Goal: Task Accomplishment & Management: Manage account settings

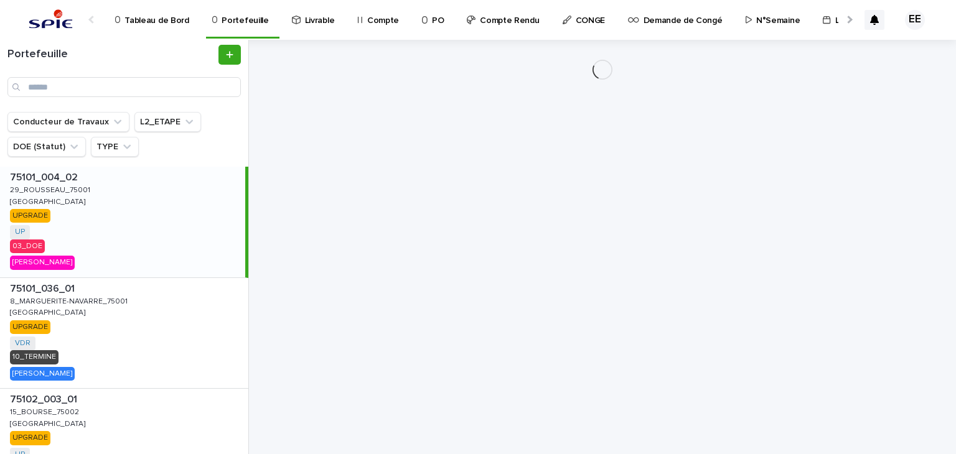
click at [847, 21] on div at bounding box center [848, 20] width 8 height 8
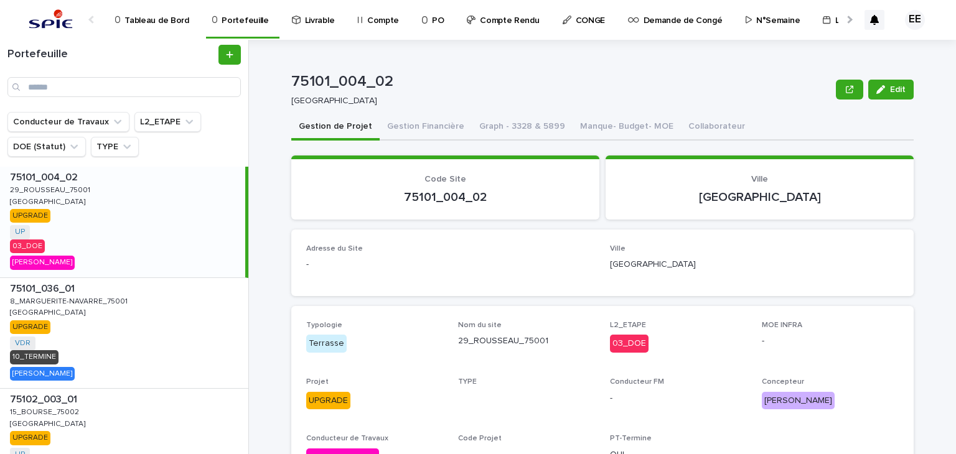
scroll to position [0, 261]
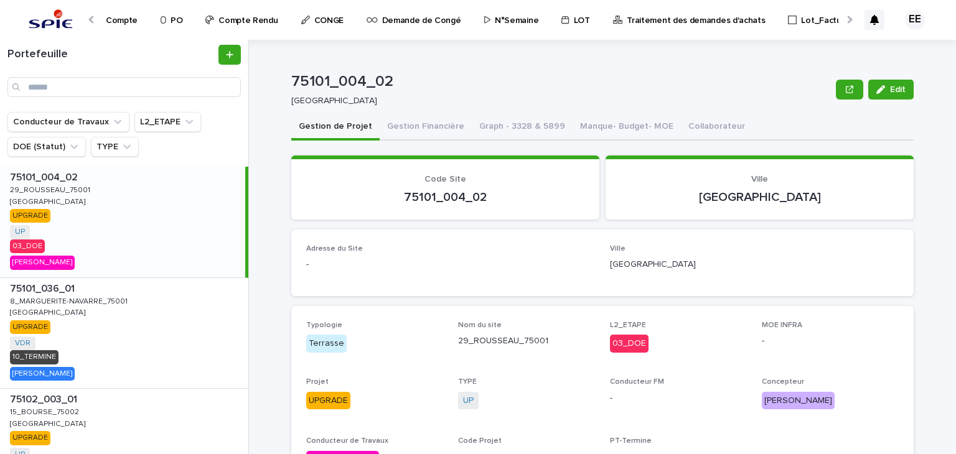
click at [851, 22] on div at bounding box center [848, 19] width 20 height 39
click at [678, 20] on p "Traitement des demandes d'achats" at bounding box center [696, 13] width 138 height 26
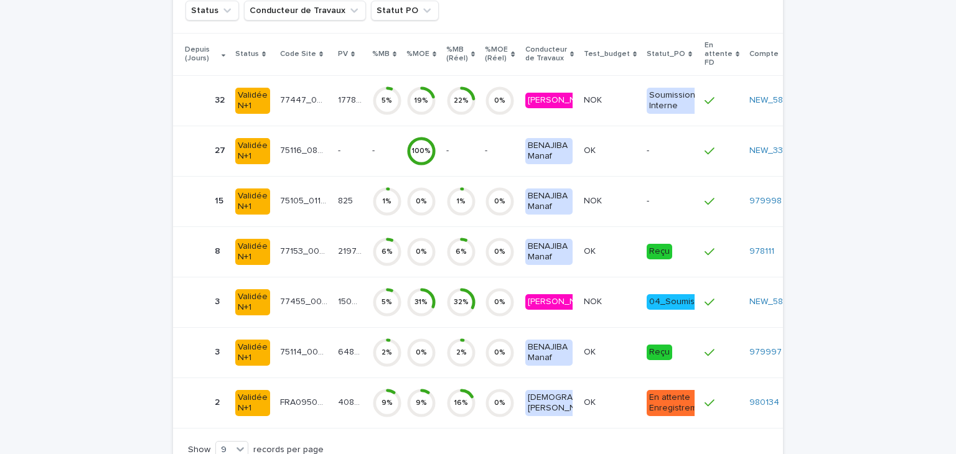
scroll to position [4013, 0]
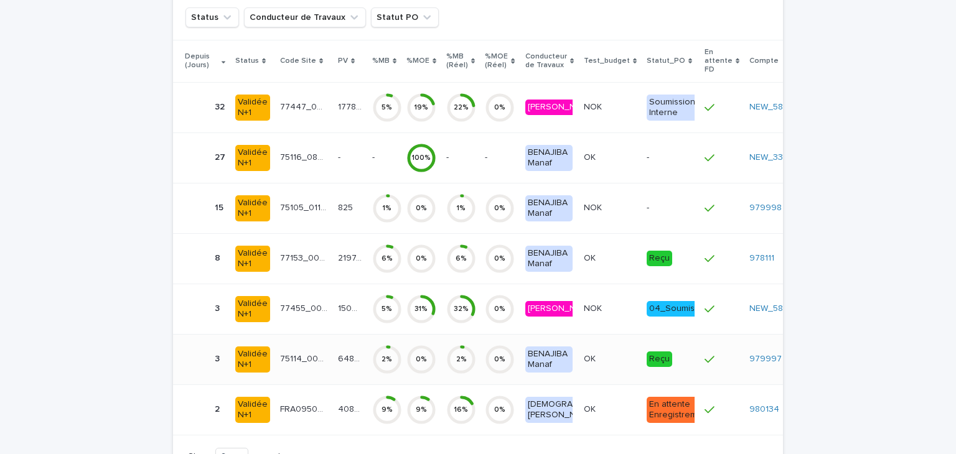
click at [323, 352] on p "75114_009_01" at bounding box center [305, 358] width 50 height 13
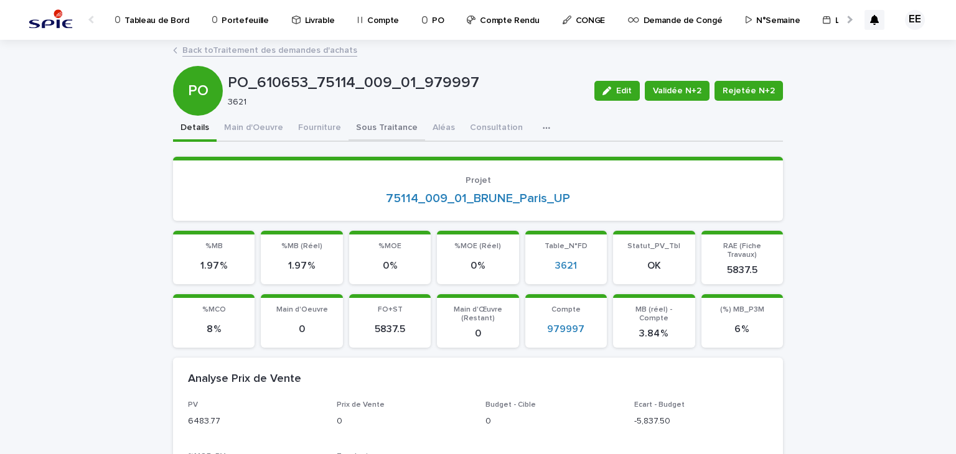
click at [388, 118] on button "Sous Traitance" at bounding box center [386, 129] width 77 height 26
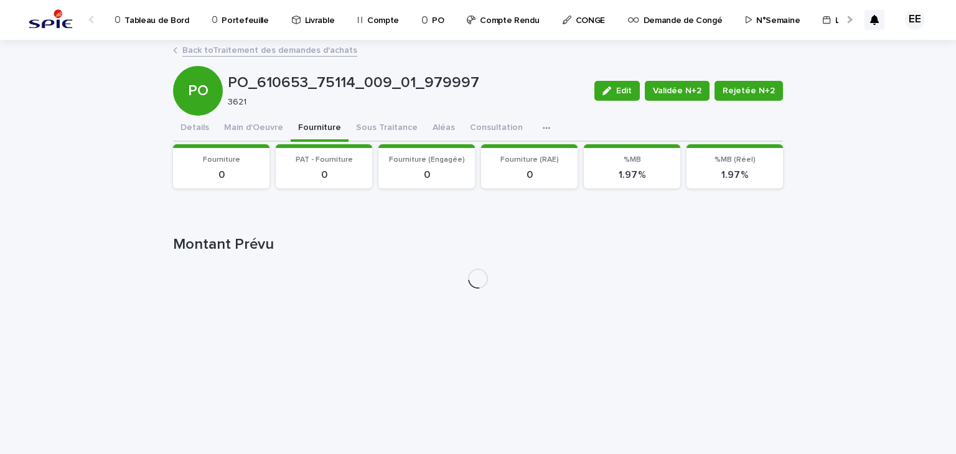
click at [307, 131] on button "Fourniture" at bounding box center [320, 129] width 58 height 26
click at [241, 125] on button "Main d'Oeuvre" at bounding box center [254, 129] width 74 height 26
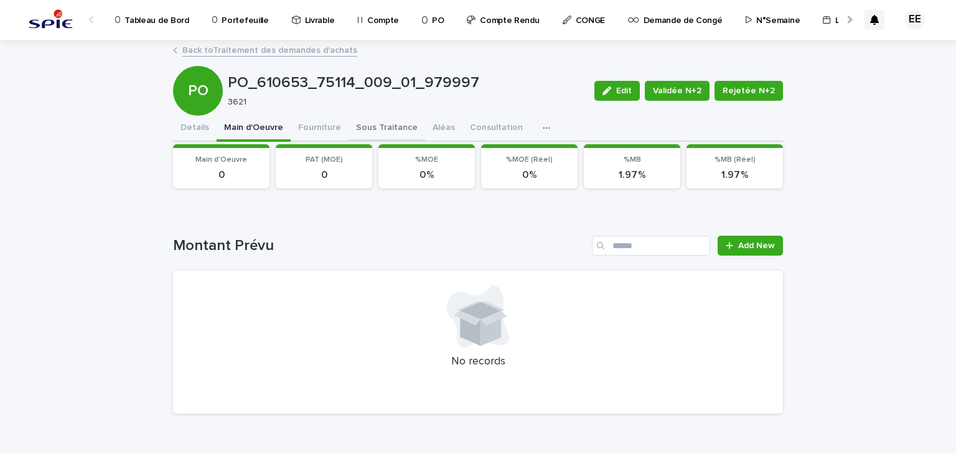
click at [378, 119] on button "Sous Traitance" at bounding box center [386, 129] width 77 height 26
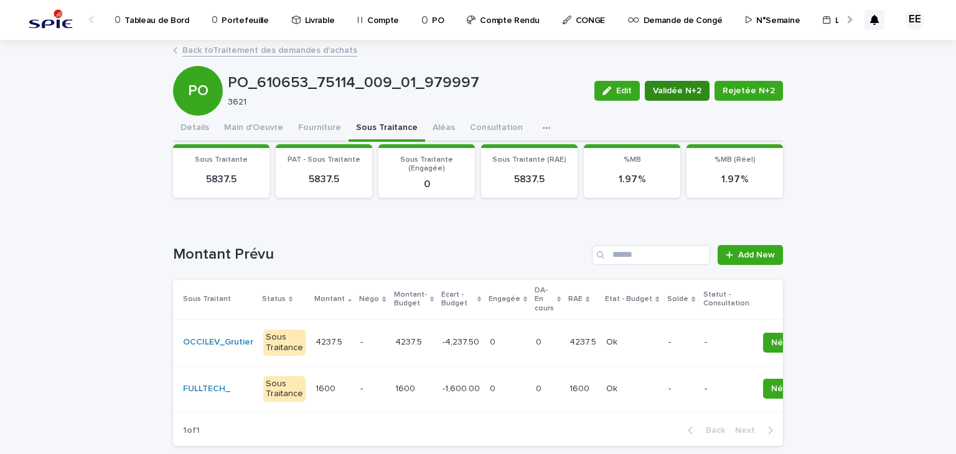
click at [676, 85] on span "Validée N+2" at bounding box center [677, 91] width 49 height 12
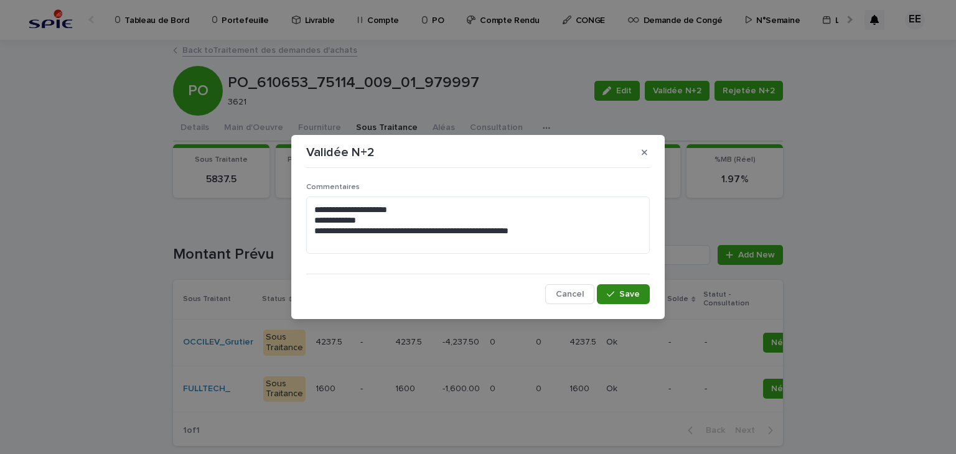
click at [623, 289] on button "Save" at bounding box center [623, 294] width 53 height 20
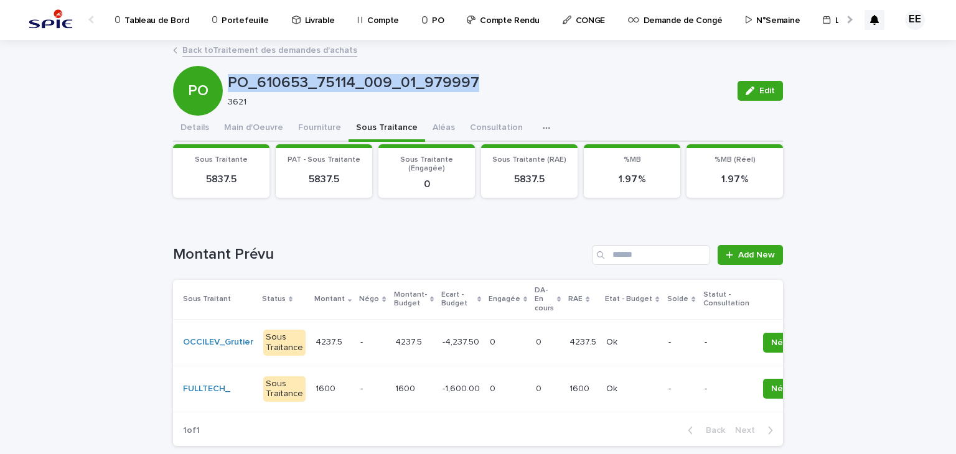
drag, startPoint x: 482, startPoint y: 84, endPoint x: 224, endPoint y: 85, distance: 258.2
click at [228, 85] on p "PO_610653_75114_009_01_979997" at bounding box center [478, 83] width 500 height 18
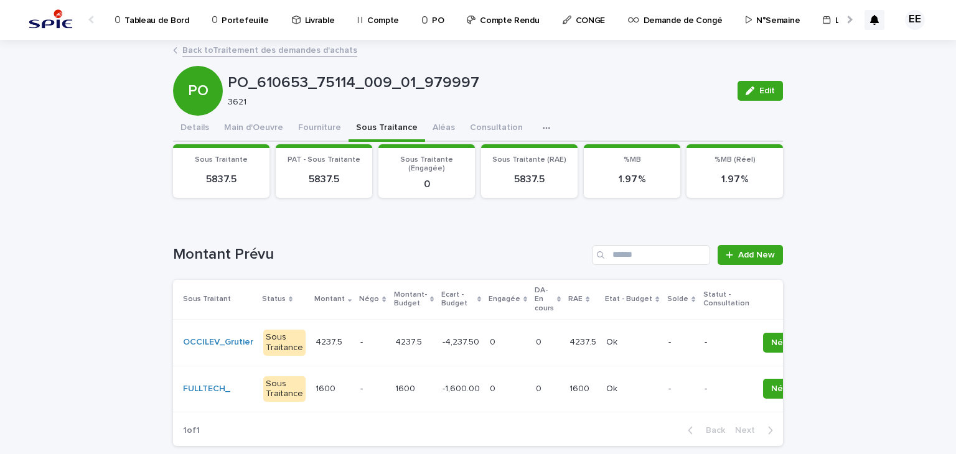
click at [838, 13] on div at bounding box center [848, 19] width 20 height 39
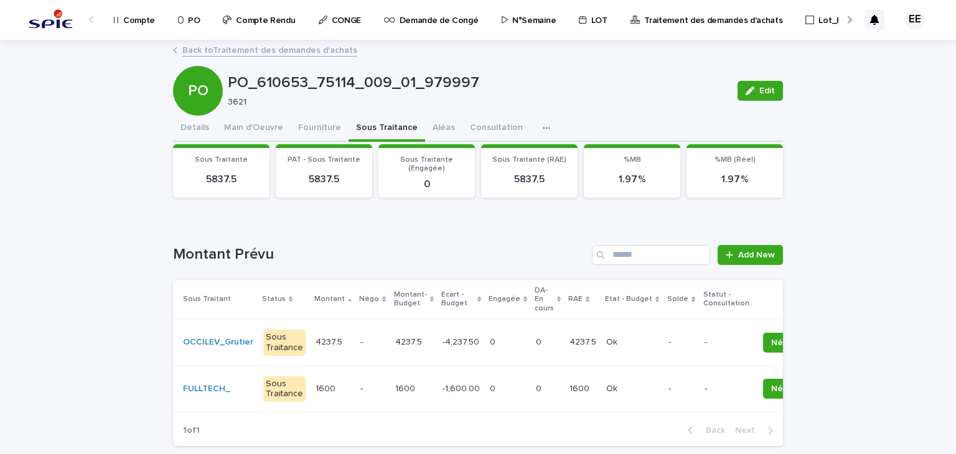
scroll to position [0, 271]
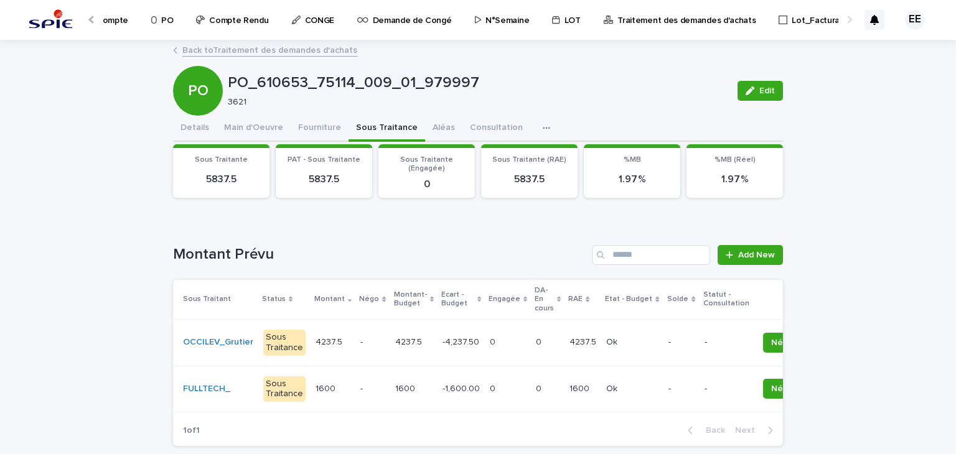
click at [674, 13] on p "Traitement des demandes d'achats" at bounding box center [686, 13] width 138 height 26
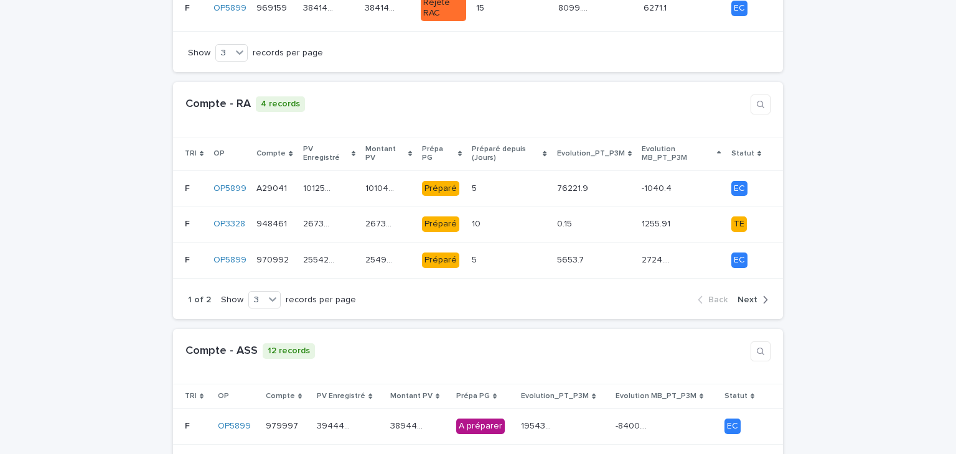
scroll to position [956, 0]
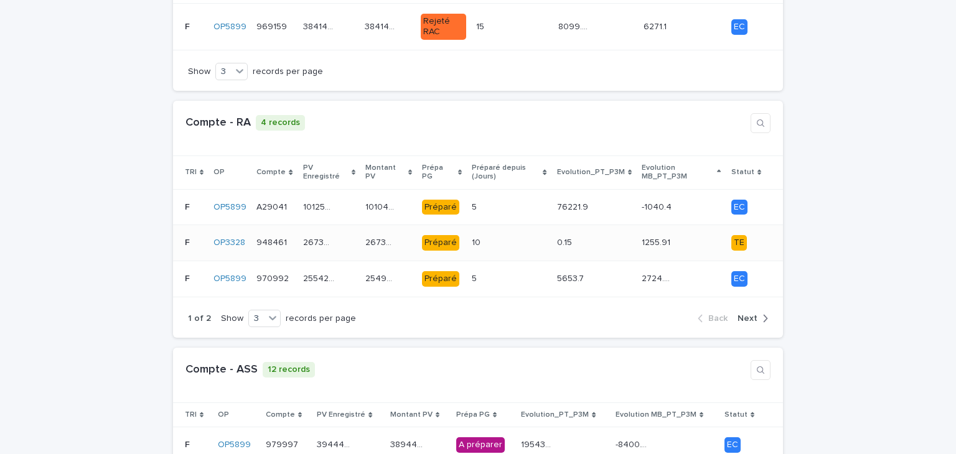
click at [513, 233] on div "10 10" at bounding box center [509, 243] width 75 height 21
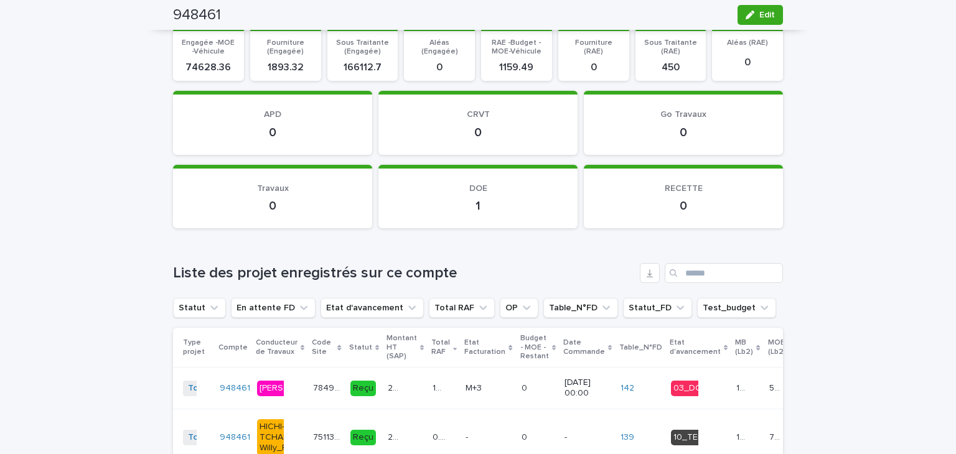
scroll to position [1322, 0]
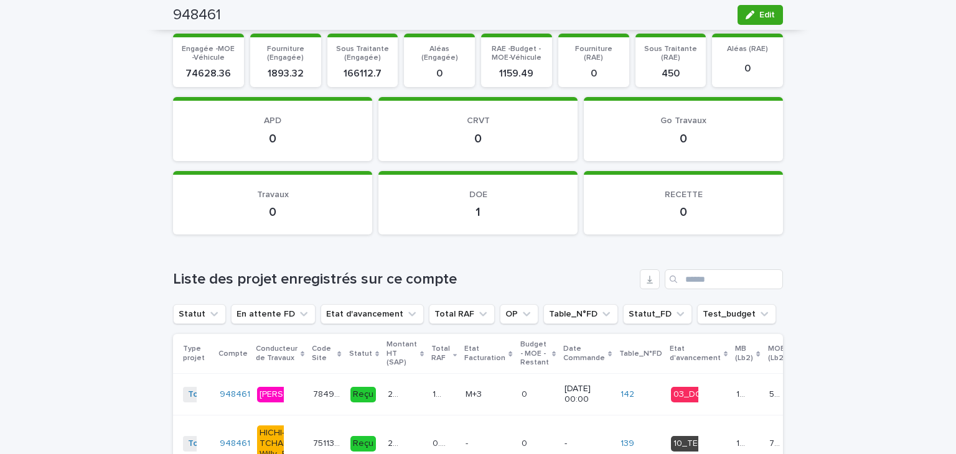
click at [320, 398] on p "78498_011_01" at bounding box center [327, 393] width 29 height 13
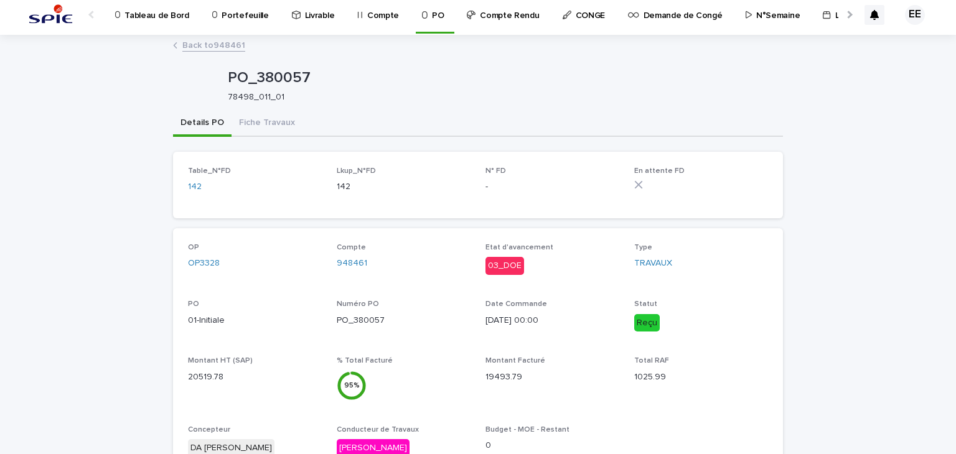
scroll to position [3, 0]
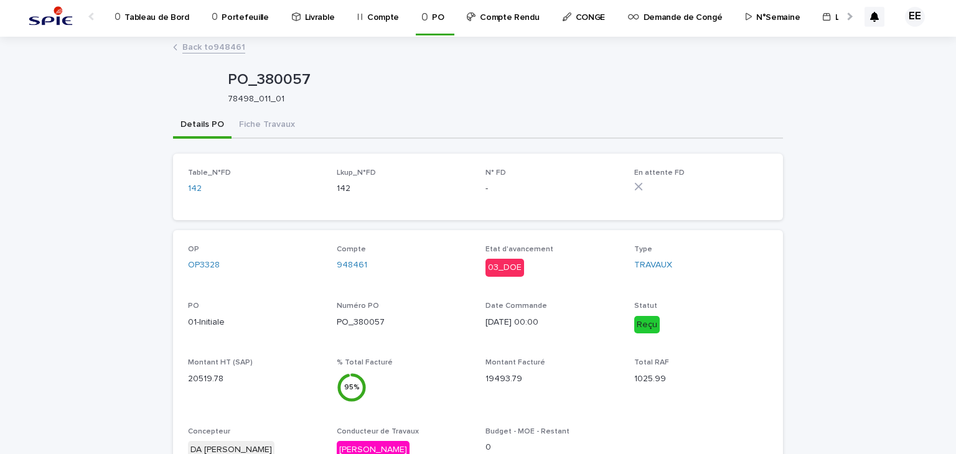
click at [218, 41] on link "Back to 948461" at bounding box center [213, 46] width 63 height 14
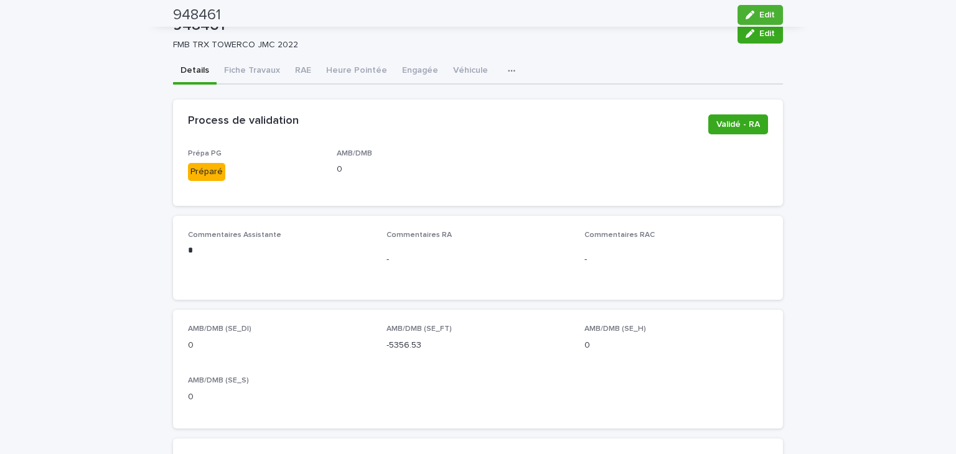
scroll to position [83, 0]
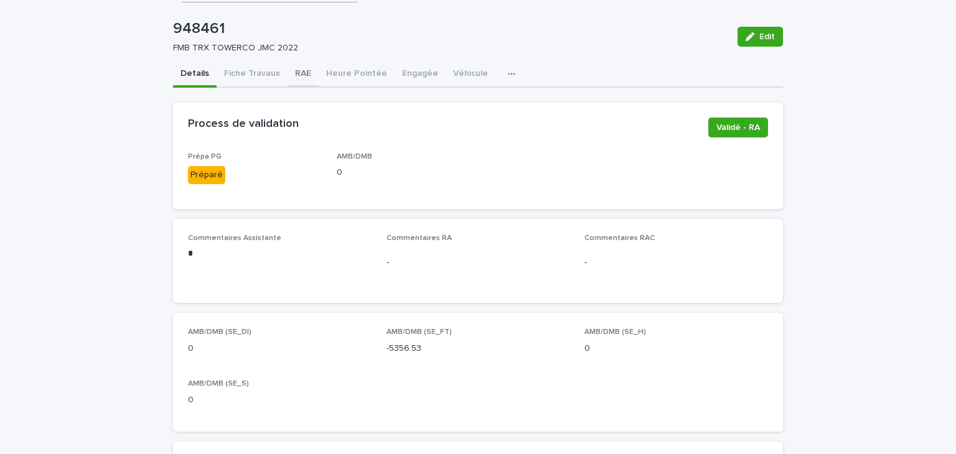
click at [299, 75] on button "RAE" at bounding box center [302, 75] width 31 height 26
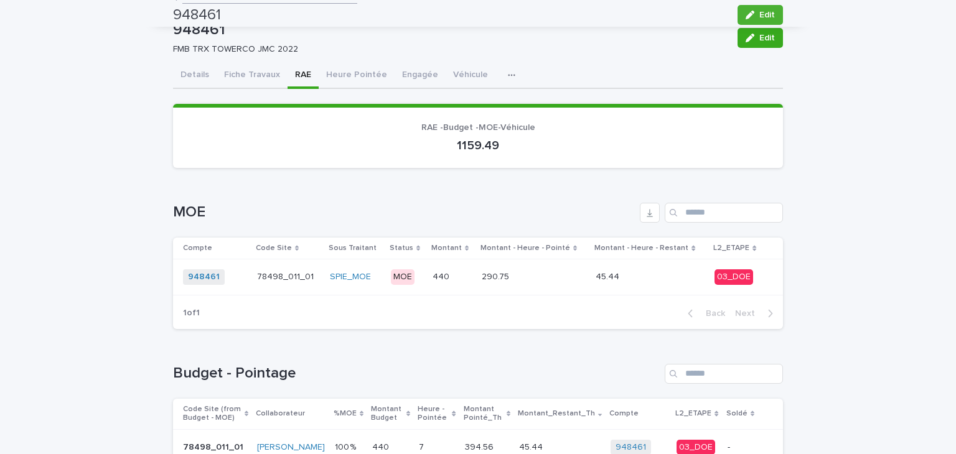
scroll to position [37, 0]
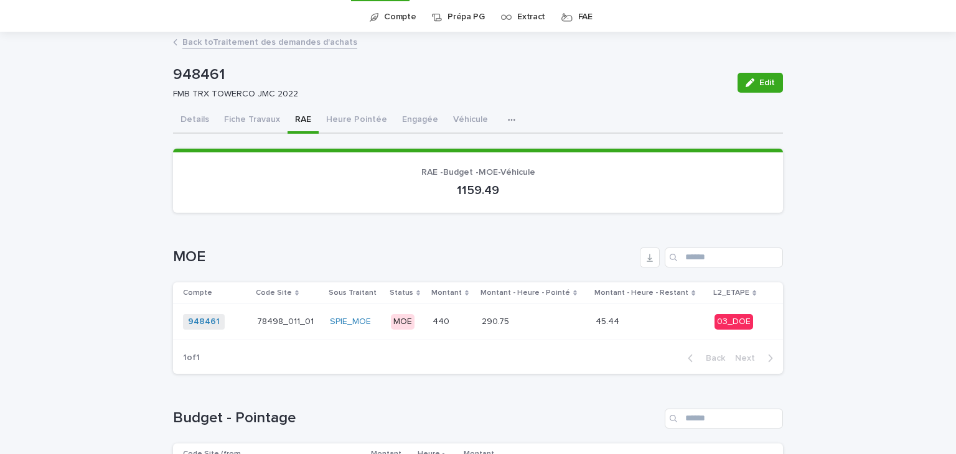
click at [322, 38] on link "Back to Traitement des demandes d'achats" at bounding box center [269, 41] width 175 height 14
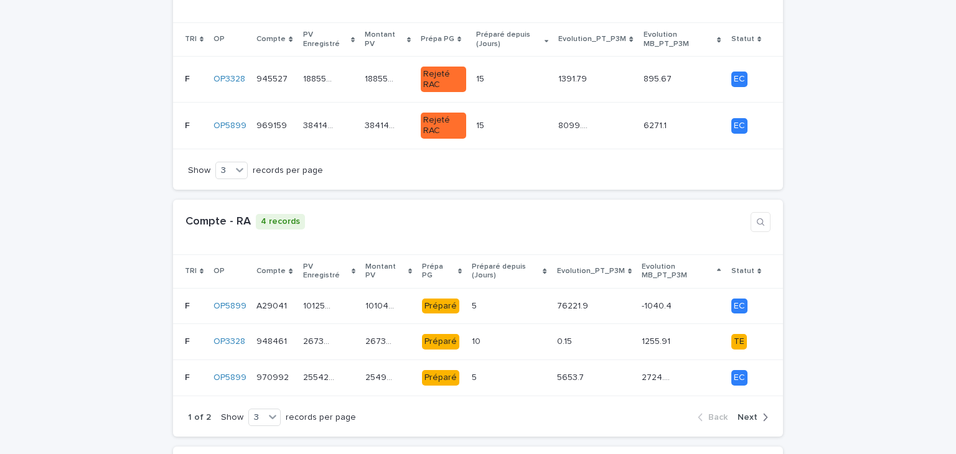
scroll to position [844, 0]
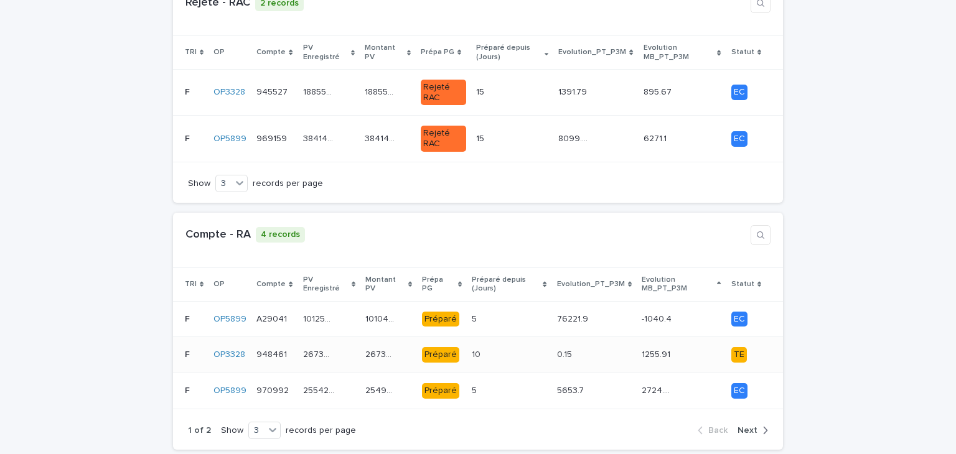
click at [482, 350] on p at bounding box center [487, 355] width 31 height 11
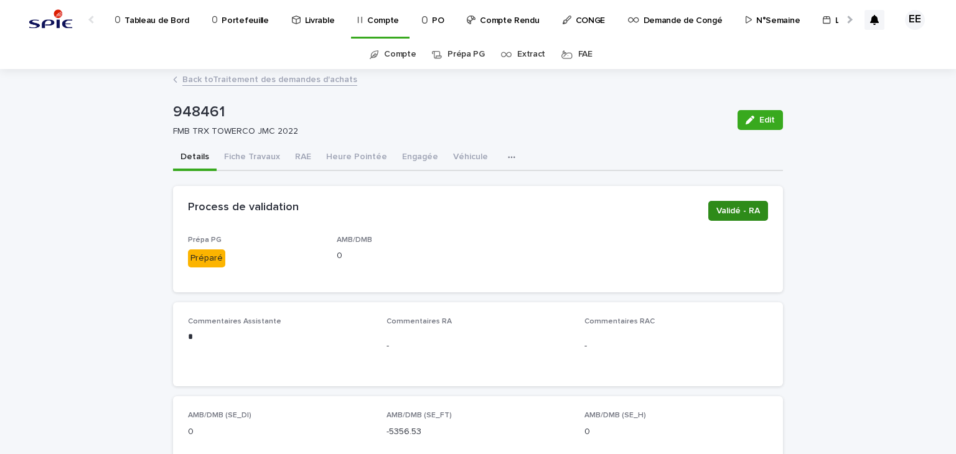
click at [719, 212] on span "Validé - RA" at bounding box center [738, 211] width 44 height 12
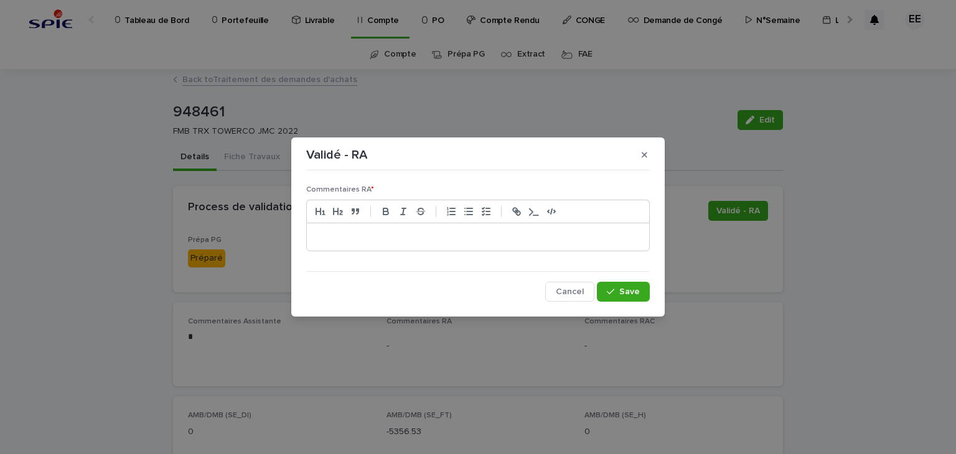
click at [371, 237] on p at bounding box center [478, 237] width 324 height 12
click at [331, 235] on p "**********" at bounding box center [478, 237] width 324 height 12
click at [562, 236] on p "**********" at bounding box center [478, 237] width 324 height 12
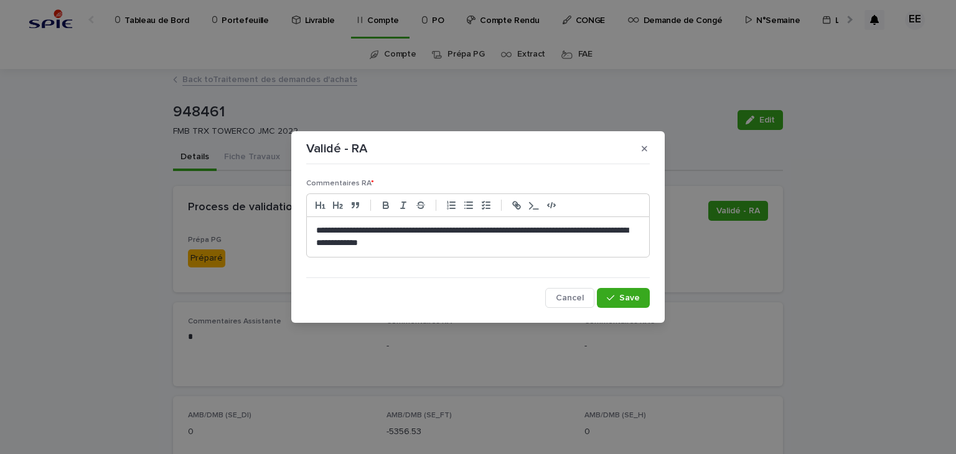
click at [557, 230] on p "**********" at bounding box center [478, 237] width 324 height 25
click at [559, 230] on p "**********" at bounding box center [478, 237] width 324 height 25
click at [340, 242] on p "**********" at bounding box center [478, 237] width 324 height 25
drag, startPoint x: 343, startPoint y: 245, endPoint x: 337, endPoint y: 249, distance: 7.6
click at [337, 249] on div "**********" at bounding box center [478, 237] width 342 height 40
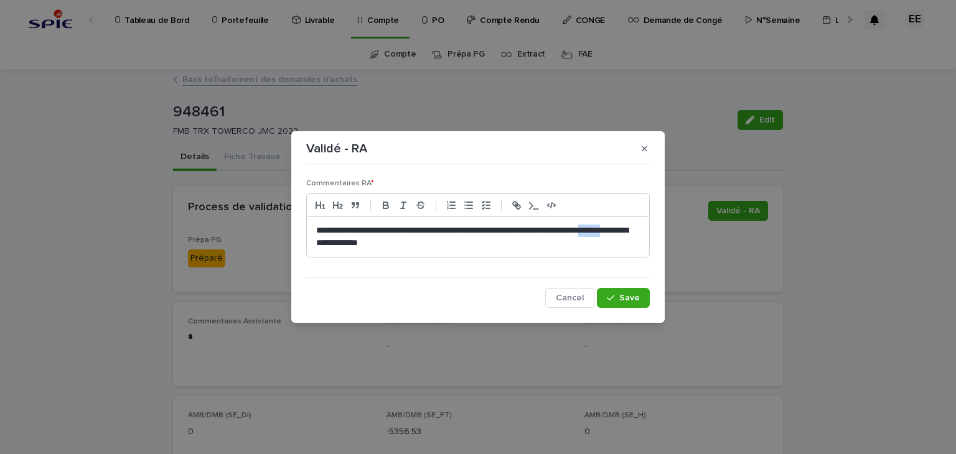
click at [345, 245] on p "**********" at bounding box center [478, 237] width 324 height 25
click at [620, 302] on button "Save" at bounding box center [623, 298] width 53 height 20
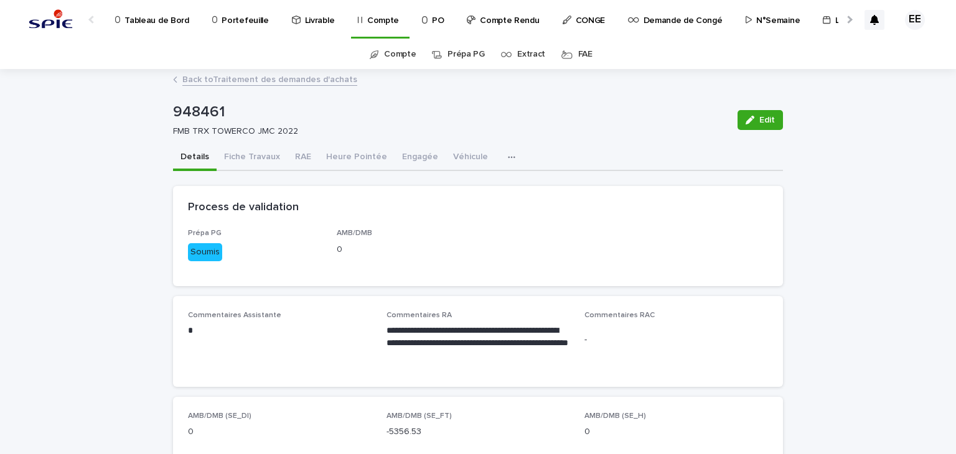
click at [284, 83] on link "Back to Traitement des demandes d'achats" at bounding box center [269, 79] width 175 height 14
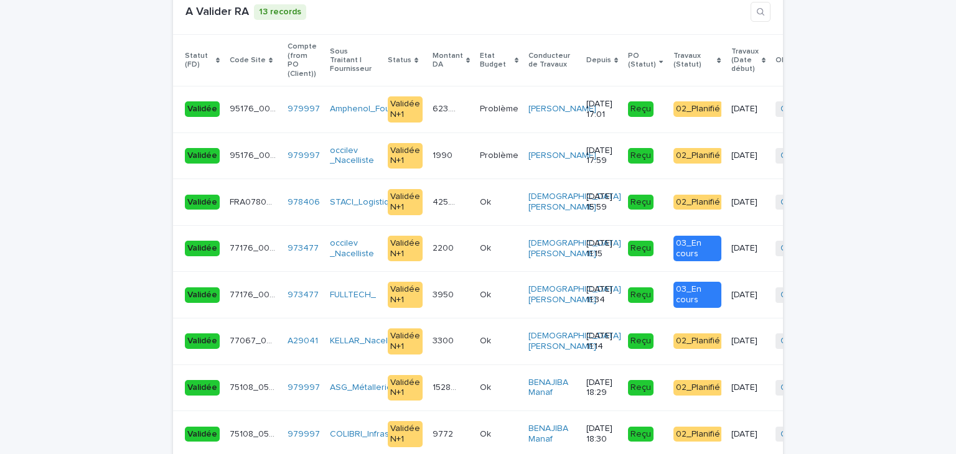
scroll to position [2669, 0]
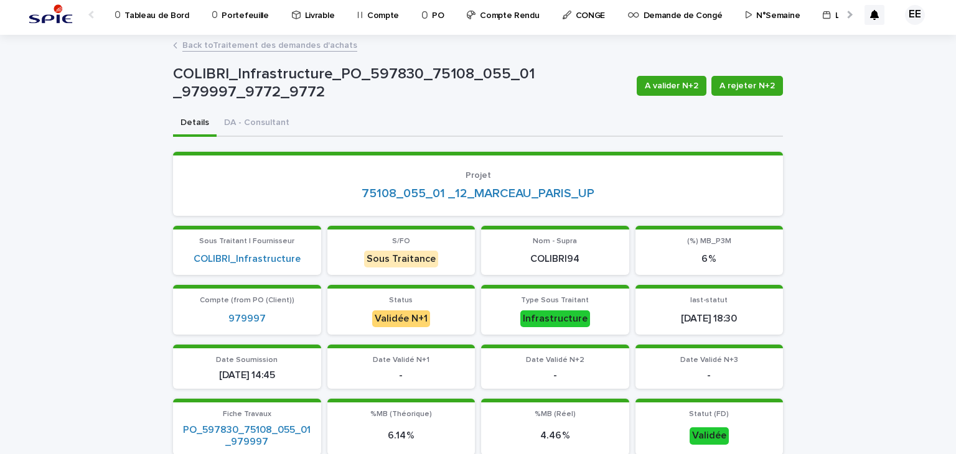
scroll to position [4, 0]
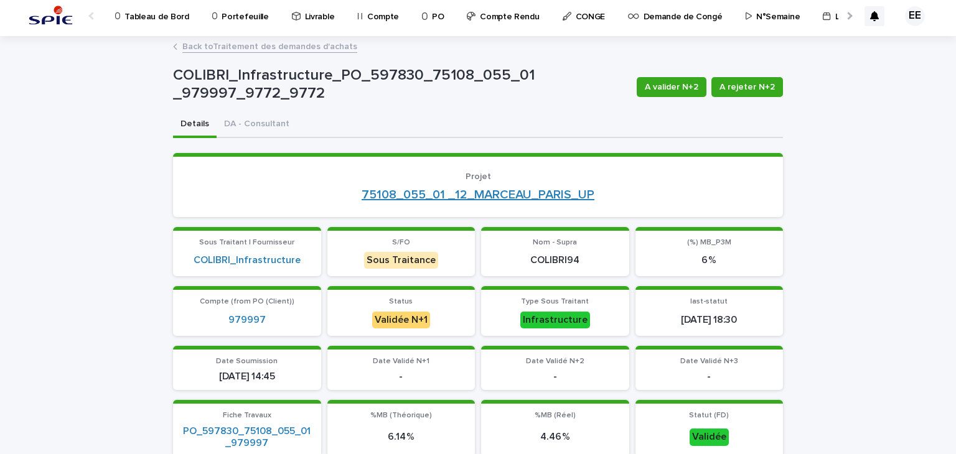
click at [480, 189] on link "75108_055_01 _12_MARCEAU_PARIS_UP" at bounding box center [477, 194] width 233 height 15
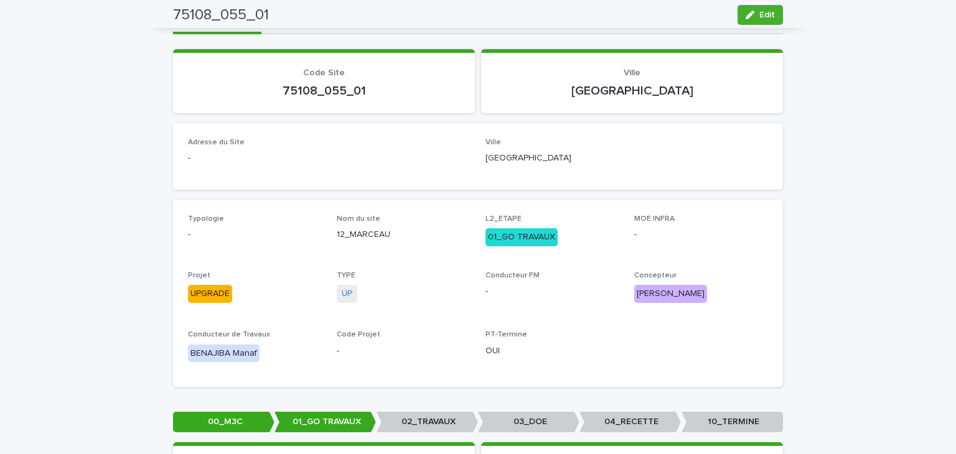
scroll to position [19, 0]
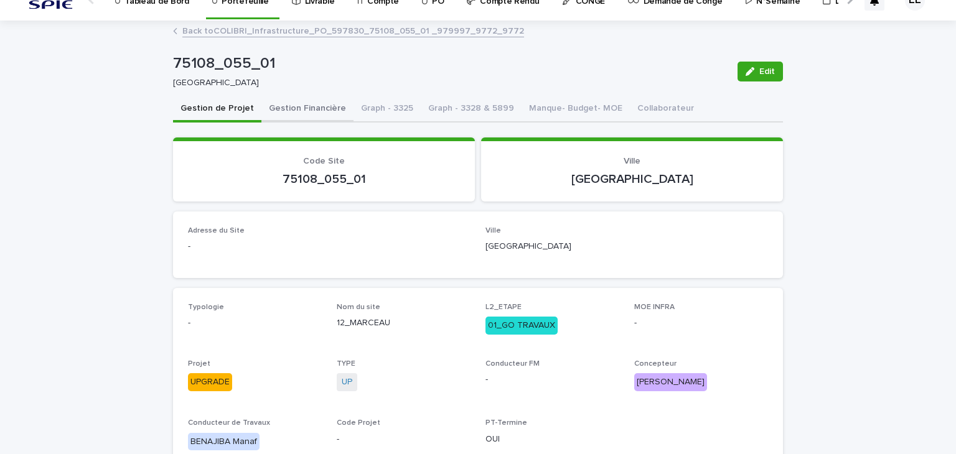
click at [311, 115] on button "Gestion Financière" at bounding box center [307, 109] width 92 height 26
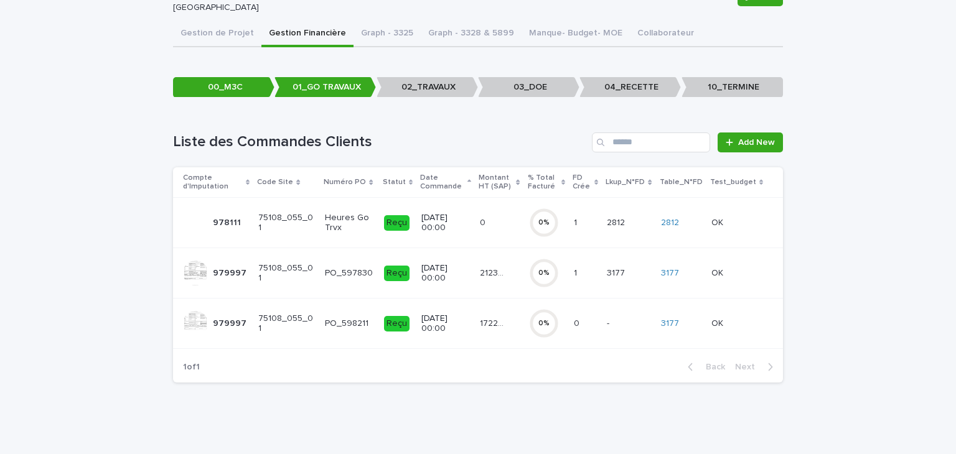
scroll to position [93, 0]
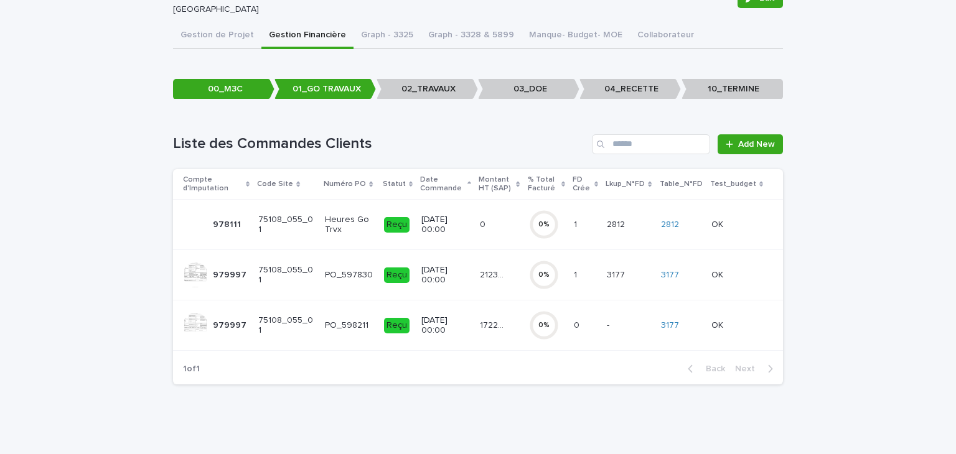
click at [475, 286] on td "21239.72 21239.72" at bounding box center [499, 275] width 49 height 50
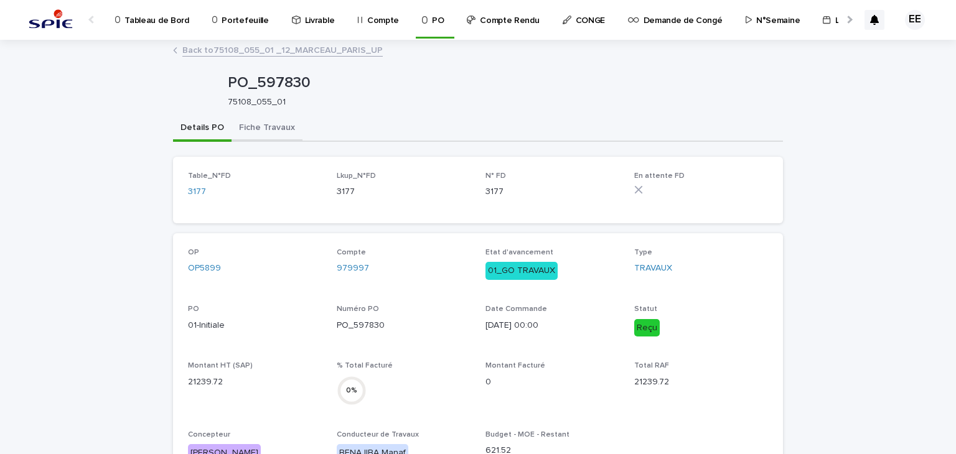
click at [279, 128] on button "Fiche Travaux" at bounding box center [266, 129] width 71 height 26
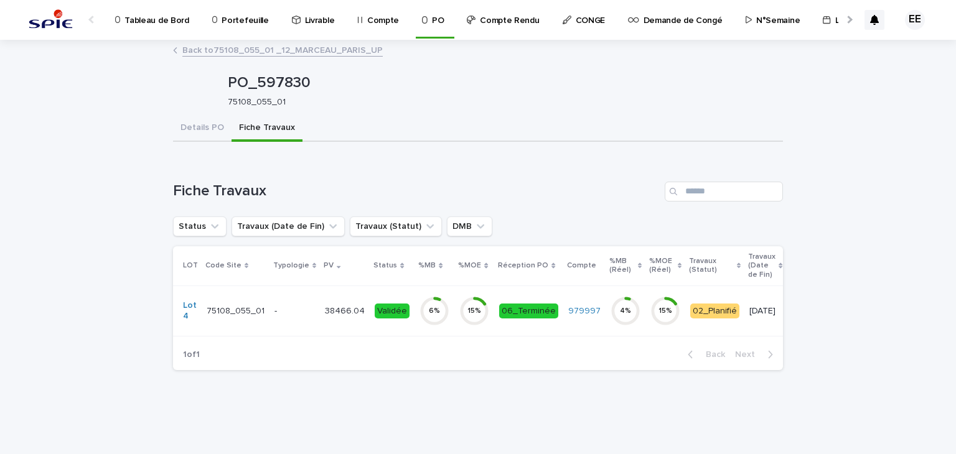
click at [339, 324] on td "38466.04 38466.04" at bounding box center [345, 311] width 50 height 50
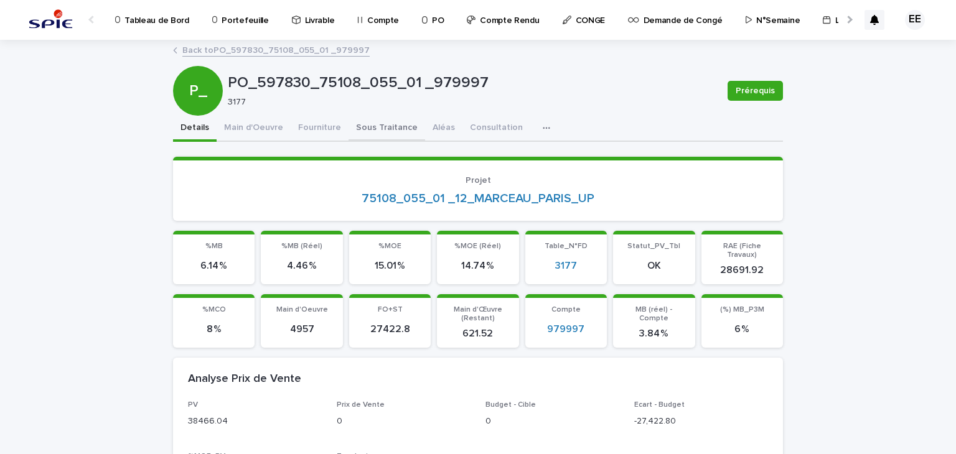
click at [385, 130] on button "Sous Traitance" at bounding box center [386, 129] width 77 height 26
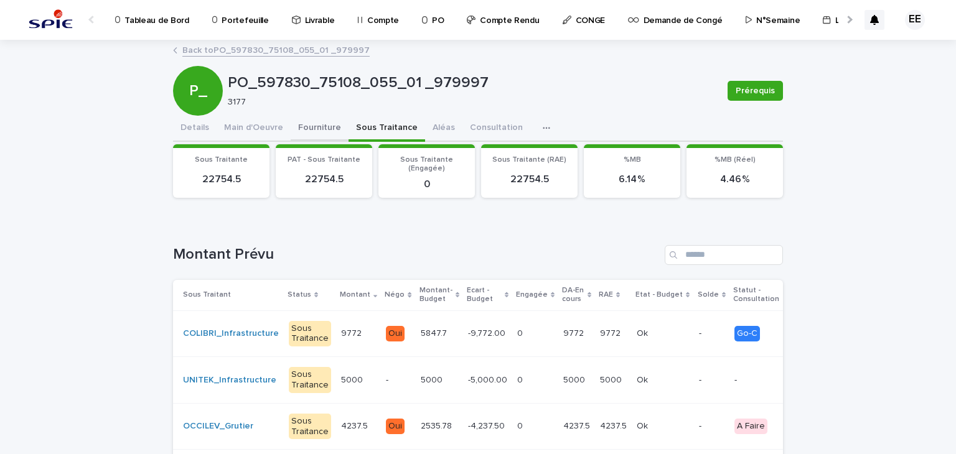
click at [314, 120] on button "Fourniture" at bounding box center [320, 129] width 58 height 26
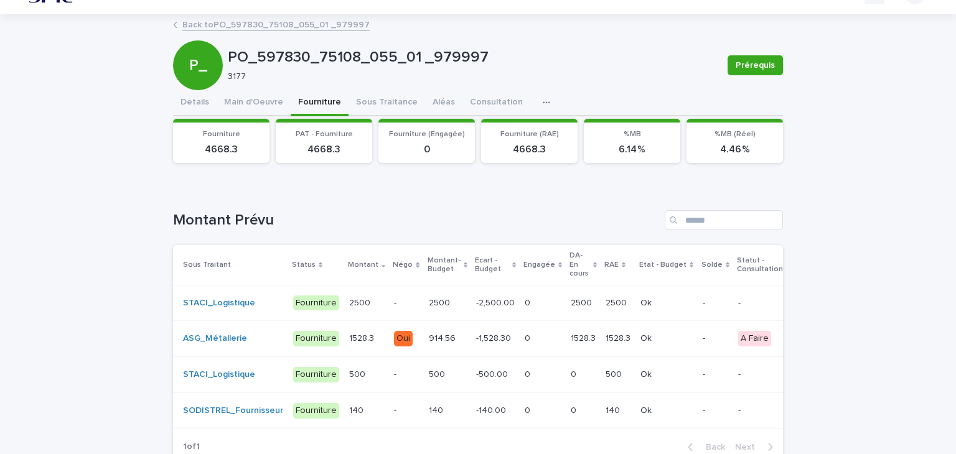
scroll to position [16, 0]
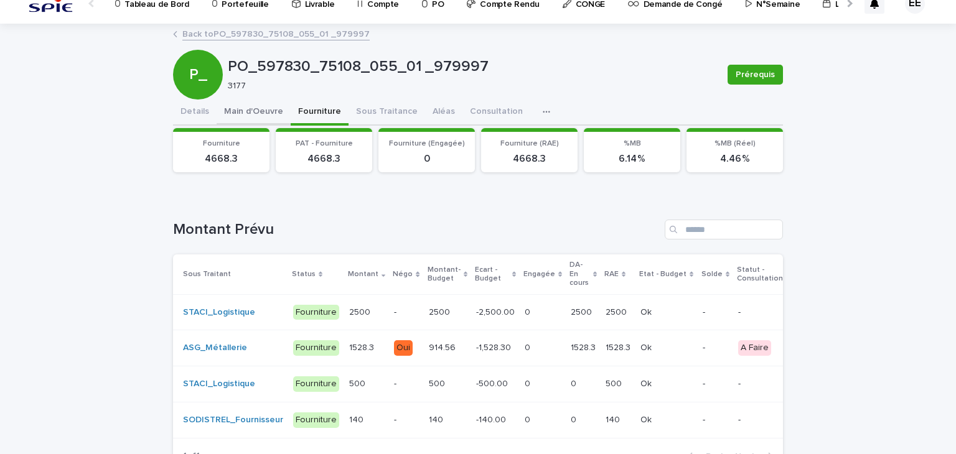
click at [256, 116] on button "Main d'Oeuvre" at bounding box center [254, 113] width 74 height 26
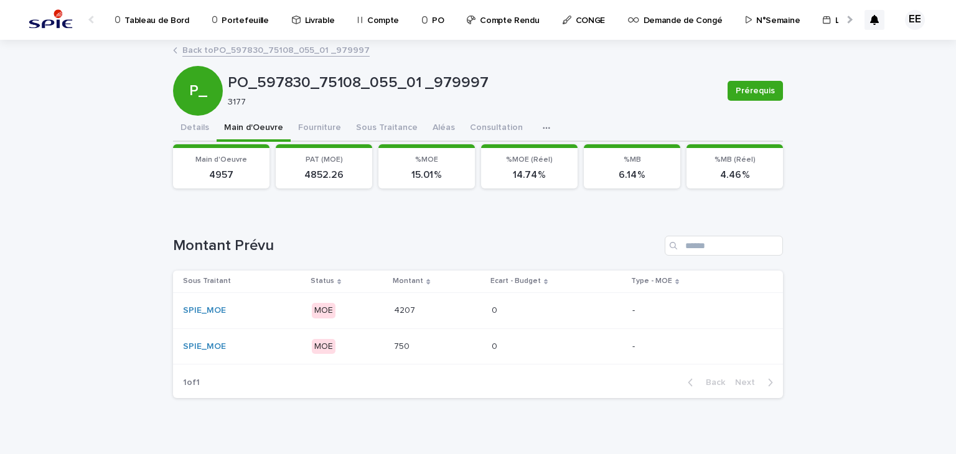
click at [433, 312] on p at bounding box center [438, 310] width 88 height 11
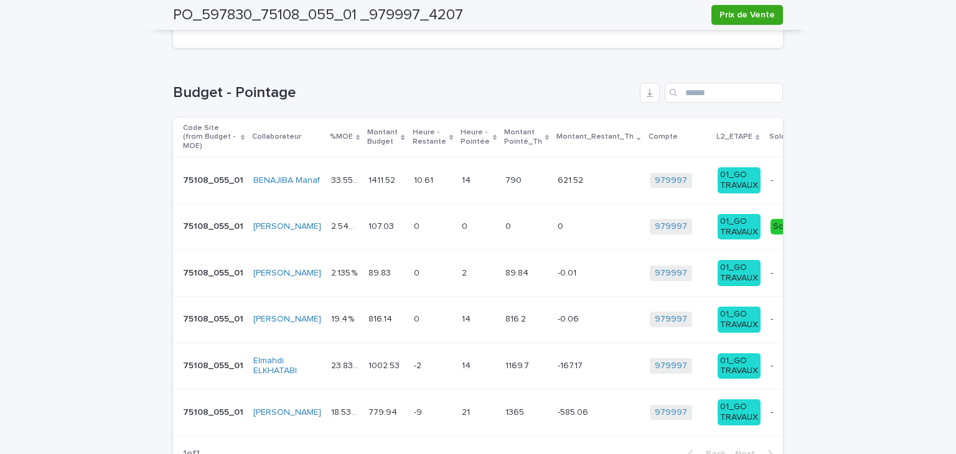
scroll to position [617, 0]
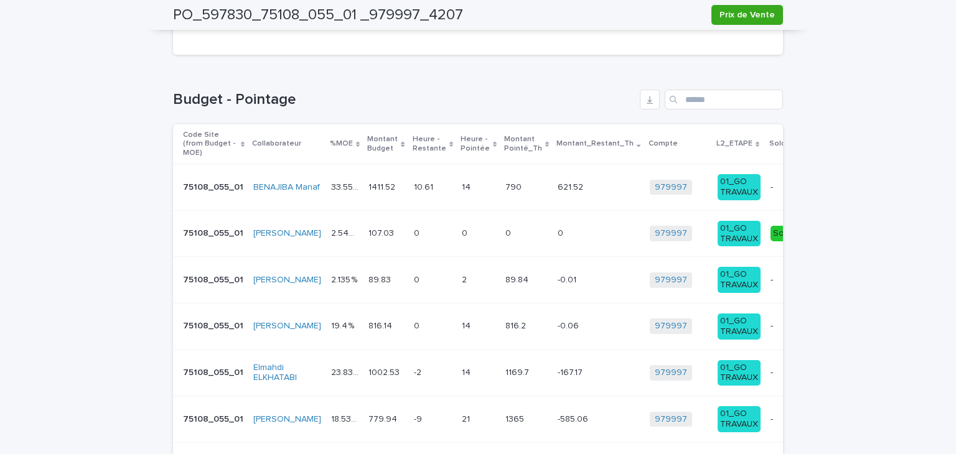
click at [557, 416] on div "-585.06 -585.06" at bounding box center [598, 419] width 82 height 21
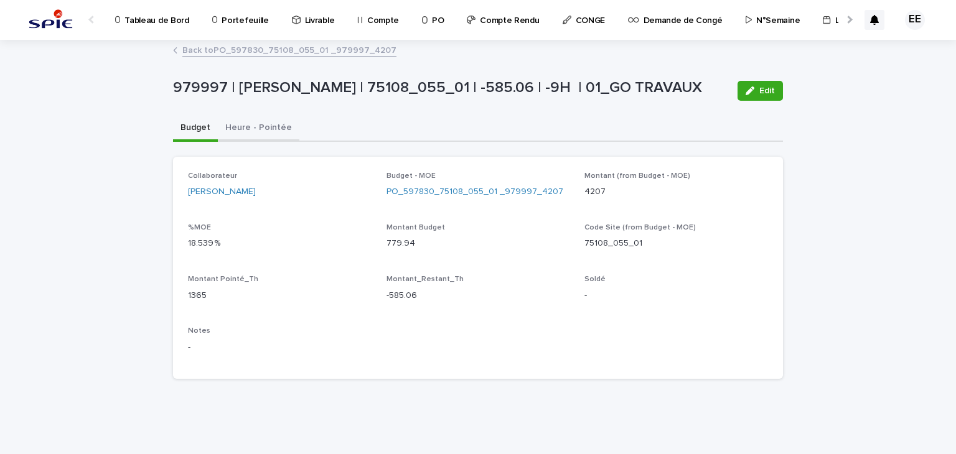
click at [286, 139] on button "Heure - Pointée" at bounding box center [259, 129] width 82 height 26
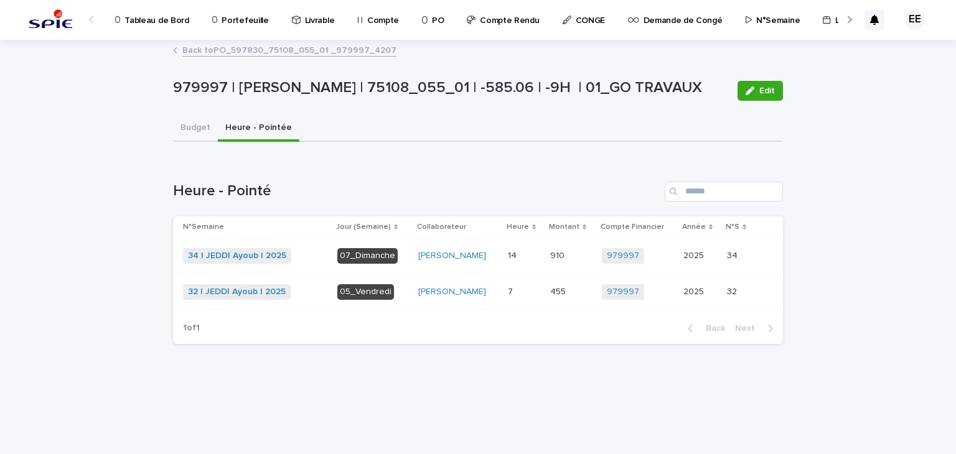
click at [357, 49] on link "Back to PO_597830_75108_055_01 _979997_4207" at bounding box center [289, 49] width 214 height 14
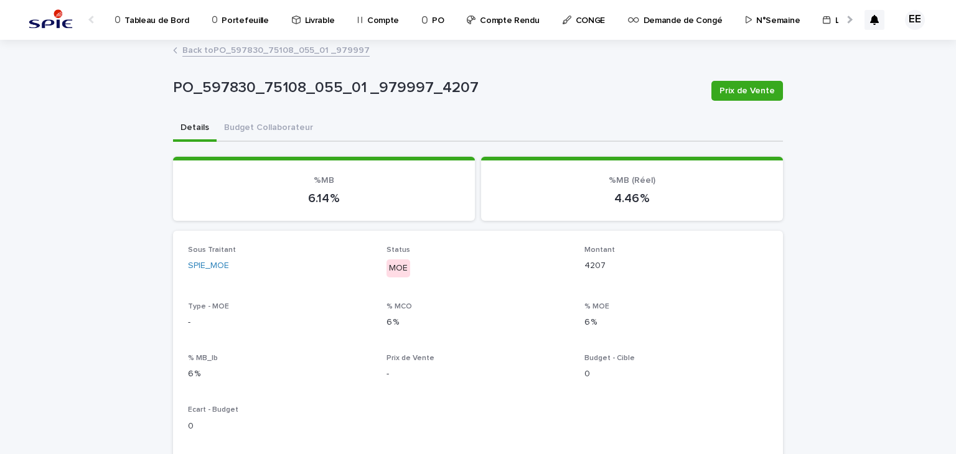
click at [281, 49] on link "Back to PO_597830_75108_055_01 _979997" at bounding box center [275, 49] width 187 height 14
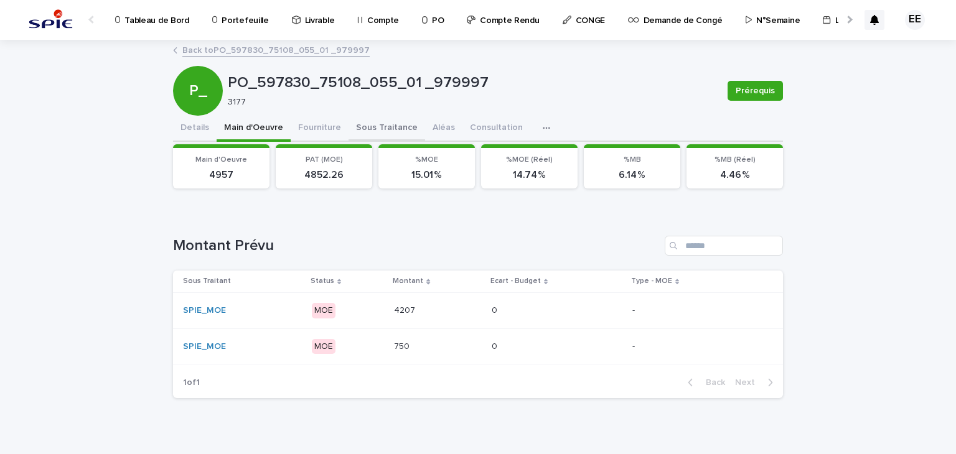
click at [394, 123] on button "Sous Traitance" at bounding box center [386, 129] width 77 height 26
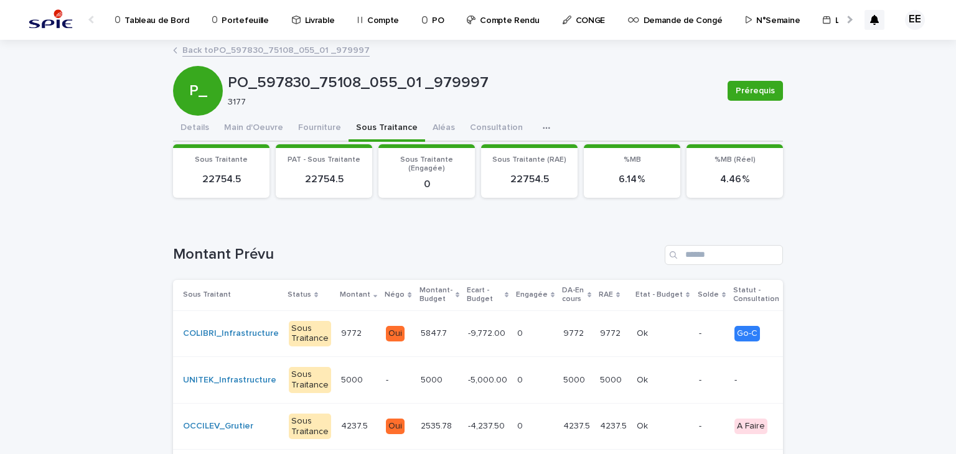
click at [314, 52] on link "Back to PO_597830_75108_055_01 _979997" at bounding box center [275, 49] width 187 height 14
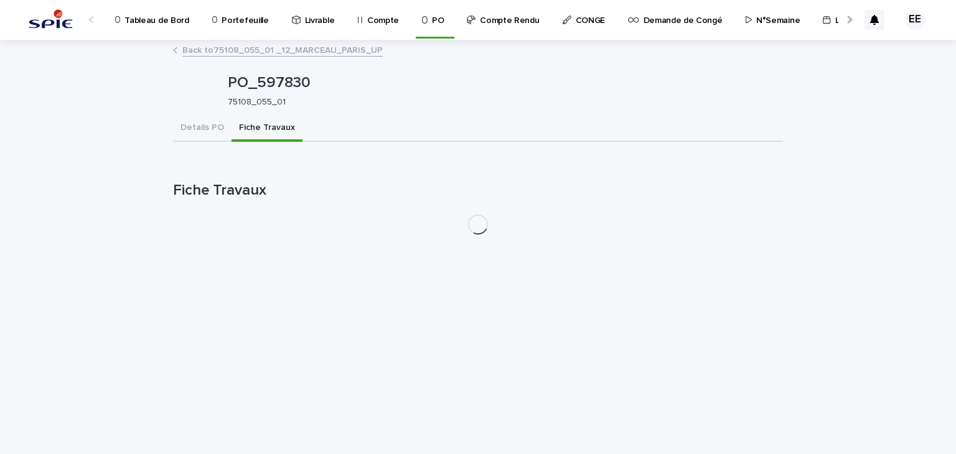
click at [314, 52] on link "Back to 75108_055_01 _12_MARCEAU_PARIS_UP" at bounding box center [282, 49] width 200 height 14
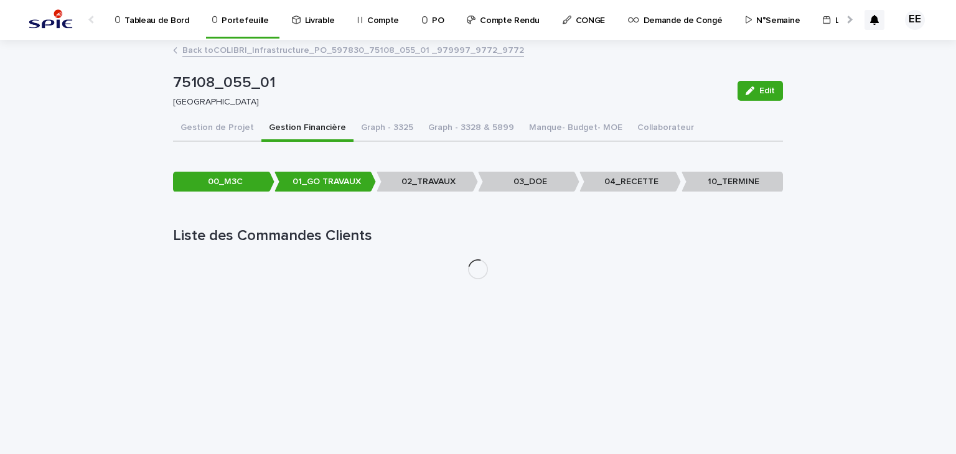
click at [314, 52] on link "Back to COLIBRI_Infrastructure_PO_597830_75108_055_01 _979997_9772_9772" at bounding box center [353, 49] width 342 height 14
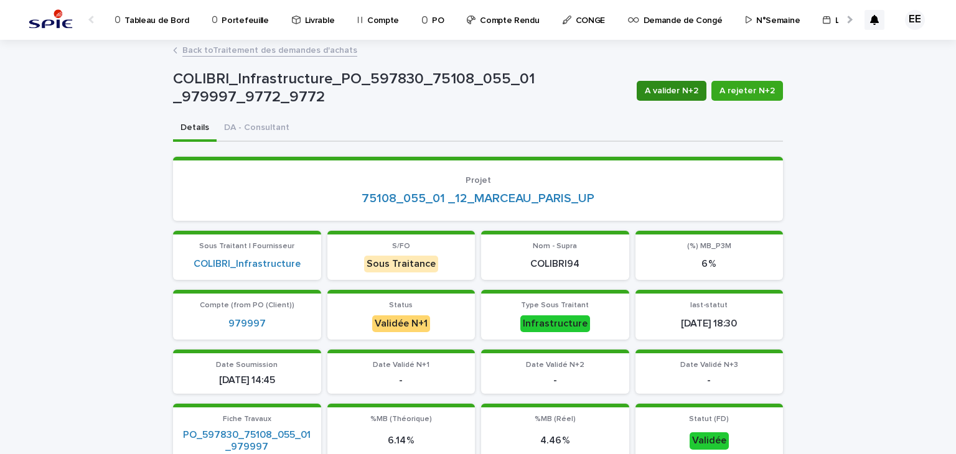
click at [665, 94] on span "A valider N+2" at bounding box center [672, 91] width 54 height 12
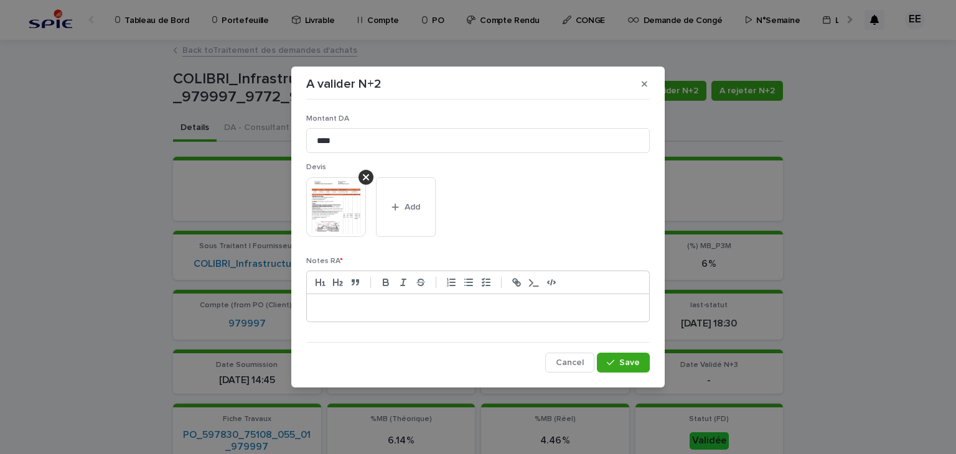
click at [328, 221] on img at bounding box center [336, 207] width 60 height 60
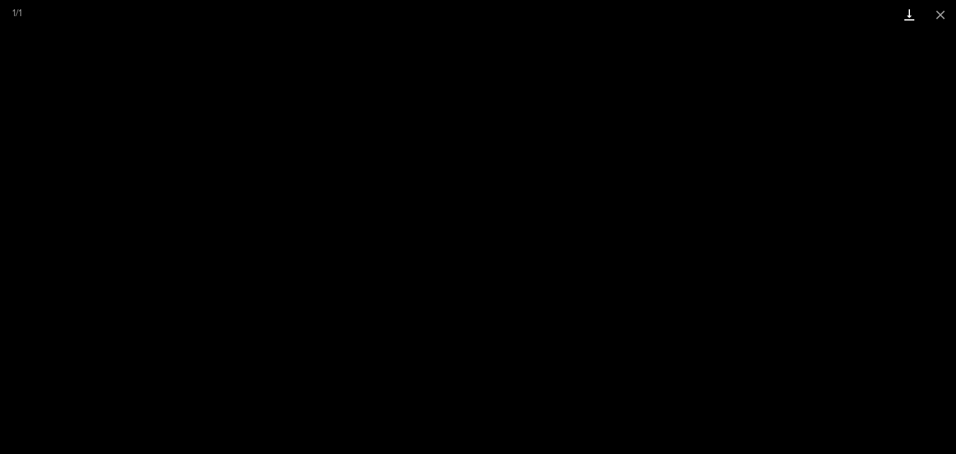
click at [907, 8] on link "Download" at bounding box center [908, 14] width 31 height 29
click at [940, 16] on button "Close gallery" at bounding box center [940, 14] width 31 height 29
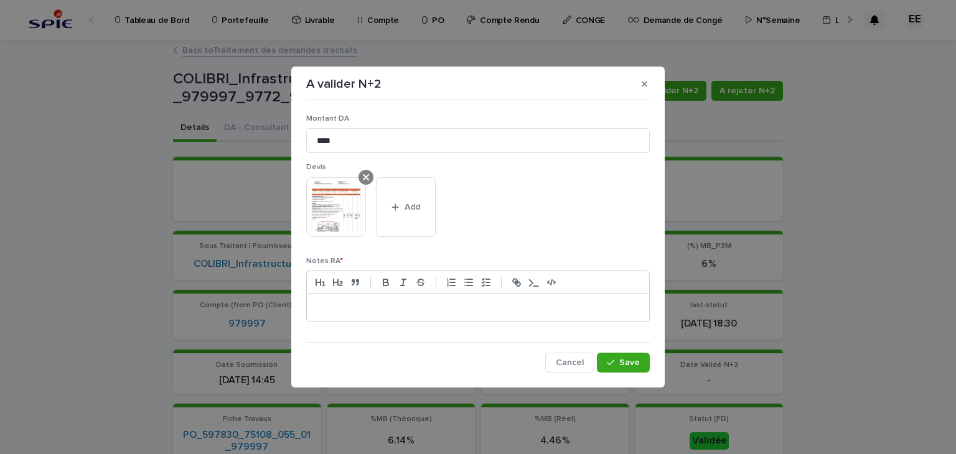
click at [371, 177] on div at bounding box center [365, 177] width 15 height 15
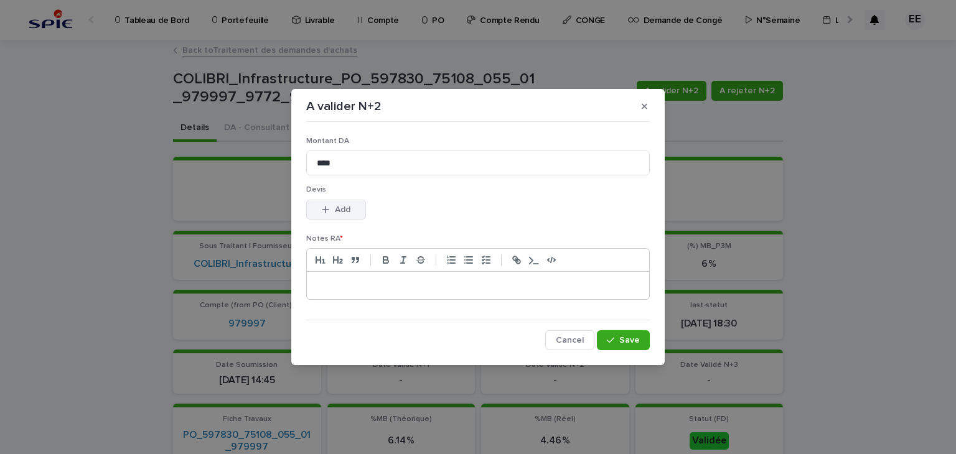
click at [348, 207] on span "Add" at bounding box center [343, 209] width 16 height 9
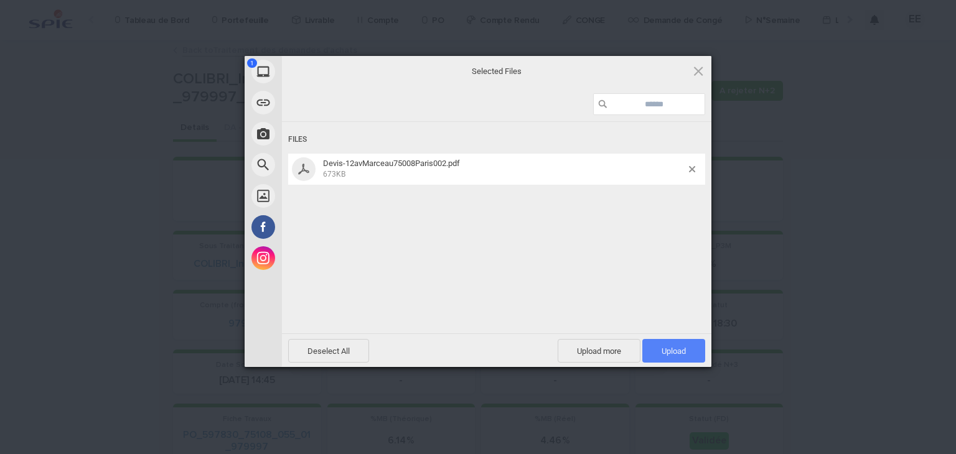
click at [667, 347] on span "Upload 1" at bounding box center [673, 351] width 24 height 9
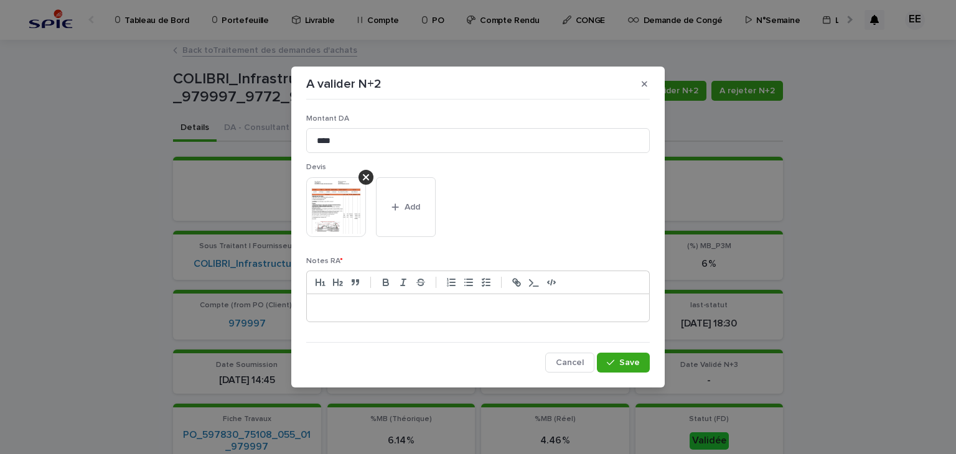
click at [489, 309] on p at bounding box center [478, 308] width 324 height 12
click at [623, 359] on span "Save" at bounding box center [629, 362] width 21 height 9
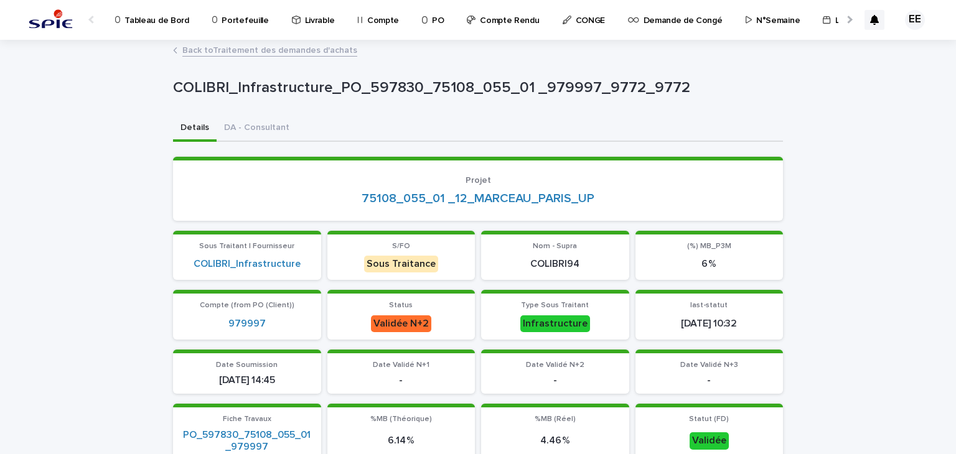
click at [302, 55] on link "Back to Traitement des demandes d'achats" at bounding box center [269, 49] width 175 height 14
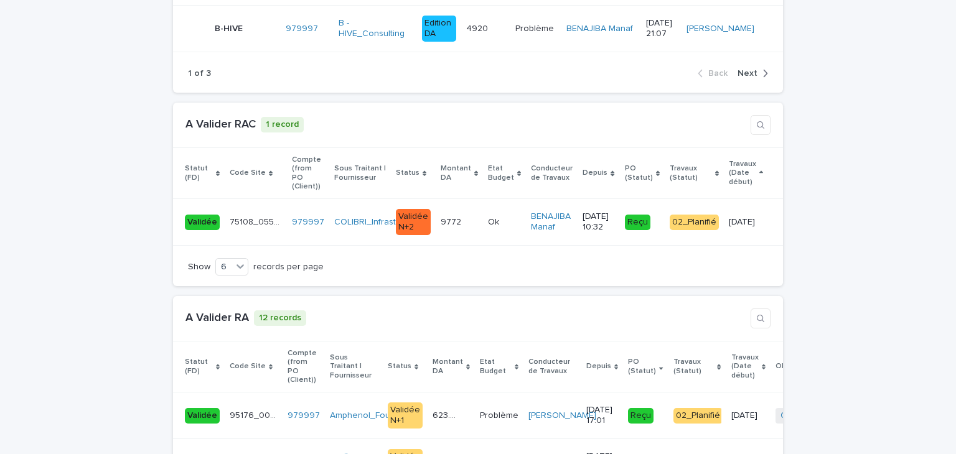
scroll to position [2377, 0]
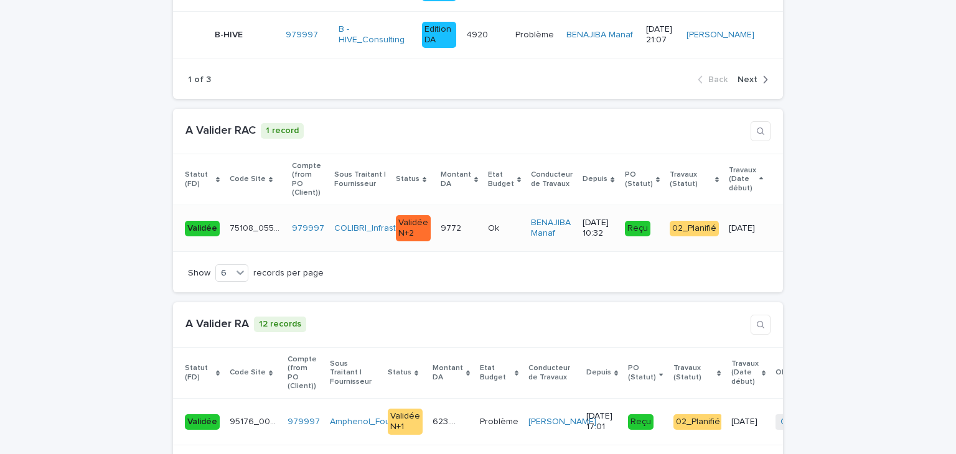
click at [463, 205] on td "9772 9772" at bounding box center [459, 228] width 47 height 47
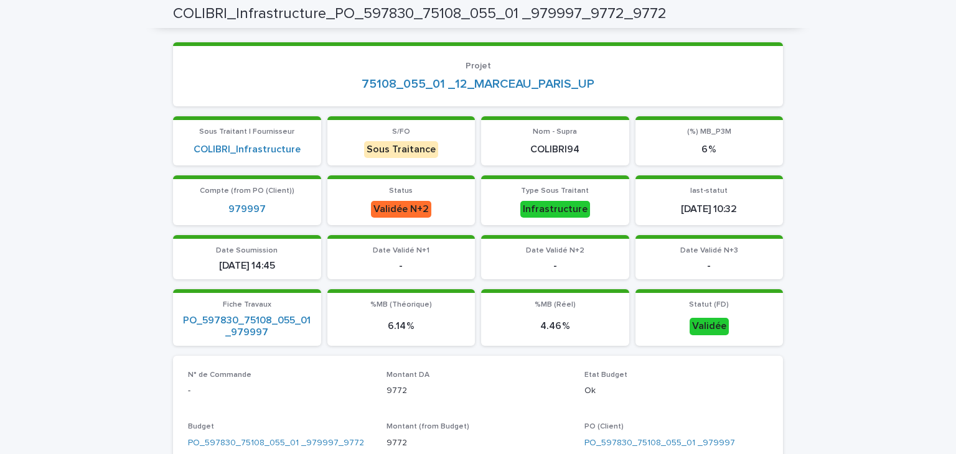
scroll to position [113, 0]
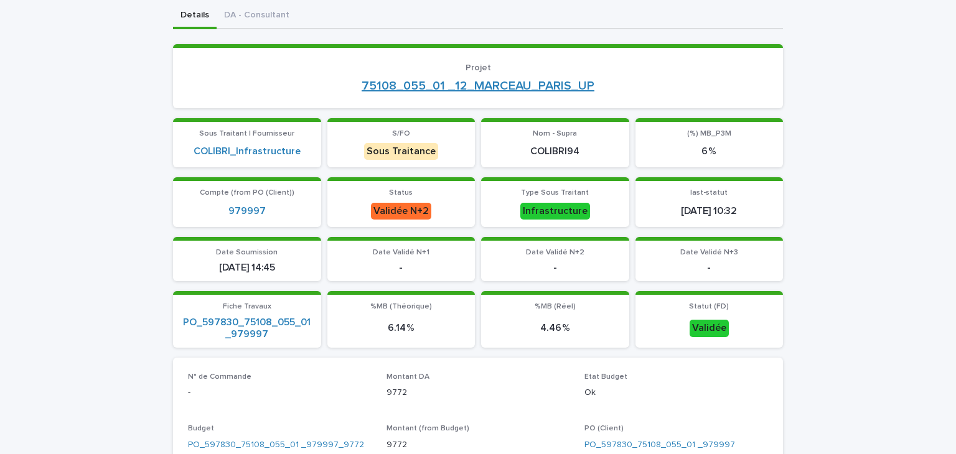
click at [543, 83] on link "75108_055_01 _12_MARCEAU_PARIS_UP" at bounding box center [477, 85] width 233 height 15
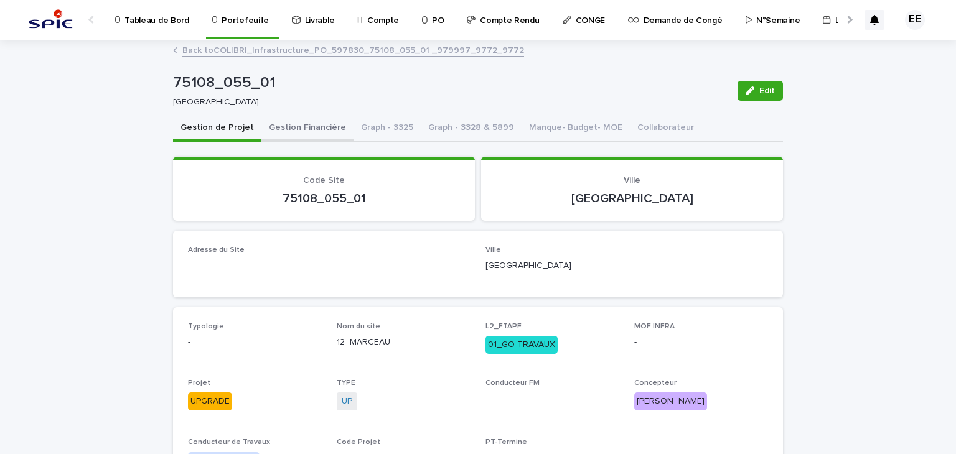
click at [288, 129] on button "Gestion Financière" at bounding box center [307, 129] width 92 height 26
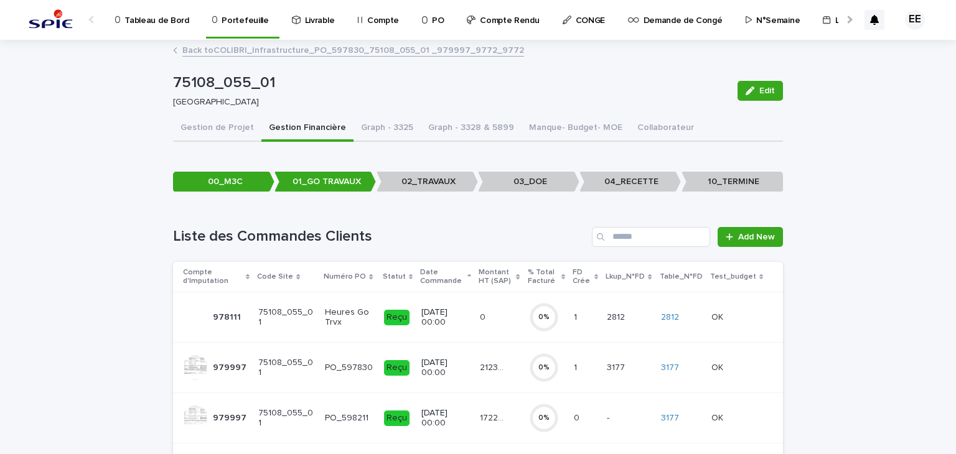
click at [480, 366] on p "21239.72" at bounding box center [495, 366] width 30 height 13
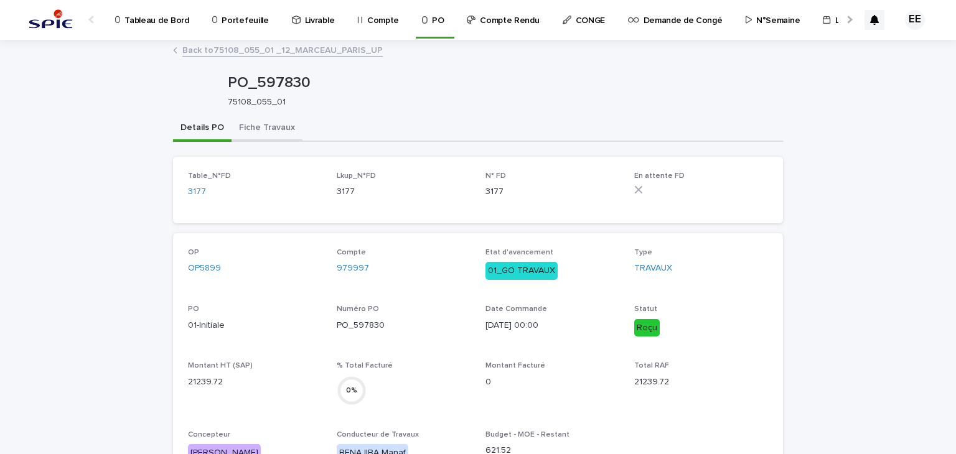
click at [269, 129] on button "Fiche Travaux" at bounding box center [266, 129] width 71 height 26
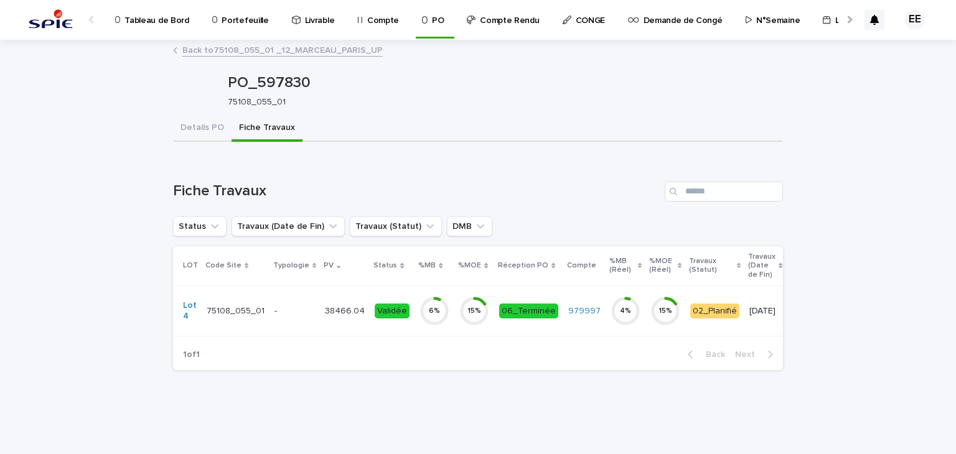
click at [331, 319] on div "38466.04 38466.04" at bounding box center [345, 311] width 40 height 21
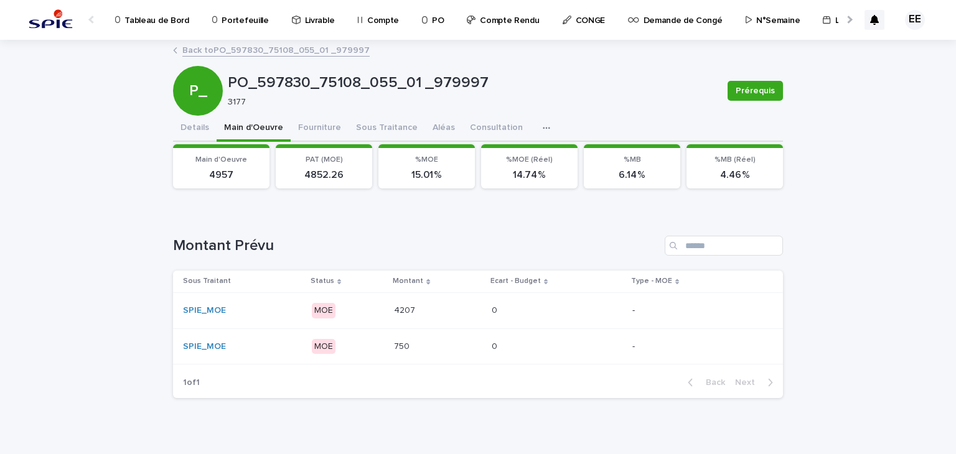
click at [265, 134] on button "Main d'Oeuvre" at bounding box center [254, 129] width 74 height 26
click at [406, 310] on p "4207" at bounding box center [406, 309] width 24 height 13
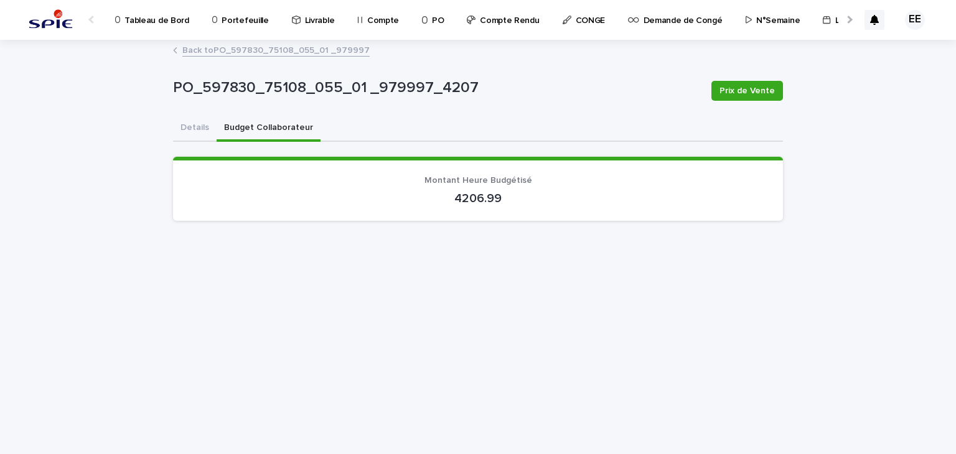
click at [259, 128] on button "Budget Collaborateur" at bounding box center [269, 129] width 104 height 26
click at [280, 51] on link "Back to PO_597830_75108_055_01 _979997" at bounding box center [275, 49] width 187 height 14
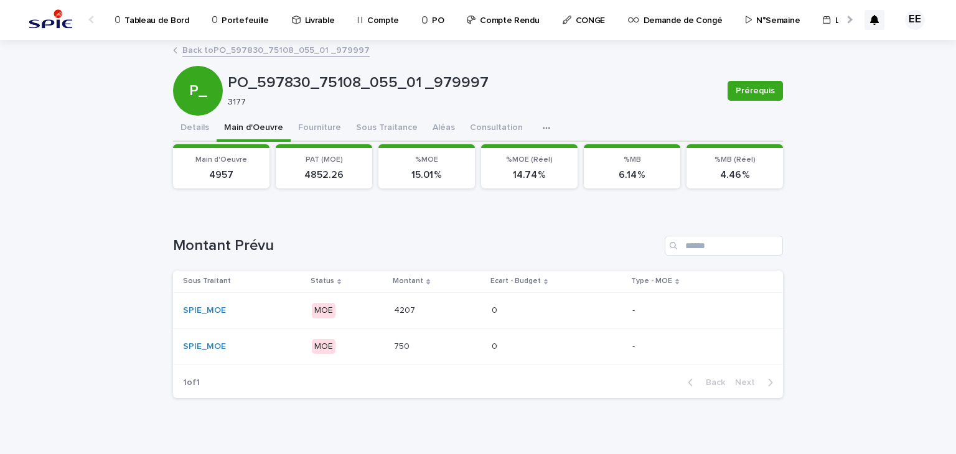
click at [410, 302] on div "4207 4207" at bounding box center [438, 311] width 88 height 21
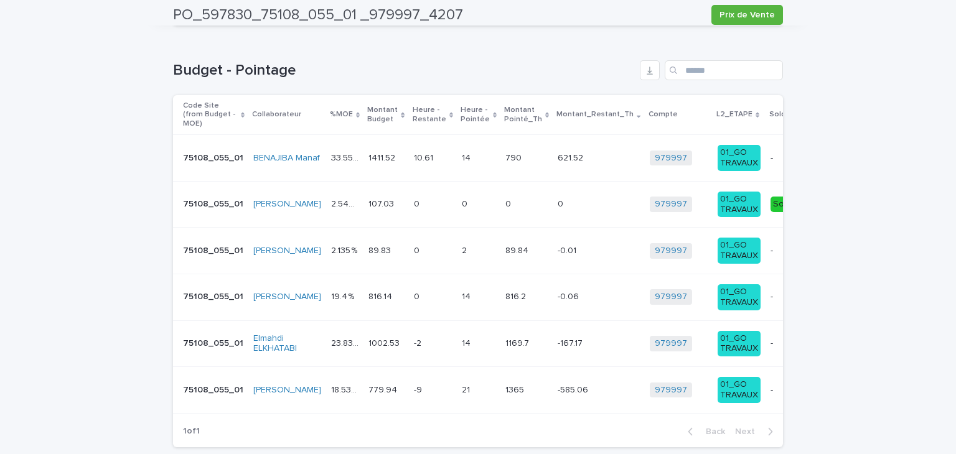
scroll to position [688, 0]
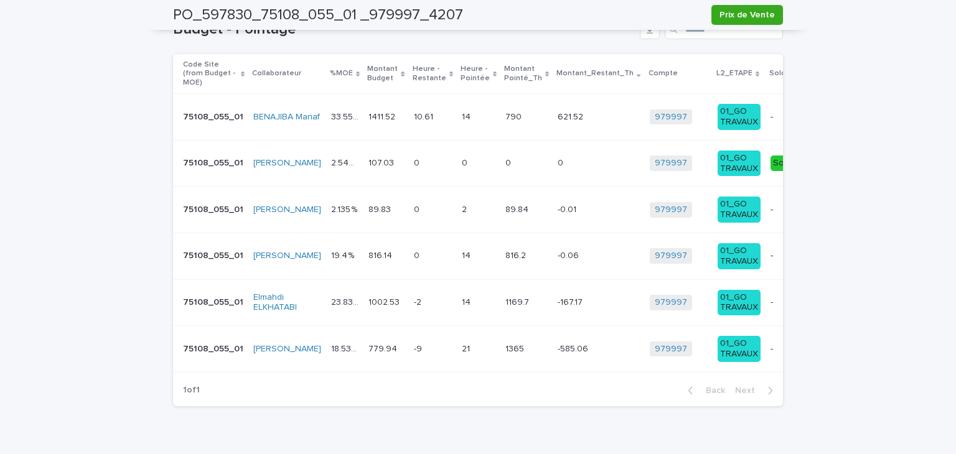
click at [500, 119] on td "790 790" at bounding box center [526, 117] width 52 height 47
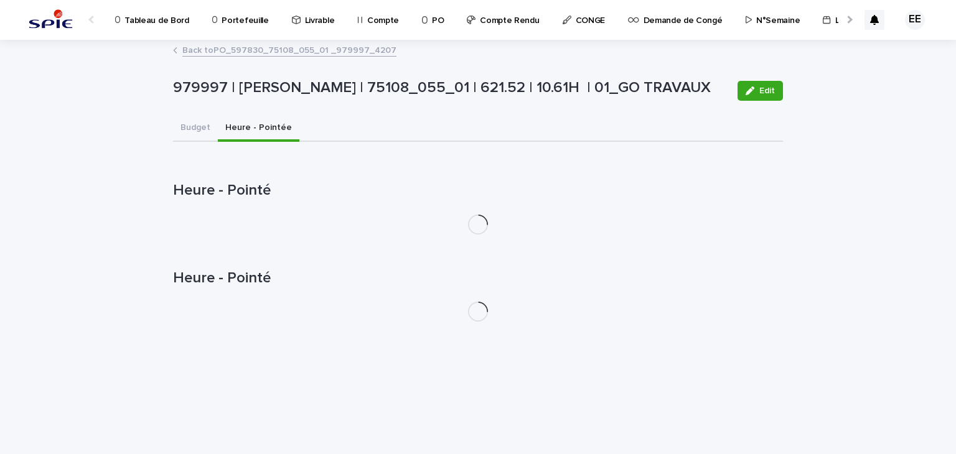
click at [282, 129] on button "Heure - Pointée" at bounding box center [259, 129] width 82 height 26
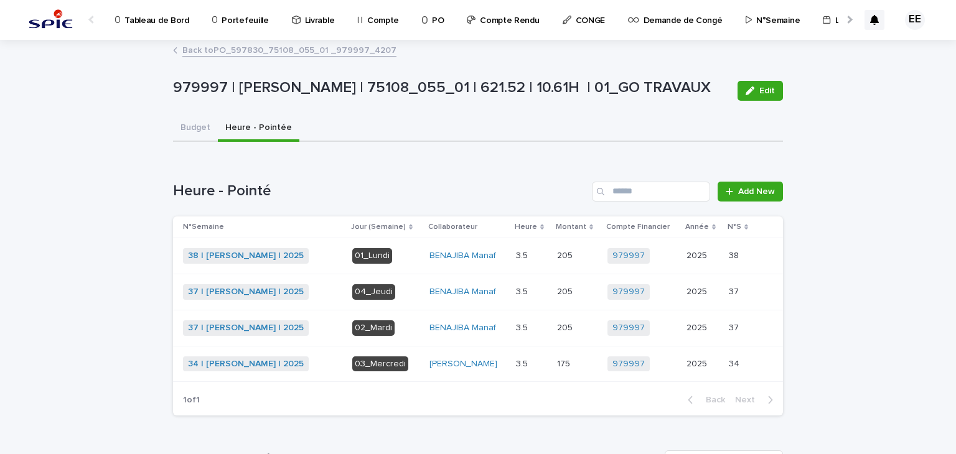
click at [291, 45] on link "Back to PO_597830_75108_055_01 _979997_4207" at bounding box center [289, 49] width 214 height 14
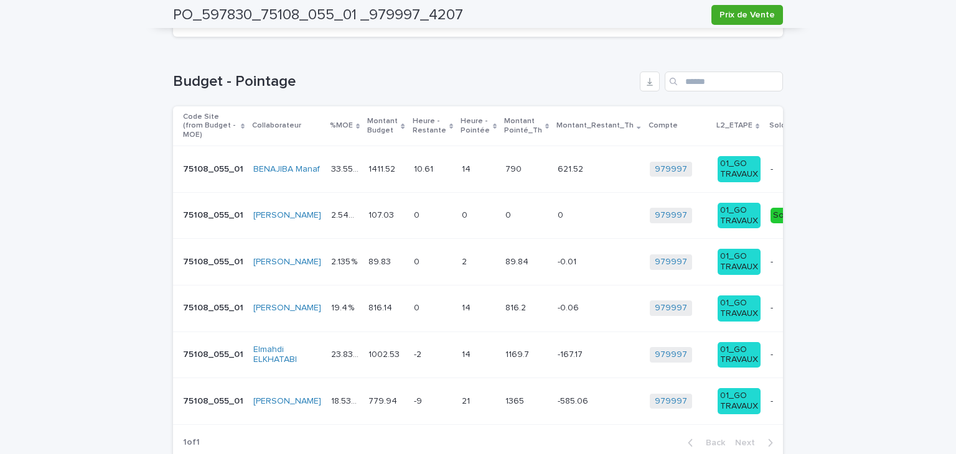
scroll to position [676, 0]
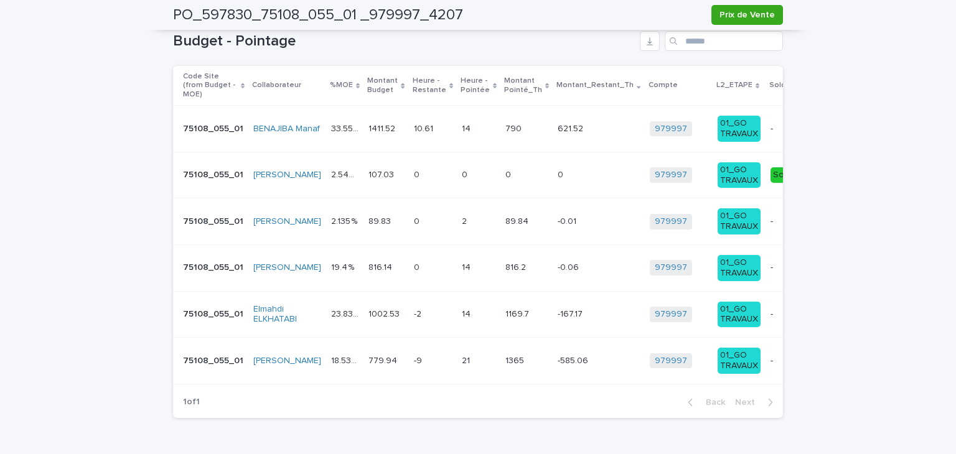
click at [557, 353] on p "-585.06" at bounding box center [573, 359] width 33 height 13
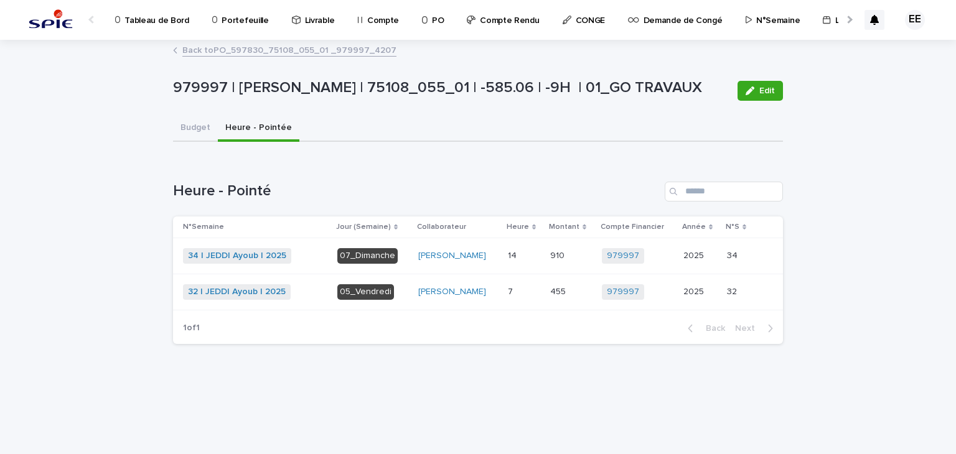
click at [240, 128] on button "Heure - Pointée" at bounding box center [259, 129] width 82 height 26
click at [528, 292] on p at bounding box center [524, 292] width 32 height 11
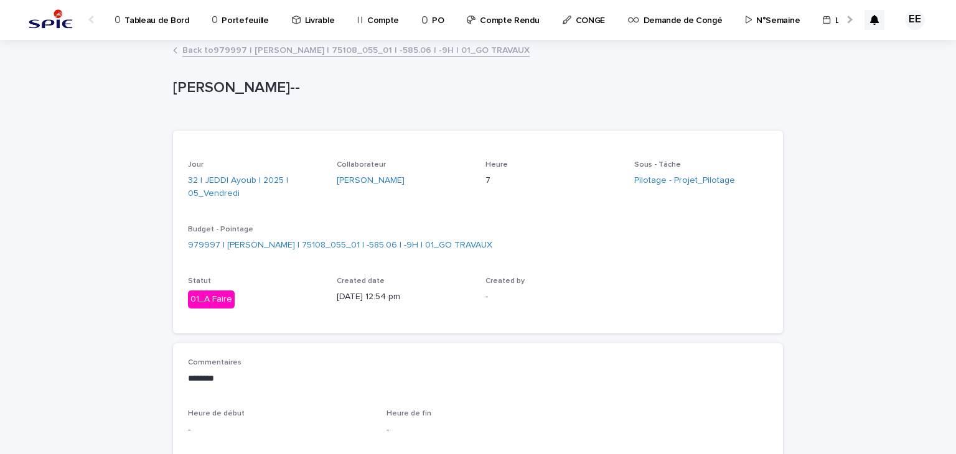
click at [391, 51] on link "Back to 979997 | [PERSON_NAME] | 75108_055_01 | -585.06 | -9H | 01_GO TRAVAUX" at bounding box center [355, 49] width 347 height 14
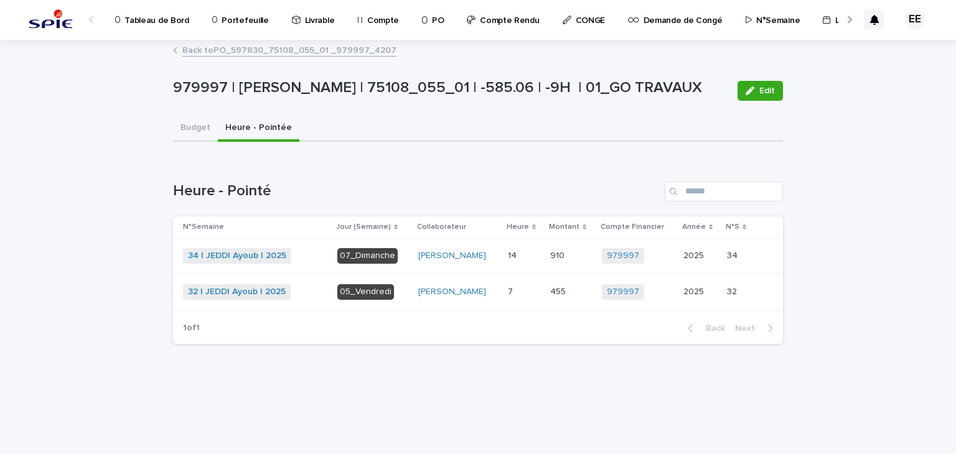
click at [496, 257] on td "[PERSON_NAME]" at bounding box center [458, 256] width 90 height 36
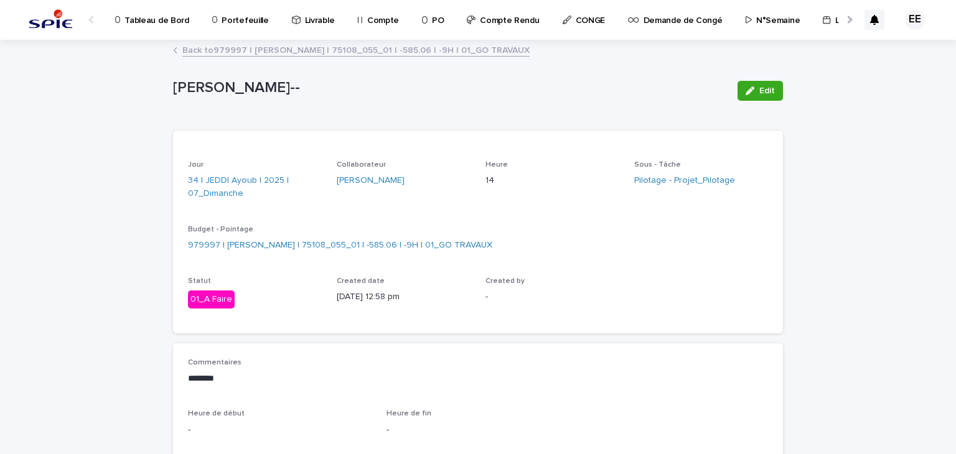
click at [339, 47] on link "Back to 979997 | [PERSON_NAME] | 75108_055_01 | -585.06 | -9H | 01_GO TRAVAUX" at bounding box center [355, 49] width 347 height 14
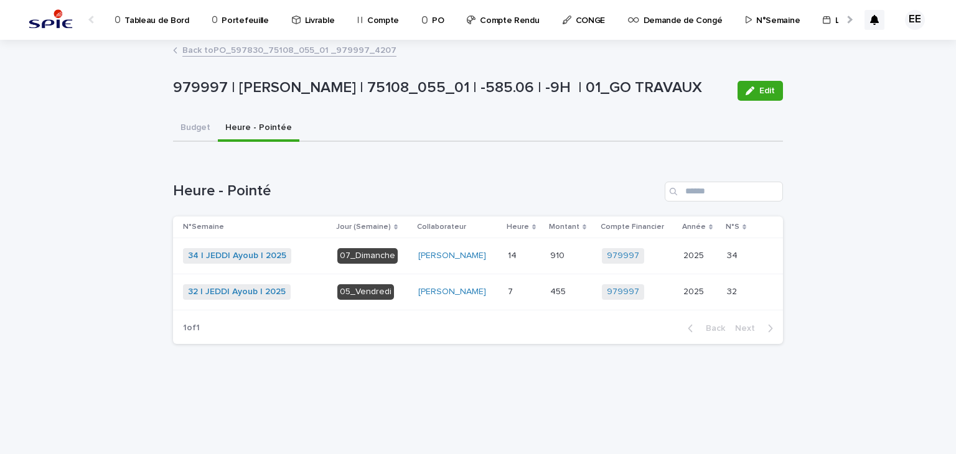
click at [339, 47] on link "Back to PO_597830_75108_055_01 _979997_4207" at bounding box center [289, 49] width 214 height 14
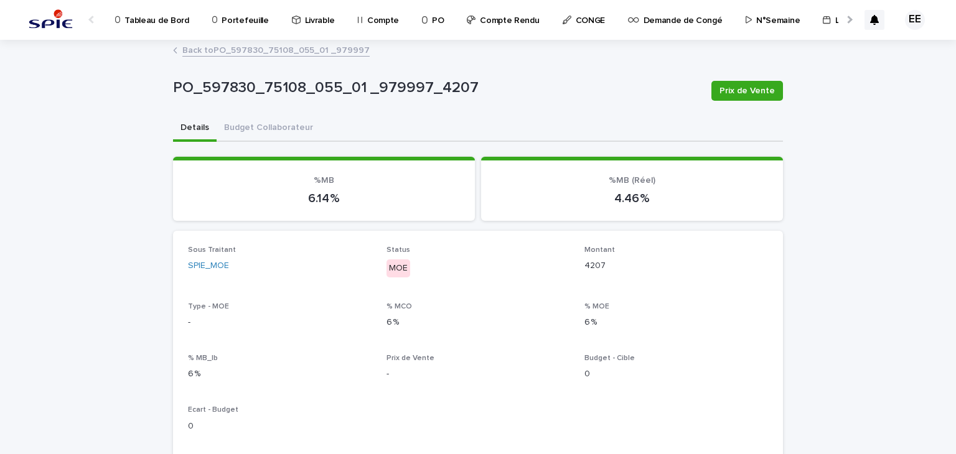
click at [276, 52] on link "Back to PO_597830_75108_055_01 _979997" at bounding box center [275, 49] width 187 height 14
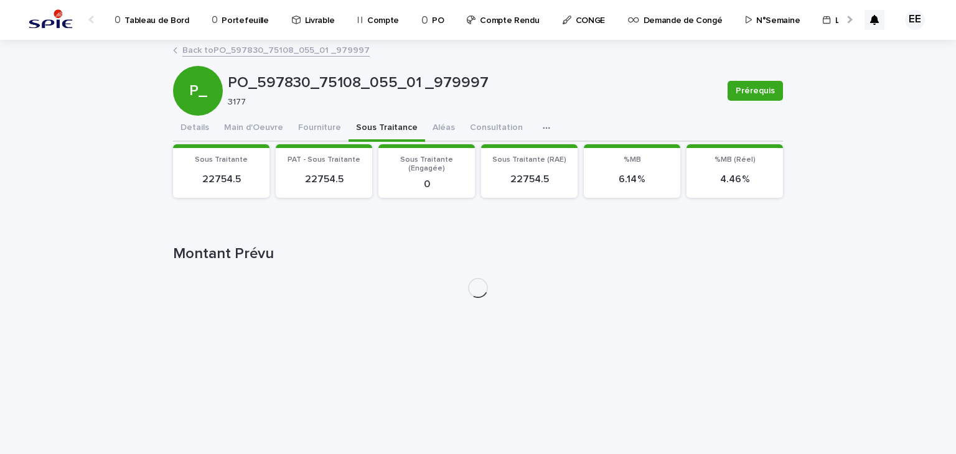
click at [371, 135] on button "Sous Traitance" at bounding box center [386, 129] width 77 height 26
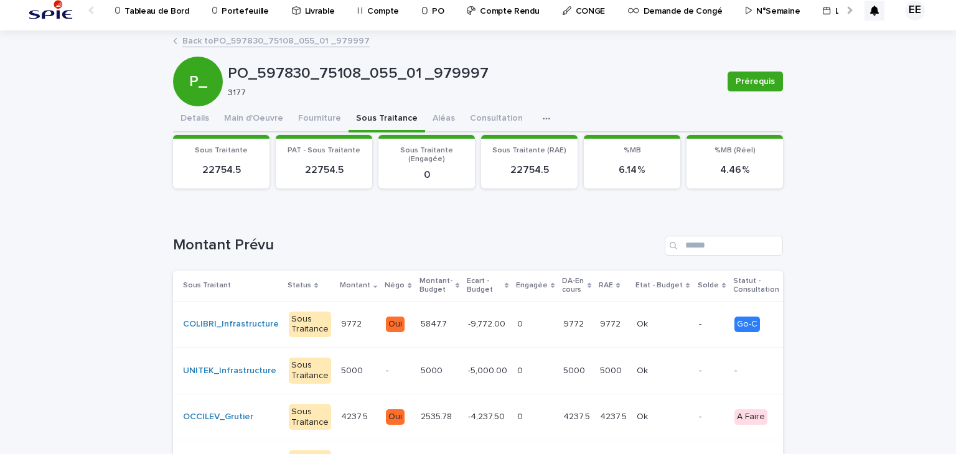
scroll to position [2, 0]
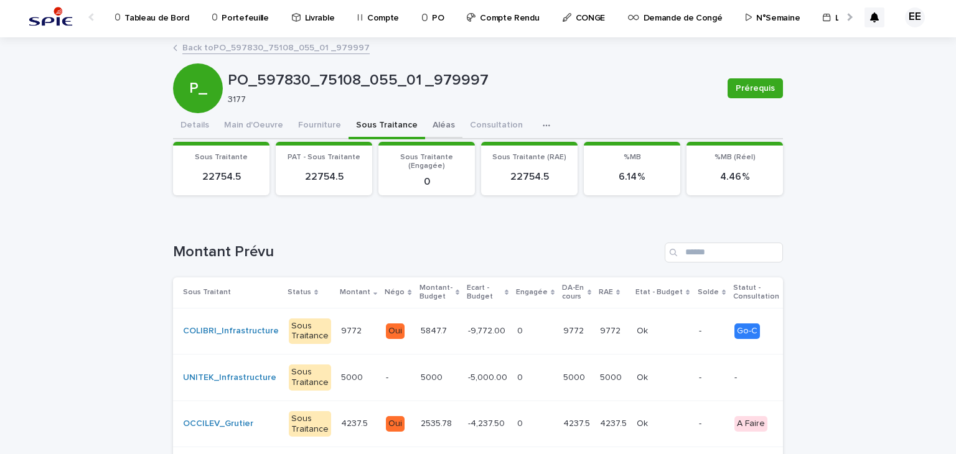
click at [429, 118] on button "Aléas" at bounding box center [443, 126] width 37 height 26
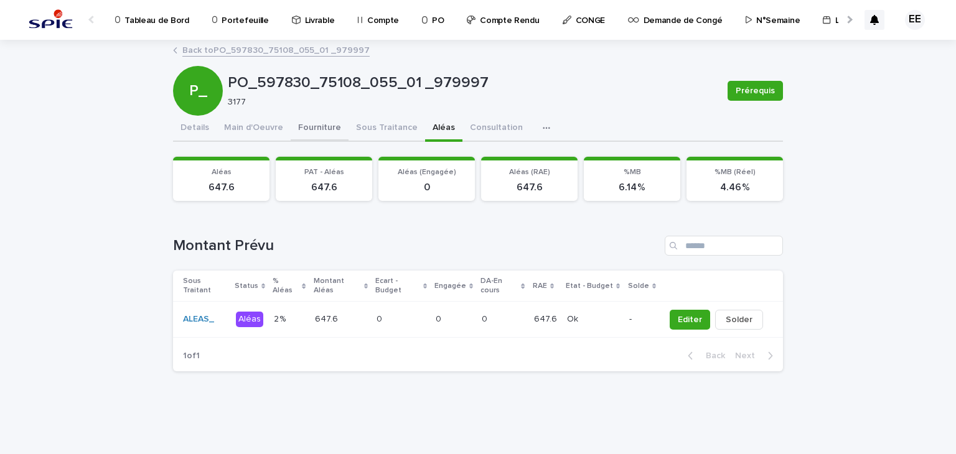
click at [317, 131] on button "Fourniture" at bounding box center [320, 129] width 58 height 26
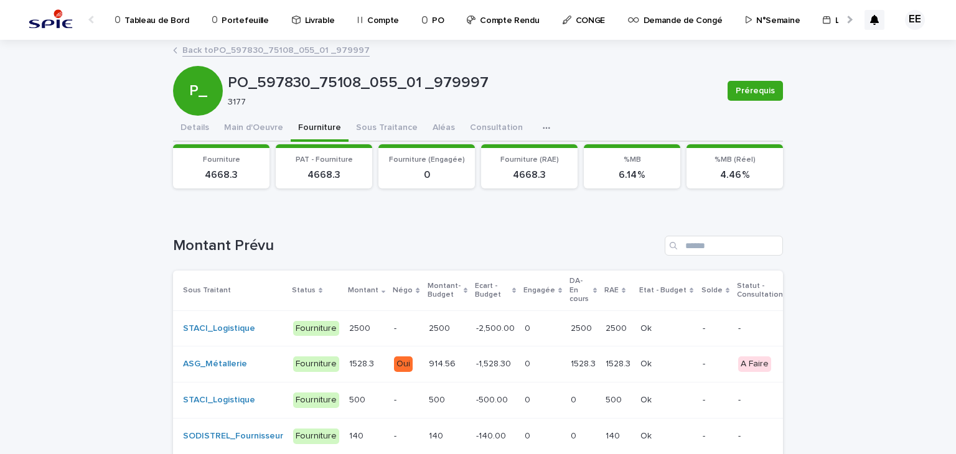
click at [543, 327] on td "0 0" at bounding box center [543, 328] width 46 height 36
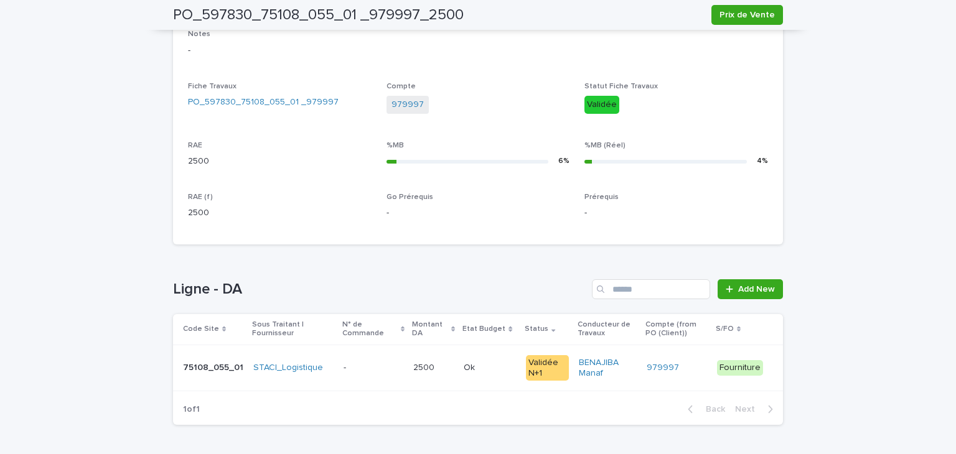
scroll to position [428, 0]
click at [436, 381] on td "2500 2500" at bounding box center [433, 367] width 51 height 47
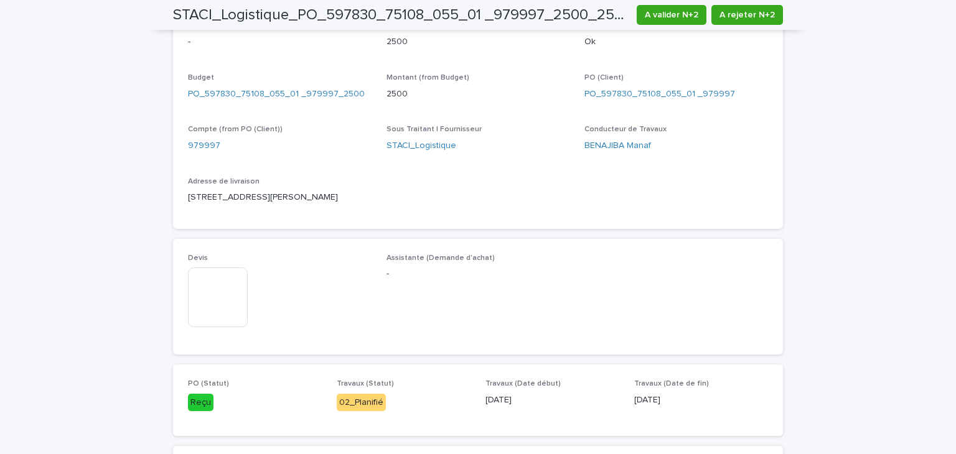
scroll to position [465, 0]
click at [216, 297] on img at bounding box center [218, 296] width 60 height 60
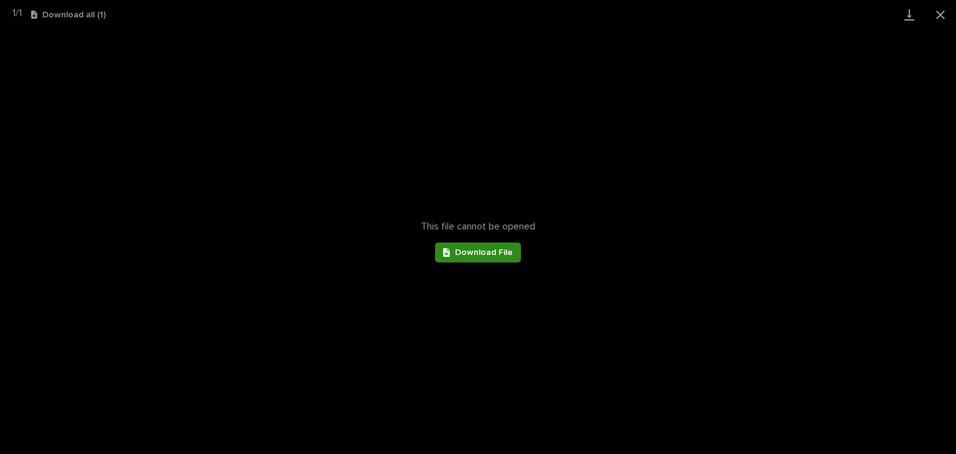
click at [464, 252] on span "Download File" at bounding box center [484, 252] width 58 height 9
click at [941, 17] on button "Close gallery" at bounding box center [940, 14] width 31 height 29
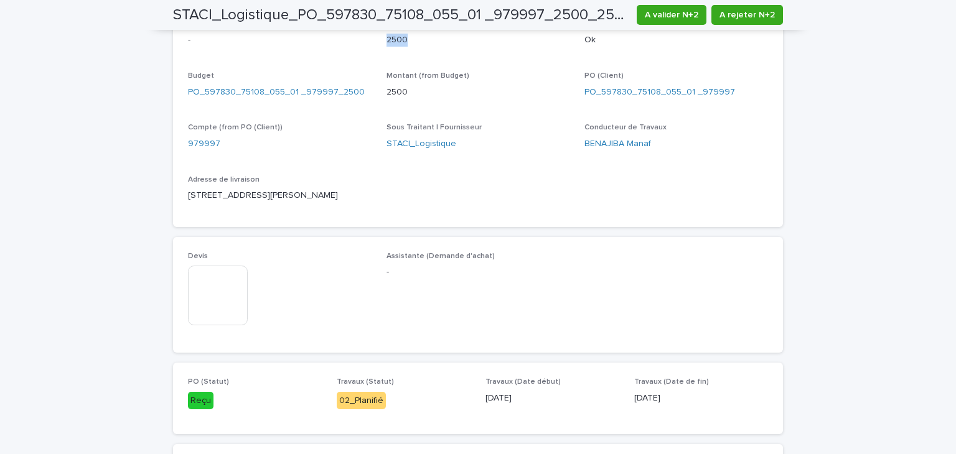
drag, startPoint x: 379, startPoint y: 39, endPoint x: 406, endPoint y: 42, distance: 26.9
click at [406, 42] on div "N° de Commande - [GEOGRAPHIC_DATA] DA 2500 Etat Budget Ok Budget PO_597830_7510…" at bounding box center [478, 116] width 580 height 192
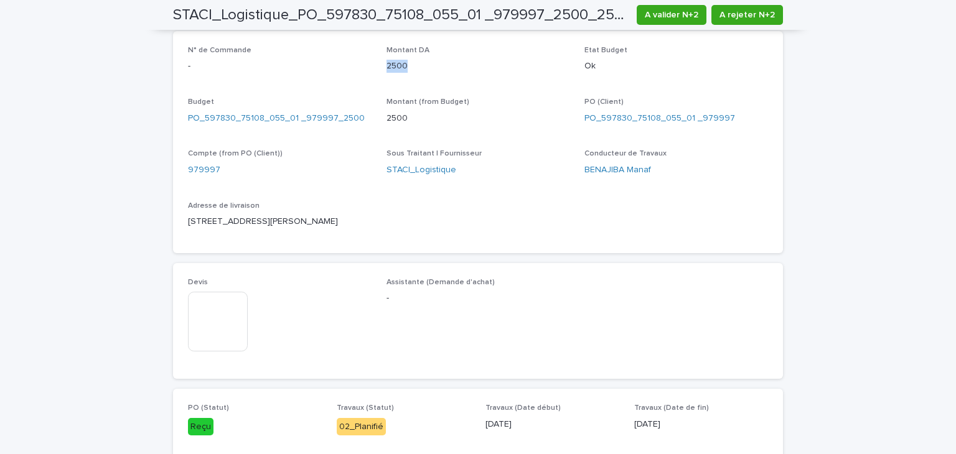
scroll to position [458, 0]
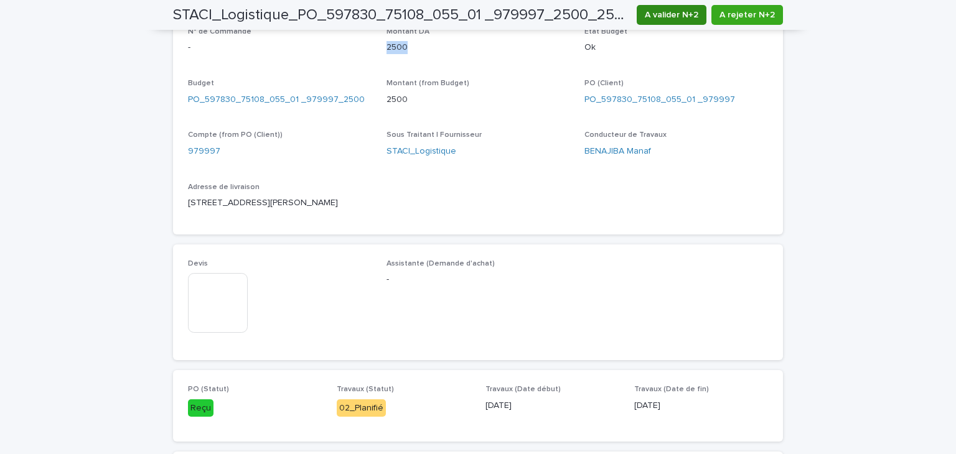
click at [663, 11] on span "A valider N+2" at bounding box center [672, 15] width 54 height 12
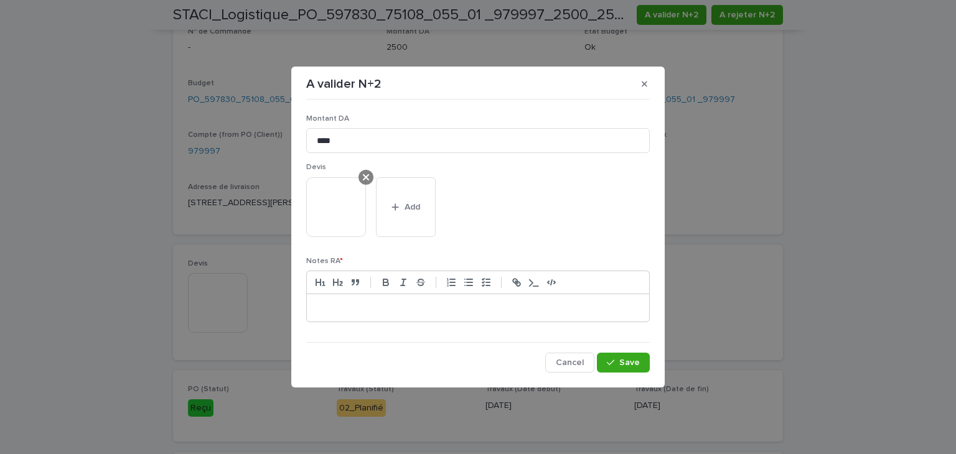
click at [366, 175] on icon at bounding box center [366, 177] width 6 height 10
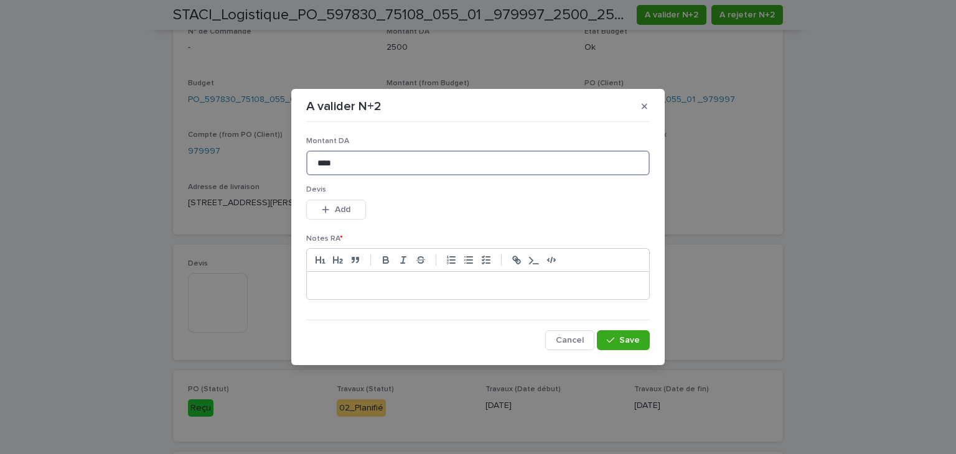
click at [429, 172] on input "****" at bounding box center [477, 163] width 343 height 25
type input "*******"
click at [345, 217] on button "Add" at bounding box center [336, 210] width 60 height 20
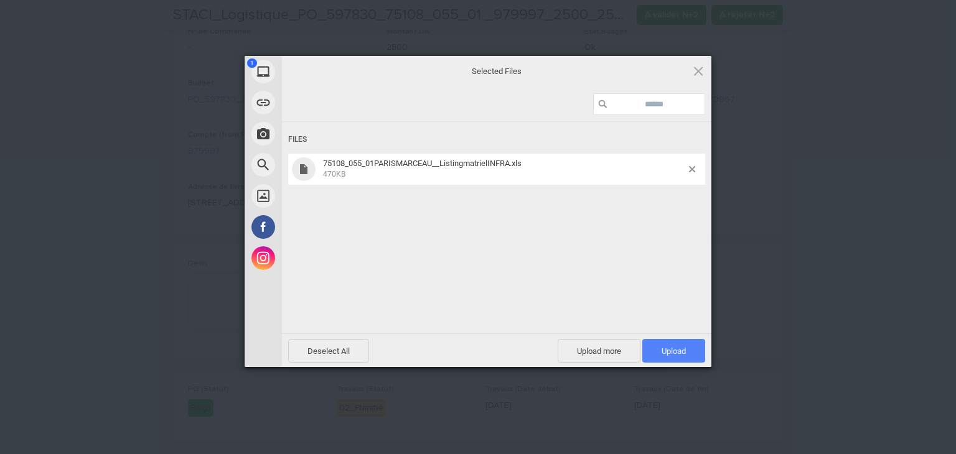
click at [669, 344] on span "Upload 1" at bounding box center [673, 351] width 63 height 24
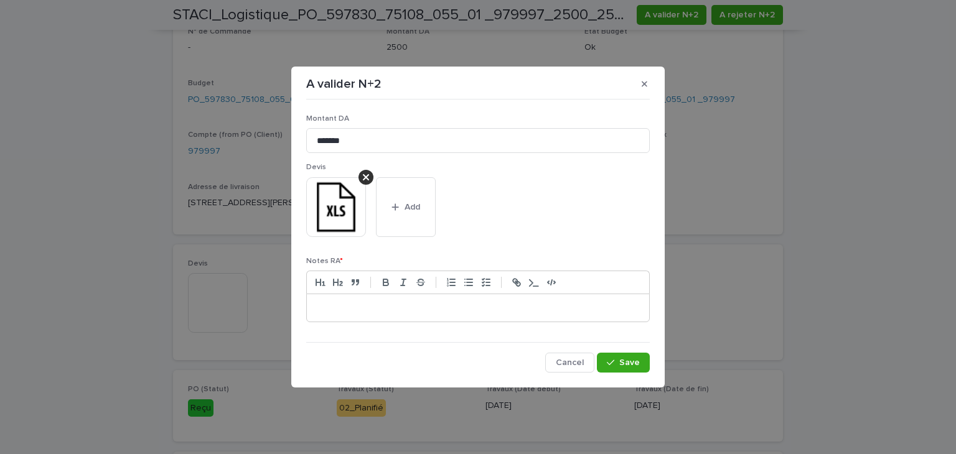
click at [530, 322] on div "Notes RA *" at bounding box center [477, 294] width 343 height 75
click at [528, 316] on div at bounding box center [478, 307] width 342 height 27
click at [633, 365] on span "Save" at bounding box center [629, 362] width 21 height 9
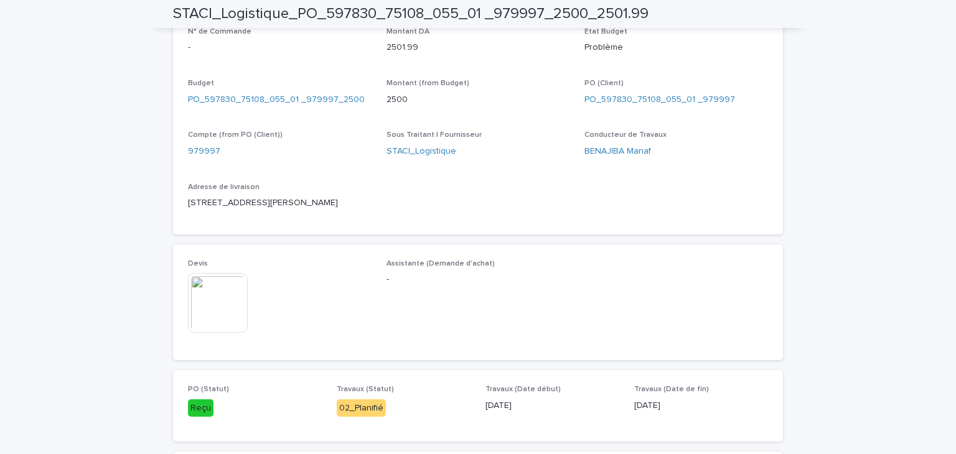
scroll to position [448, 0]
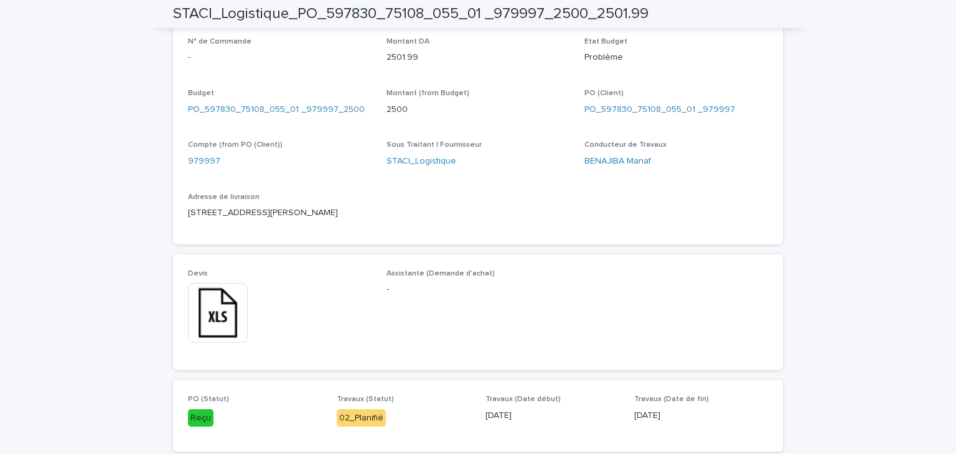
click at [762, 187] on div "N° de Commande - Montant DA 2501.99 Etat Budget Problème Budget PO_597830_75108…" at bounding box center [478, 133] width 580 height 192
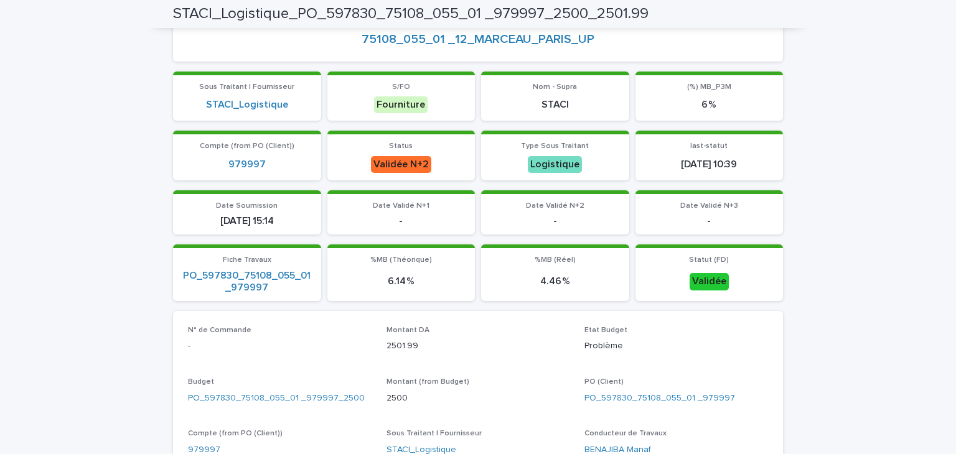
scroll to position [0, 0]
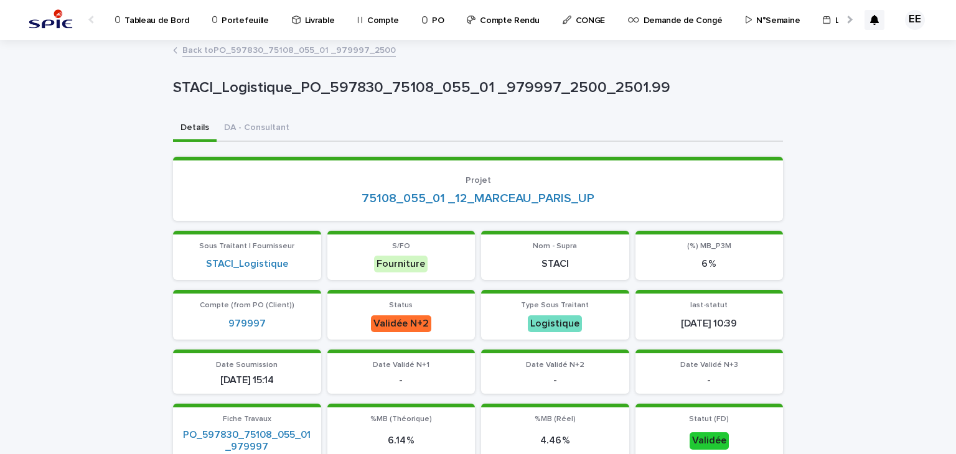
click at [355, 55] on link "Back to PO_597830_75108_055_01 _979997_2500" at bounding box center [288, 49] width 213 height 14
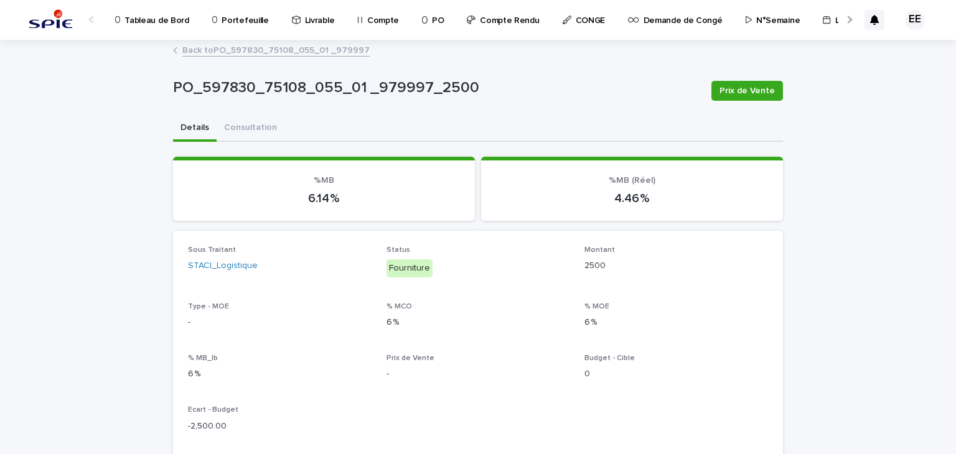
click at [348, 53] on link "Back to PO_597830_75108_055_01 _979997" at bounding box center [275, 49] width 187 height 14
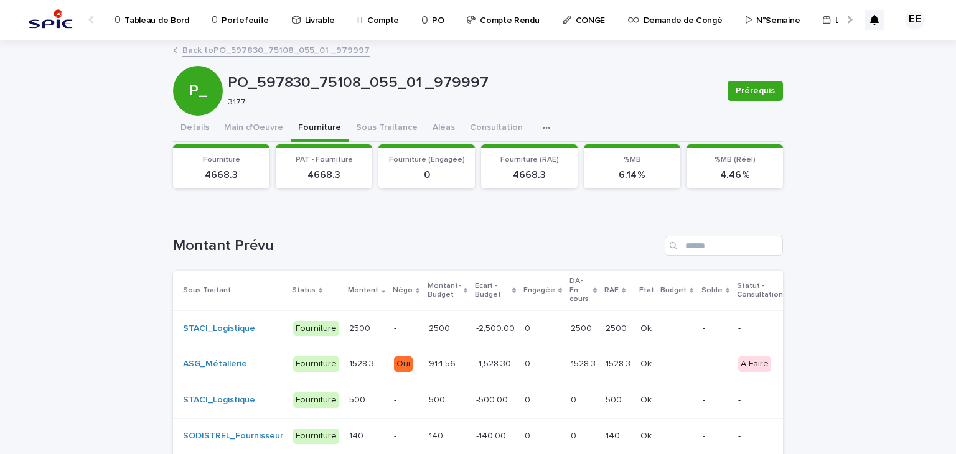
click at [348, 53] on link "Back to PO_597830_75108_055_01 _979997" at bounding box center [275, 49] width 187 height 14
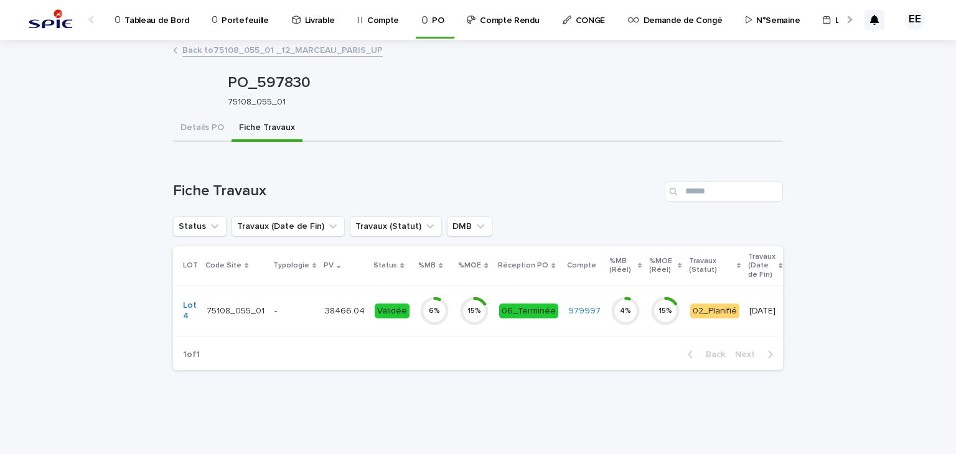
click at [348, 53] on link "Back to 75108_055_01 _12_MARCEAU_PARIS_UP" at bounding box center [282, 49] width 200 height 14
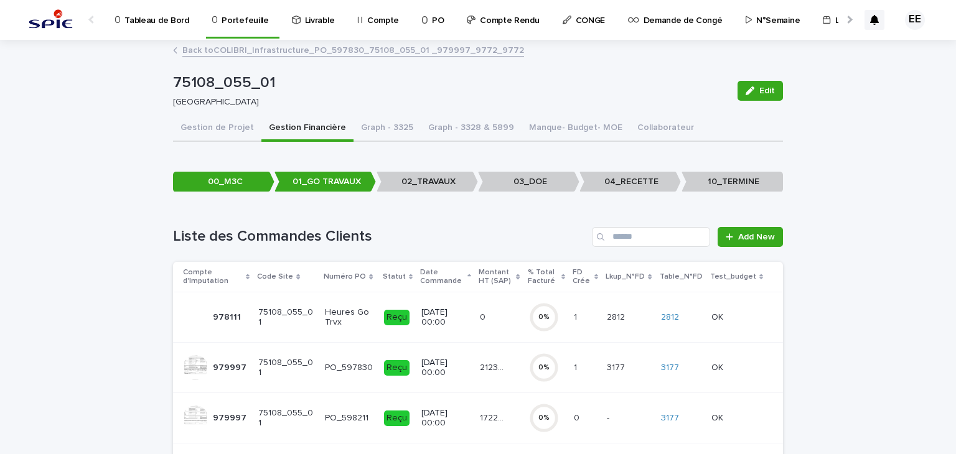
click at [348, 53] on link "Back to COLIBRI_Infrastructure_PO_597830_75108_055_01 _979997_9772_9772" at bounding box center [353, 49] width 342 height 14
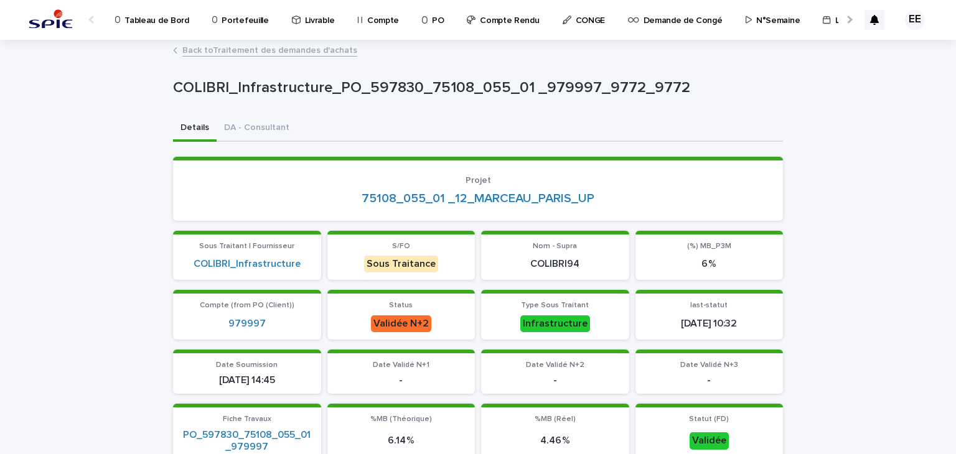
click at [315, 54] on link "Back to Traitement des demandes d'achats" at bounding box center [269, 49] width 175 height 14
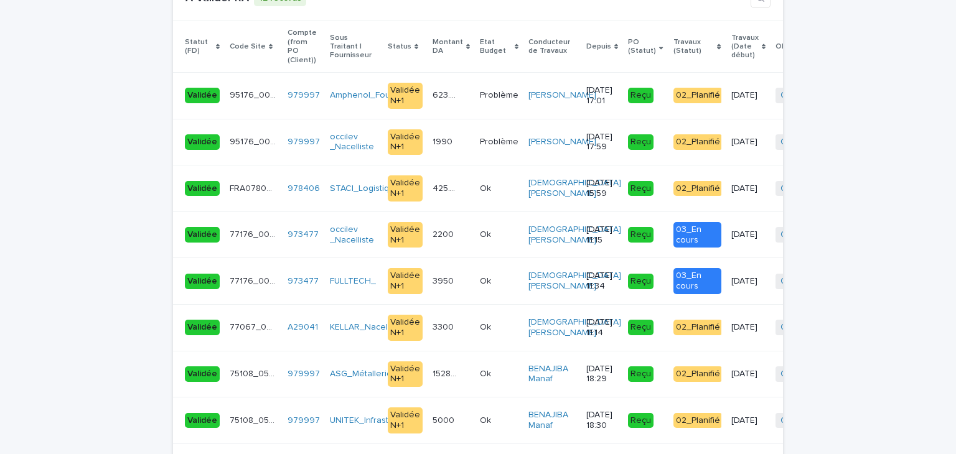
scroll to position [2795, 0]
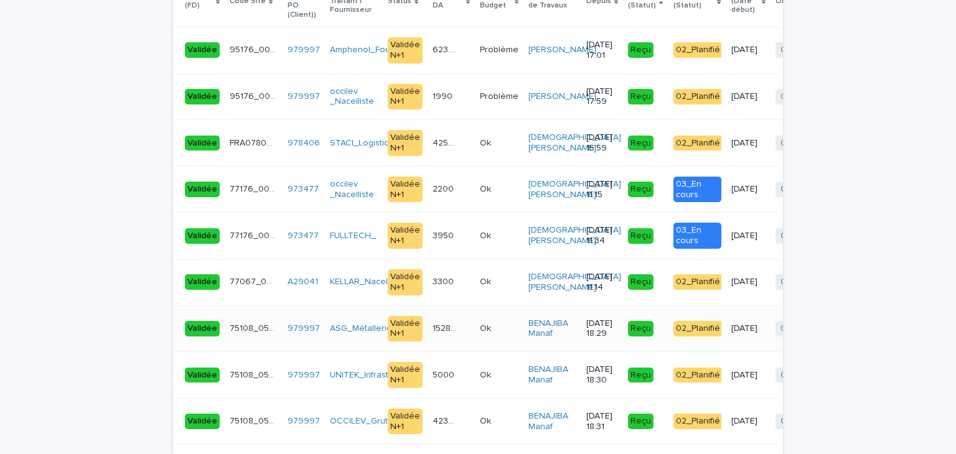
click at [450, 307] on td "1528.3 1528.3" at bounding box center [450, 328] width 47 height 47
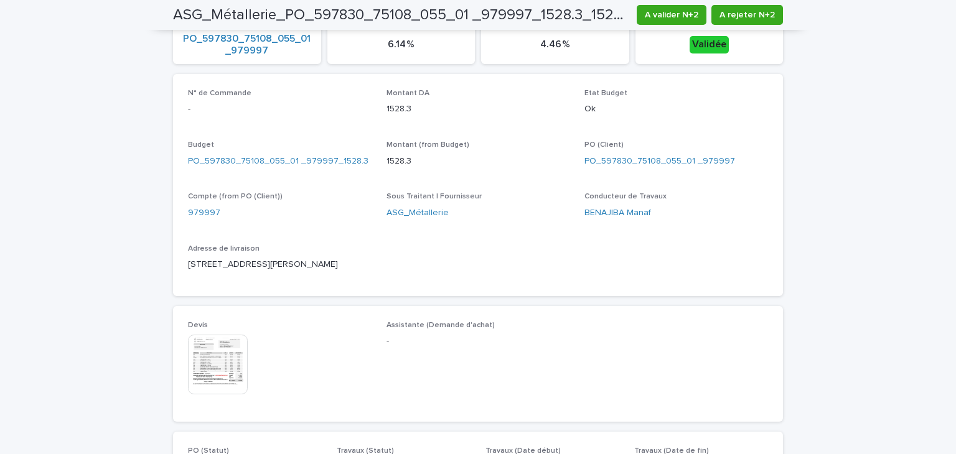
scroll to position [399, 0]
click at [223, 348] on img at bounding box center [218, 362] width 60 height 60
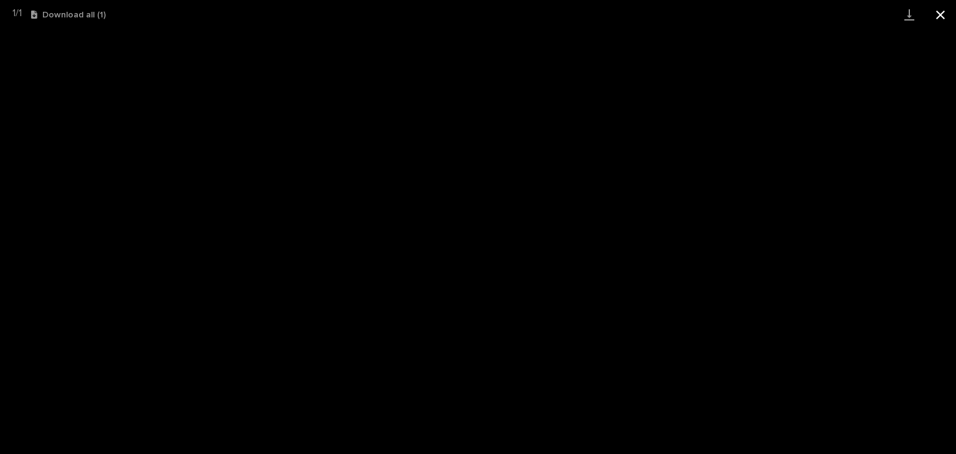
click at [939, 18] on button "Close gallery" at bounding box center [940, 14] width 31 height 29
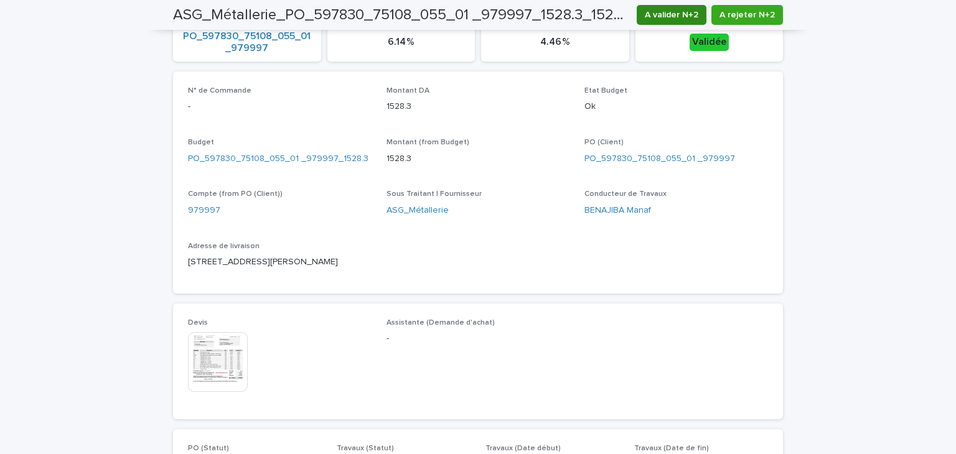
click at [678, 17] on span "A valider N+2" at bounding box center [672, 15] width 54 height 12
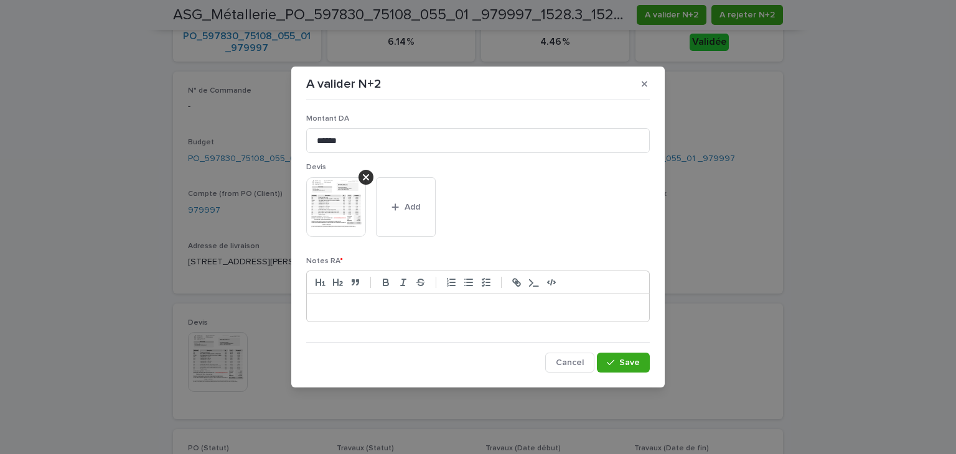
click at [590, 302] on p at bounding box center [478, 308] width 324 height 12
click at [625, 359] on span "Save" at bounding box center [629, 362] width 21 height 9
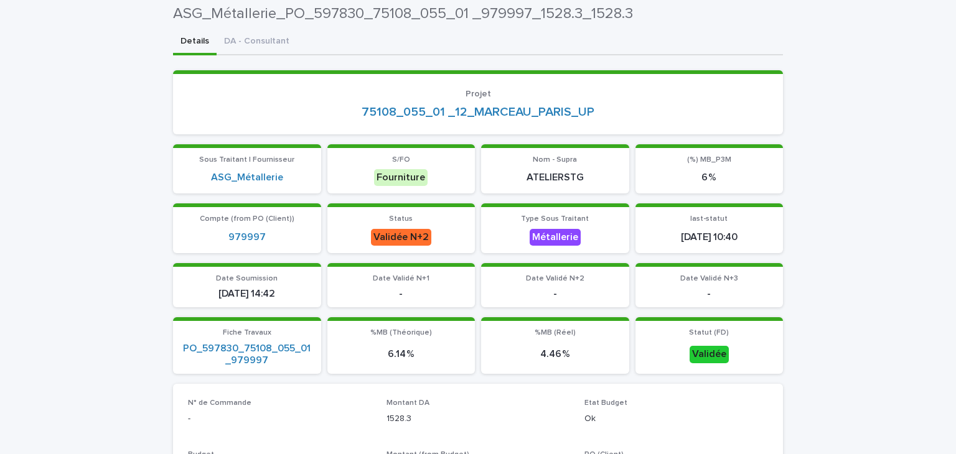
scroll to position [0, 0]
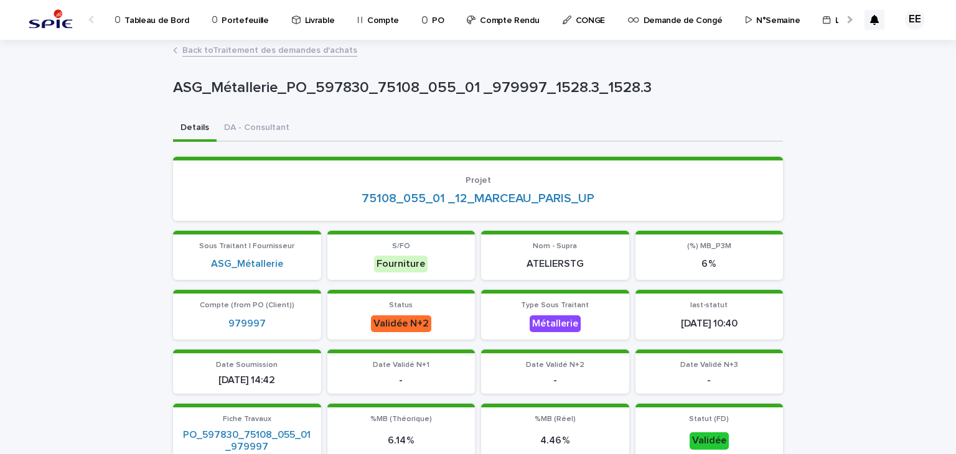
click at [282, 52] on link "Back to Traitement des demandes d'achats" at bounding box center [269, 49] width 175 height 14
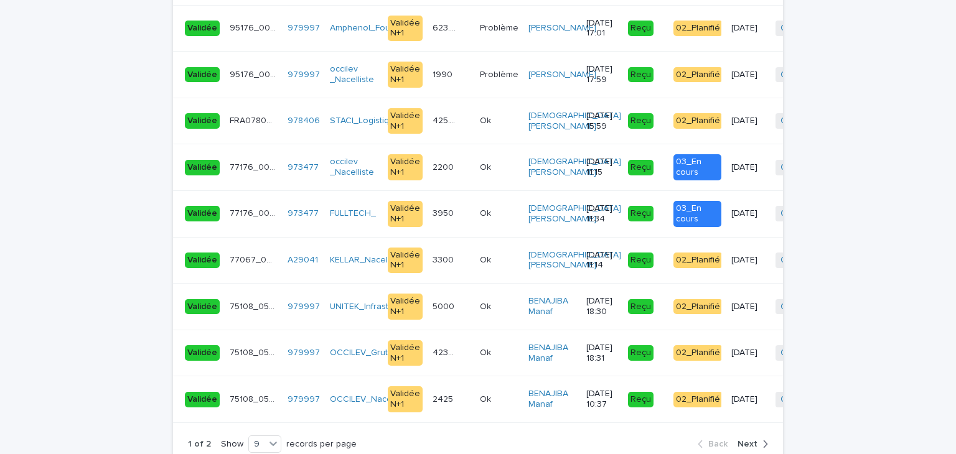
scroll to position [2850, 0]
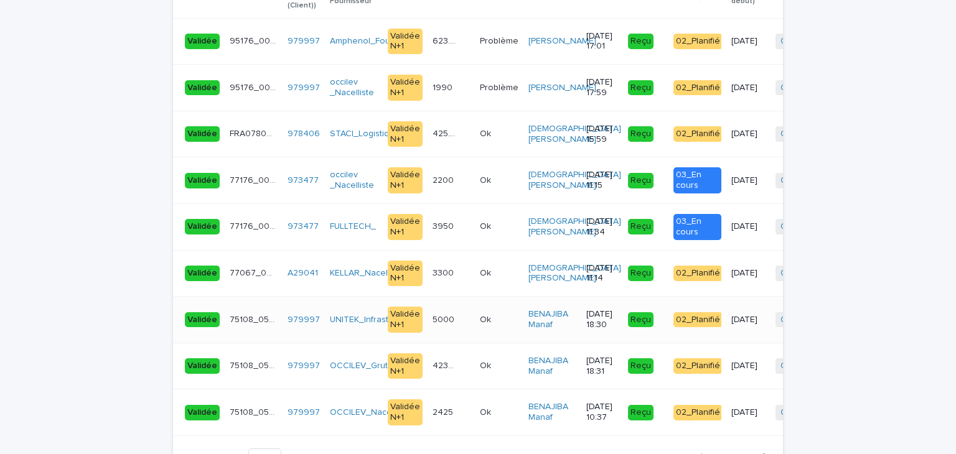
click at [448, 310] on div "5000 5000" at bounding box center [450, 320] width 37 height 21
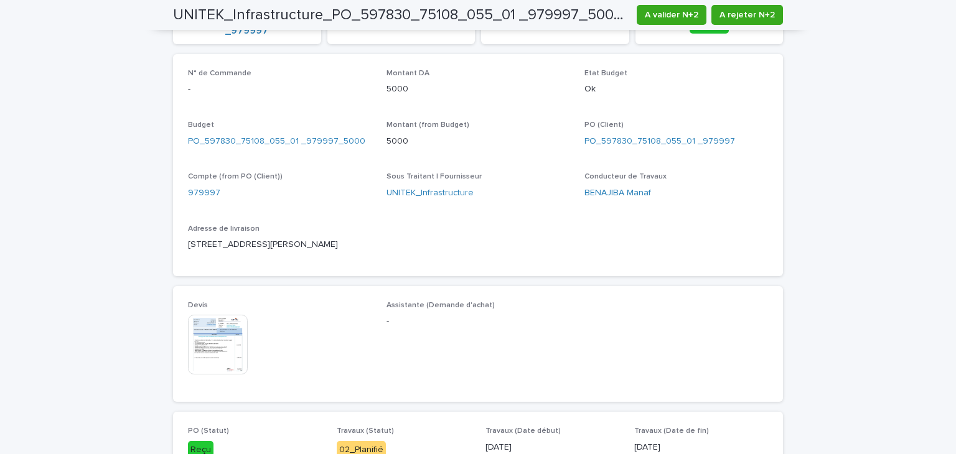
scroll to position [418, 0]
click at [231, 330] on img at bounding box center [218, 343] width 60 height 60
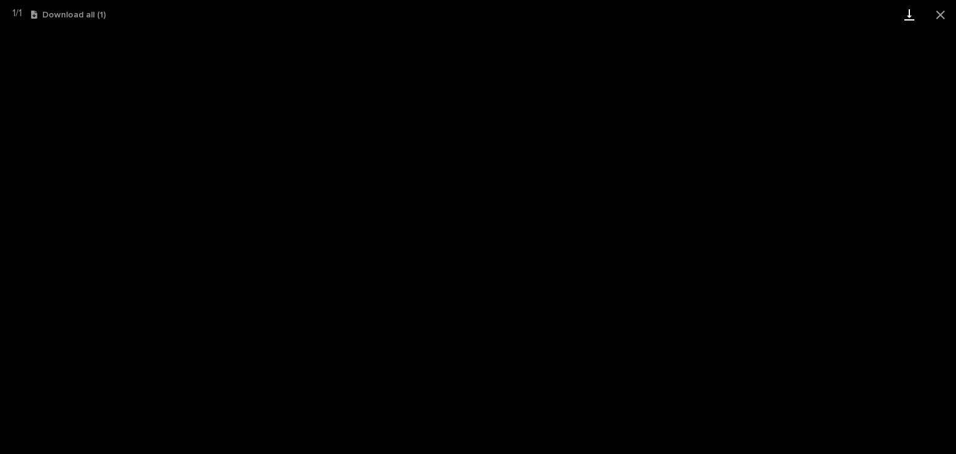
click at [908, 22] on link "Download" at bounding box center [908, 14] width 31 height 29
click at [938, 15] on button "Close gallery" at bounding box center [940, 14] width 31 height 29
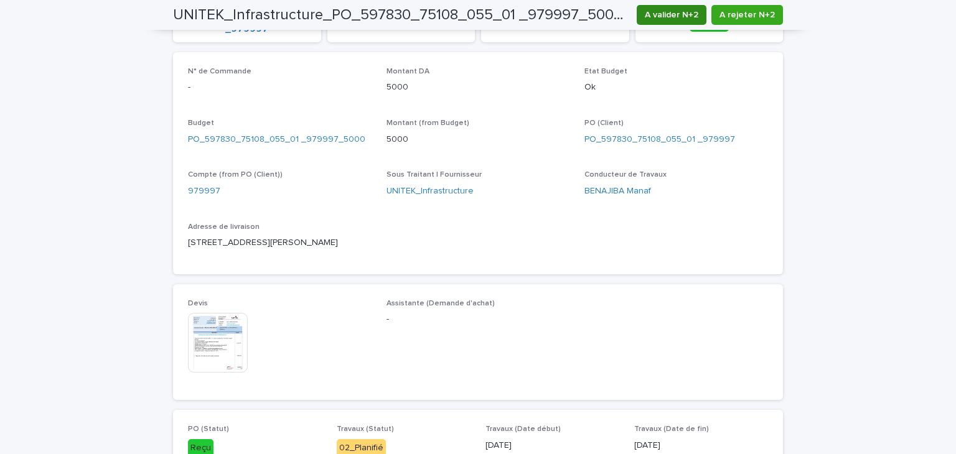
click at [671, 11] on span "A valider N+2" at bounding box center [672, 15] width 54 height 12
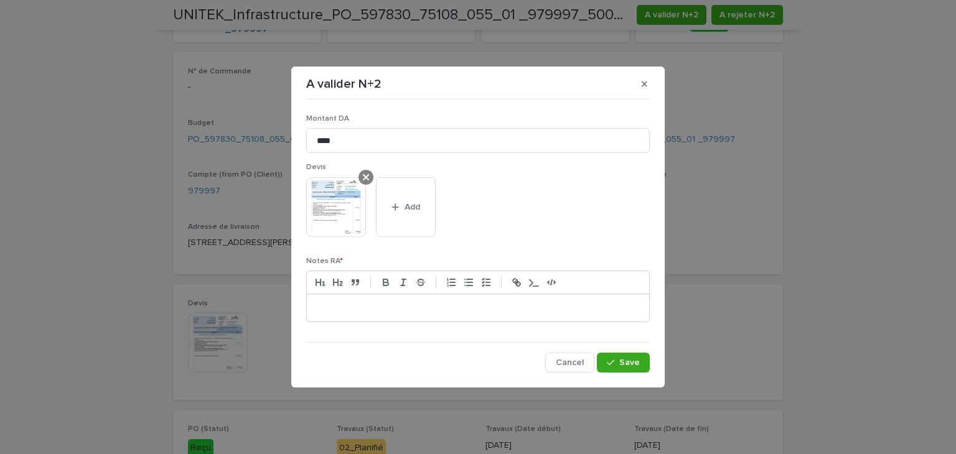
click at [366, 174] on icon at bounding box center [366, 177] width 6 height 10
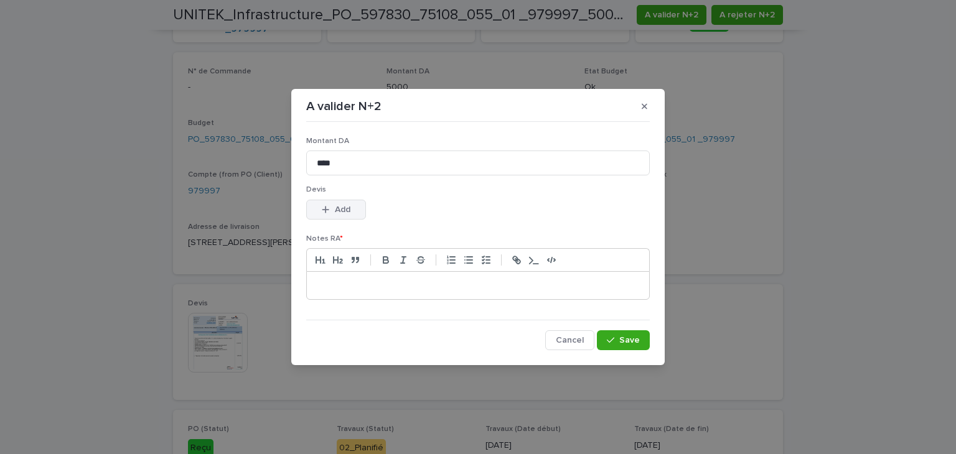
click at [343, 210] on span "Add" at bounding box center [343, 209] width 16 height 9
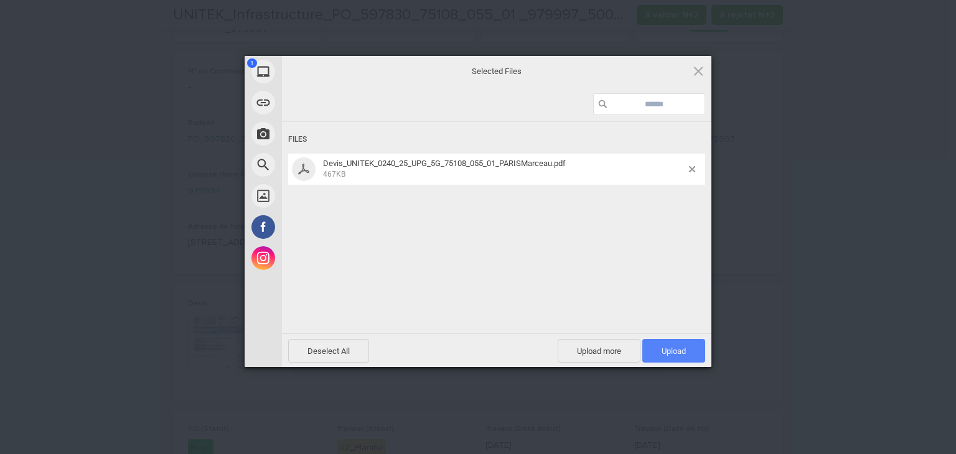
click at [665, 347] on span "Upload 1" at bounding box center [673, 351] width 24 height 9
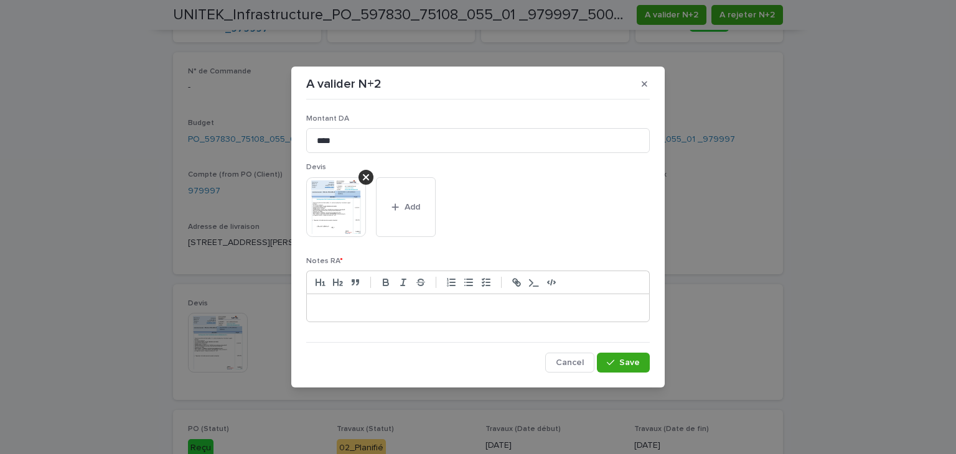
click at [534, 298] on div at bounding box center [478, 307] width 342 height 27
click at [621, 364] on span "Save" at bounding box center [629, 362] width 21 height 9
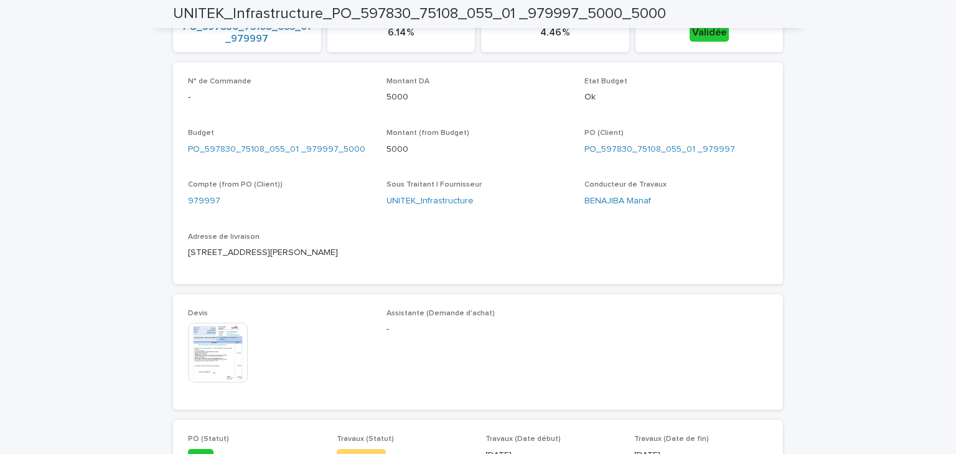
scroll to position [0, 0]
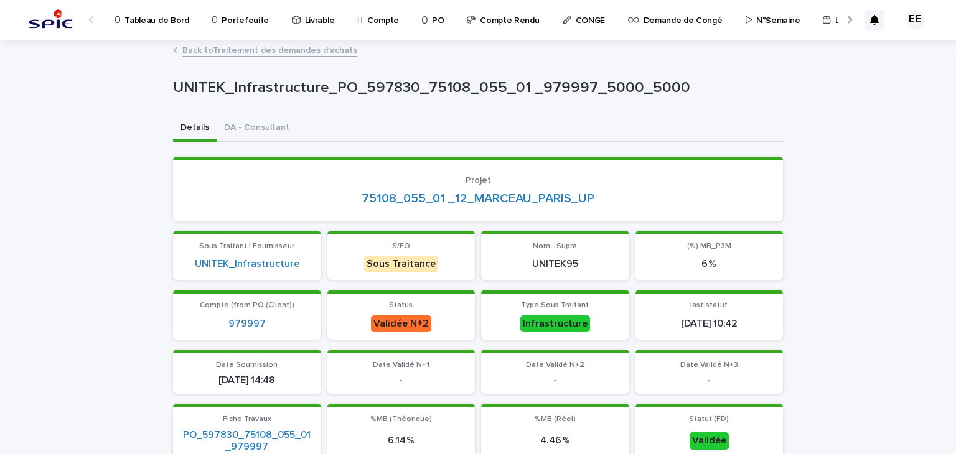
click at [332, 53] on link "Back to Traitement des demandes d'achats" at bounding box center [269, 49] width 175 height 14
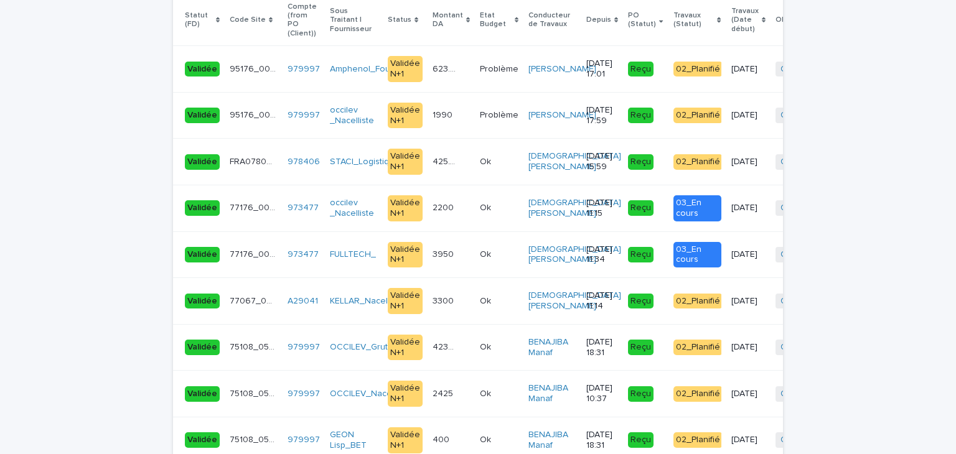
scroll to position [2902, 0]
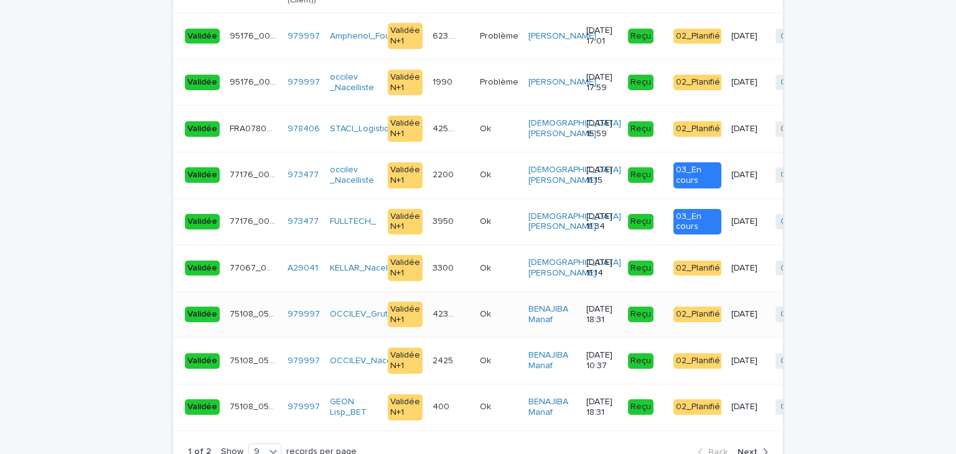
click at [480, 307] on p "Ok" at bounding box center [487, 313] width 14 height 13
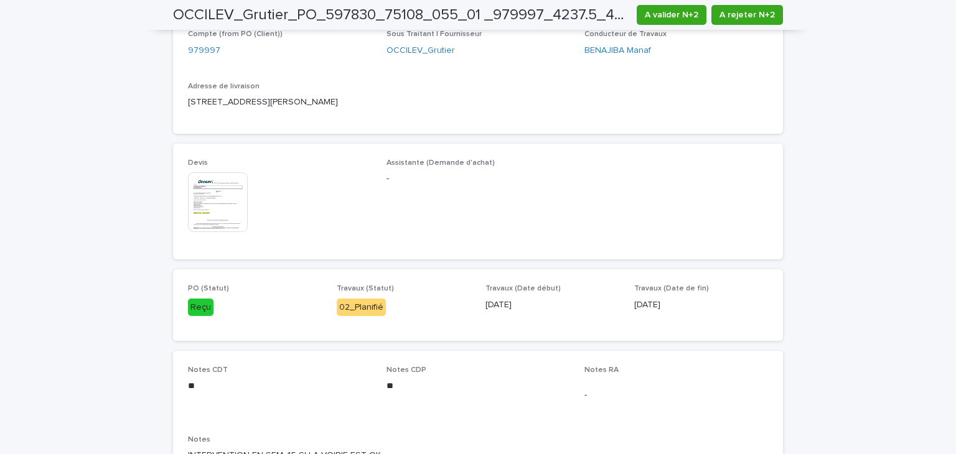
scroll to position [553, 0]
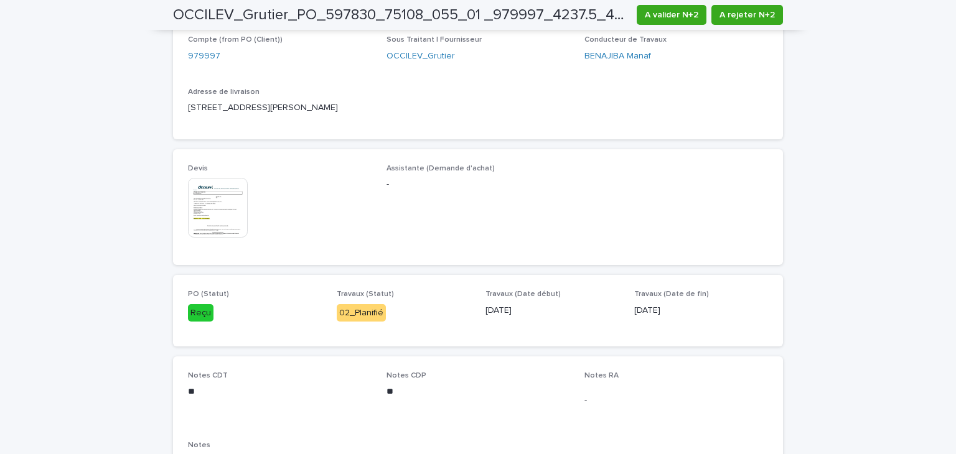
click at [212, 216] on img at bounding box center [218, 208] width 60 height 60
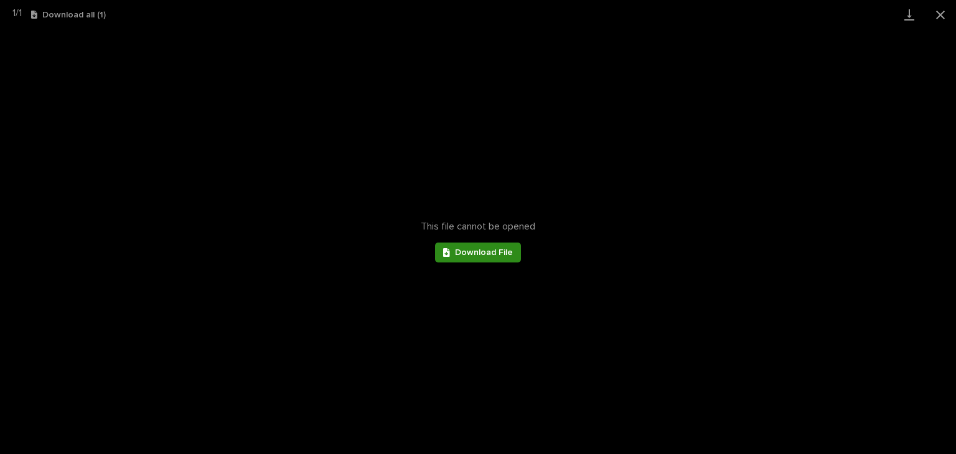
click at [478, 257] on link "Download File" at bounding box center [478, 253] width 86 height 20
click at [938, 13] on button "Close gallery" at bounding box center [940, 14] width 31 height 29
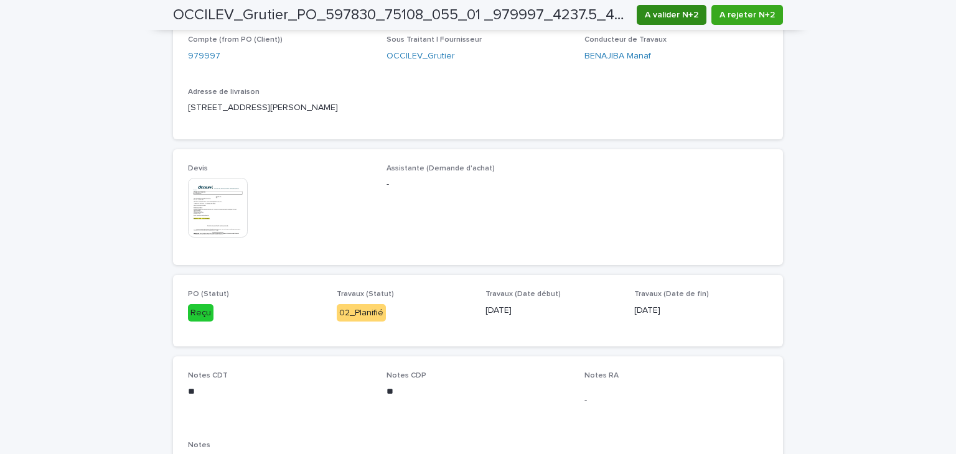
click at [656, 14] on span "A valider N+2" at bounding box center [672, 15] width 54 height 12
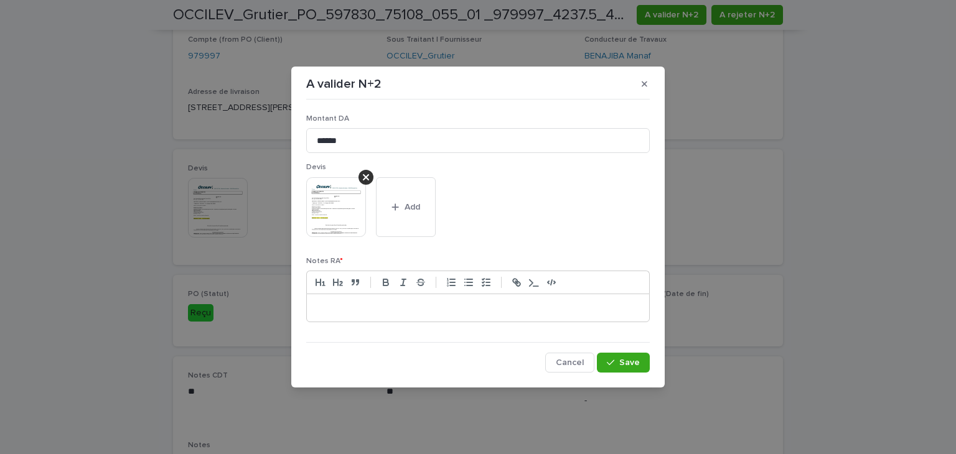
click at [483, 312] on p at bounding box center [478, 308] width 324 height 12
click at [602, 358] on button "Save" at bounding box center [623, 363] width 53 height 20
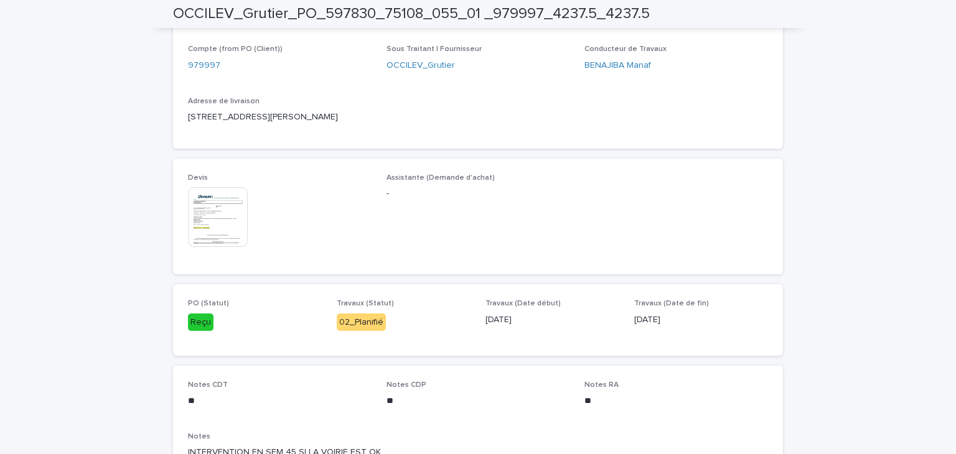
scroll to position [0, 0]
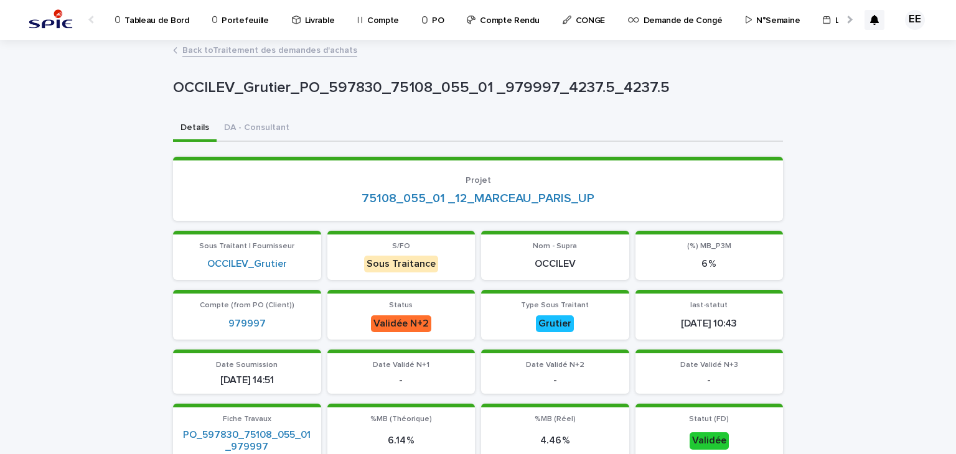
click at [222, 51] on link "Back to Traitement des demandes d'achats" at bounding box center [269, 49] width 175 height 14
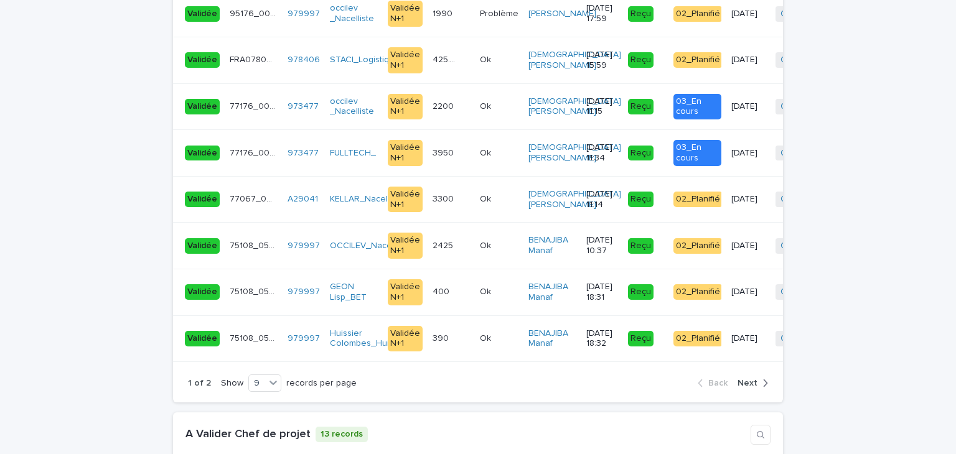
scroll to position [2970, 0]
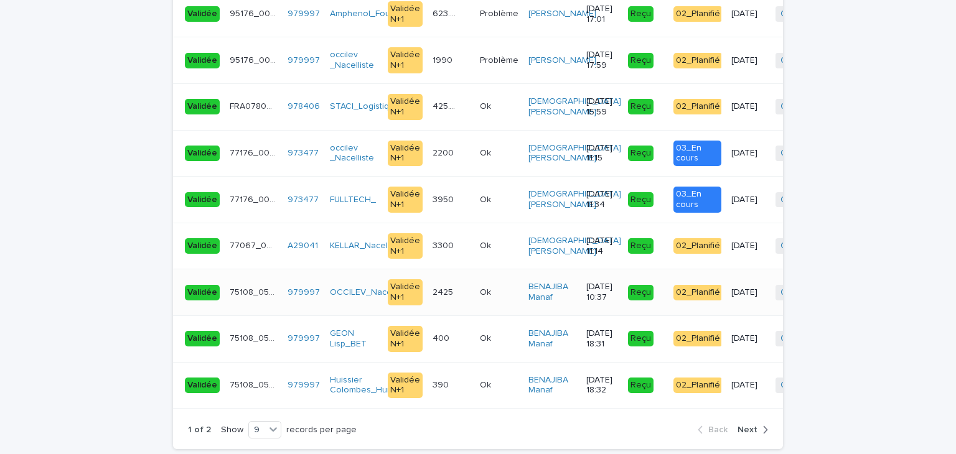
click at [475, 269] on td "Ok Ok" at bounding box center [499, 292] width 49 height 47
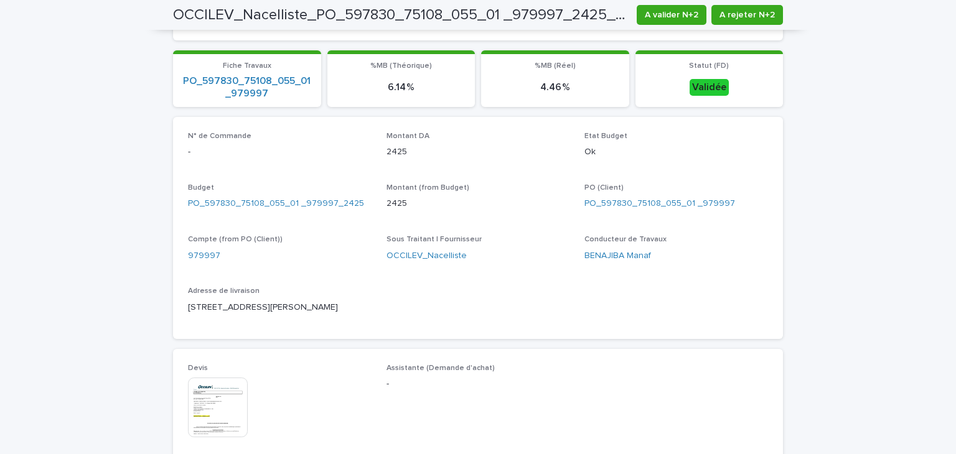
scroll to position [610, 0]
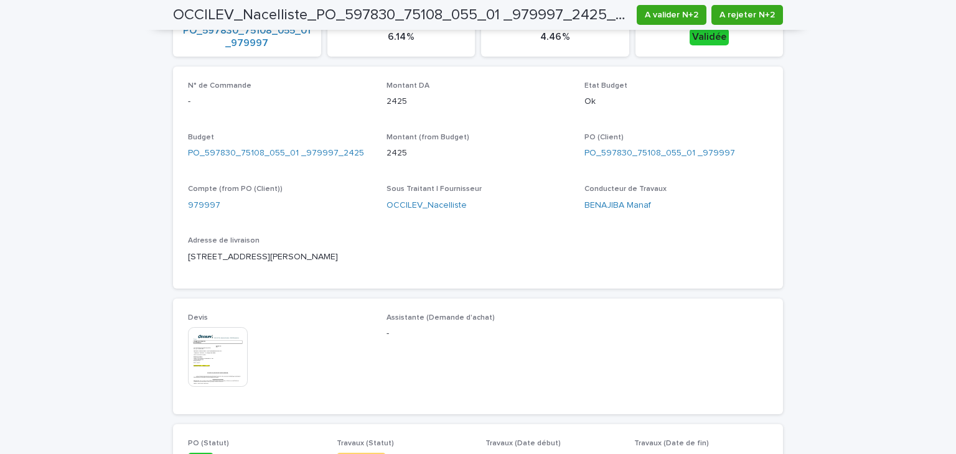
click at [234, 342] on img at bounding box center [218, 357] width 60 height 60
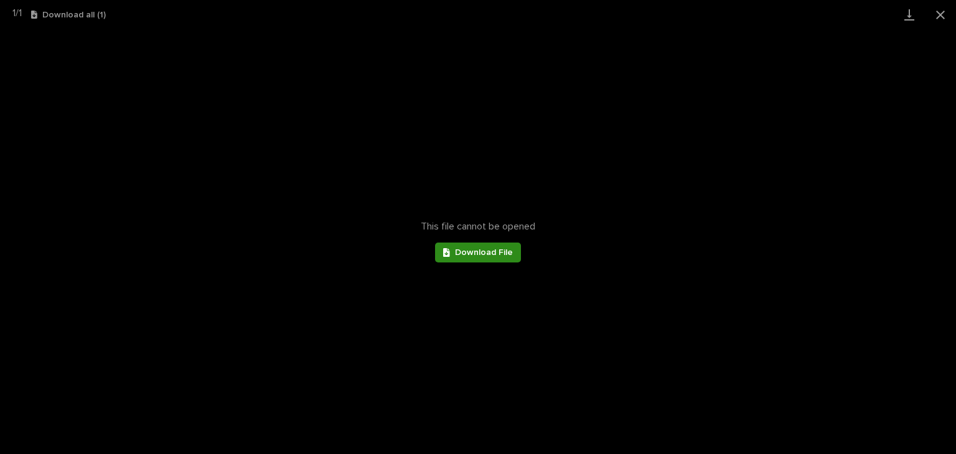
click at [489, 250] on span "Download File" at bounding box center [484, 252] width 58 height 9
click at [935, 18] on button "Close gallery" at bounding box center [940, 14] width 31 height 29
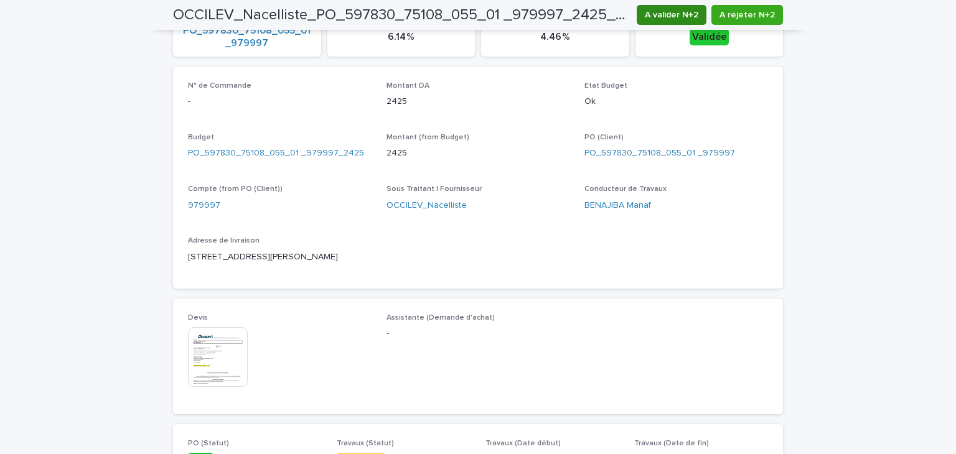
click at [678, 11] on span "A valider N+2" at bounding box center [672, 15] width 54 height 12
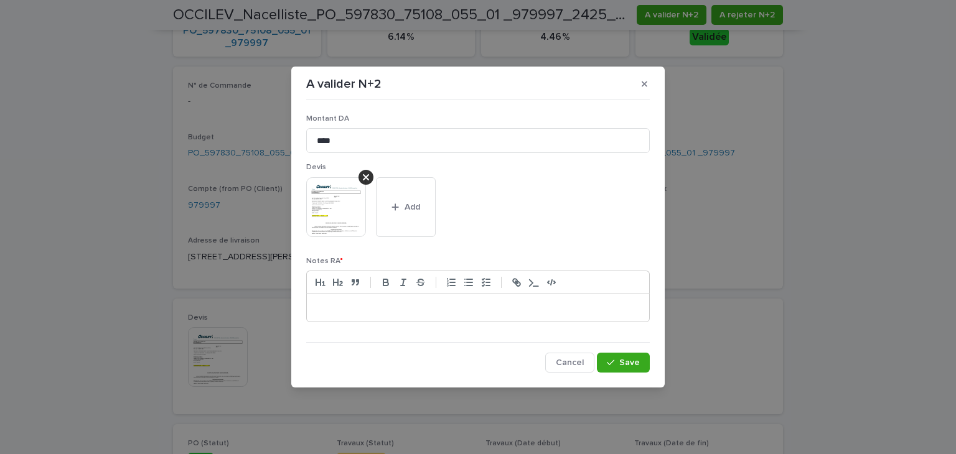
click at [546, 302] on p at bounding box center [478, 308] width 324 height 12
click at [632, 359] on span "Save" at bounding box center [629, 362] width 21 height 9
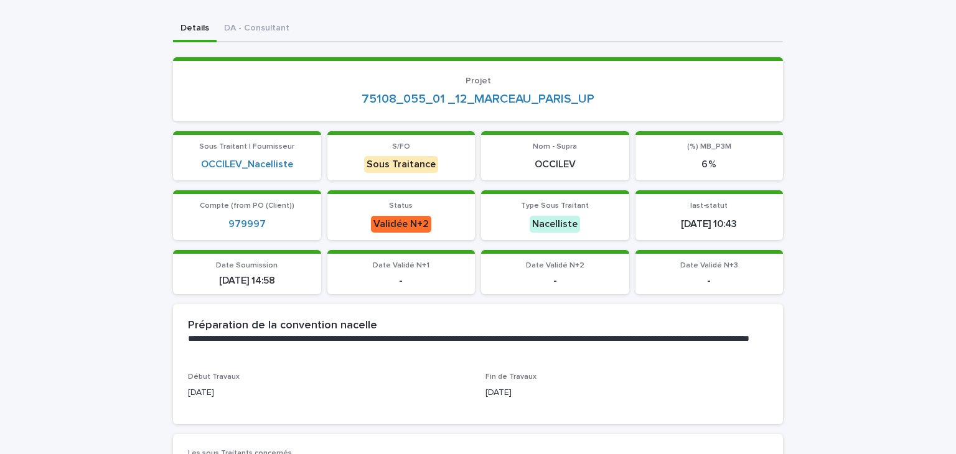
scroll to position [0, 0]
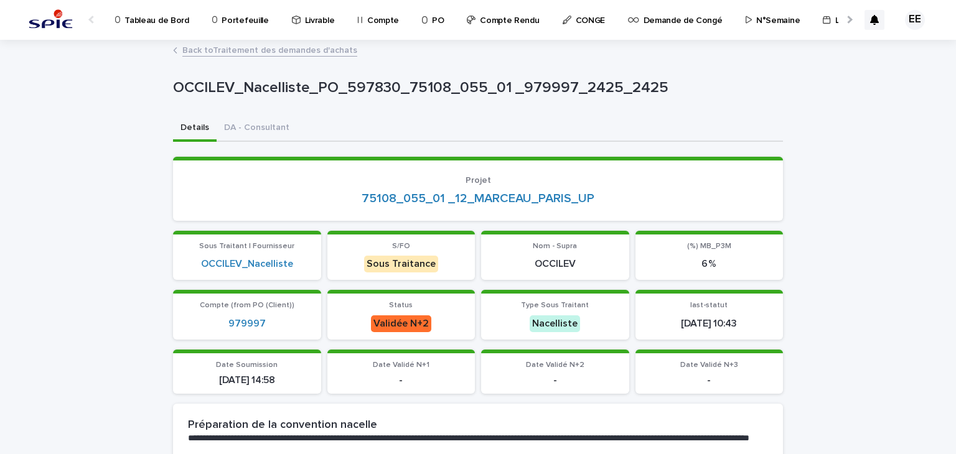
click at [327, 58] on div "Back to Traitement des demandes d'achats" at bounding box center [478, 50] width 622 height 17
click at [326, 50] on link "Back to Traitement des demandes d'achats" at bounding box center [269, 49] width 175 height 14
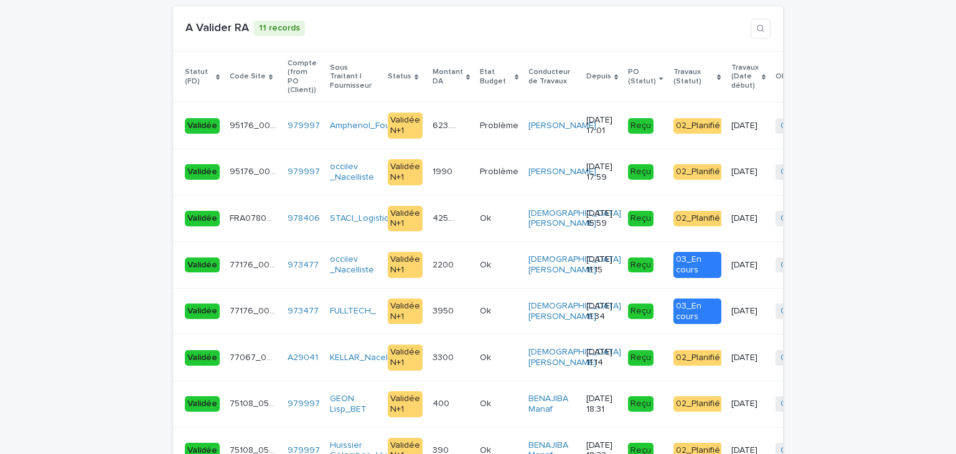
scroll to position [3006, 0]
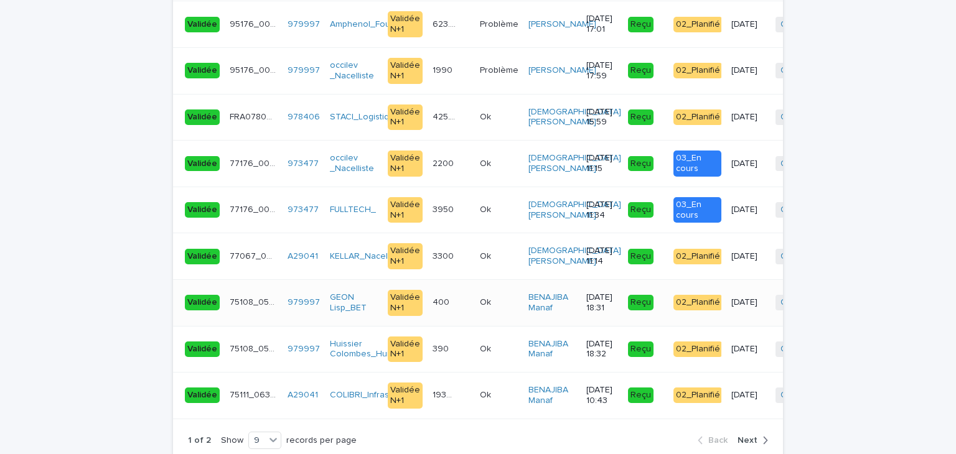
click at [439, 295] on p "400" at bounding box center [441, 301] width 19 height 13
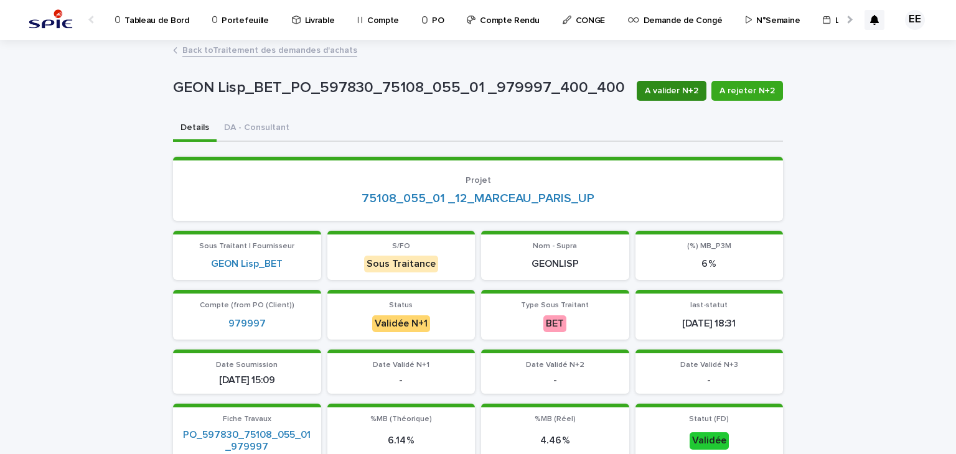
click at [686, 95] on span "A valider N+2" at bounding box center [672, 91] width 54 height 12
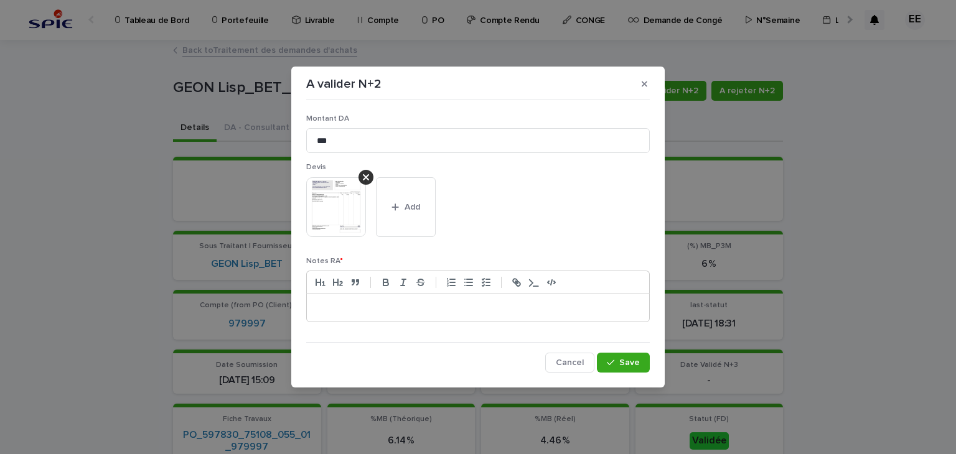
click at [503, 312] on p at bounding box center [478, 308] width 324 height 12
click at [624, 356] on button "Save" at bounding box center [623, 363] width 53 height 20
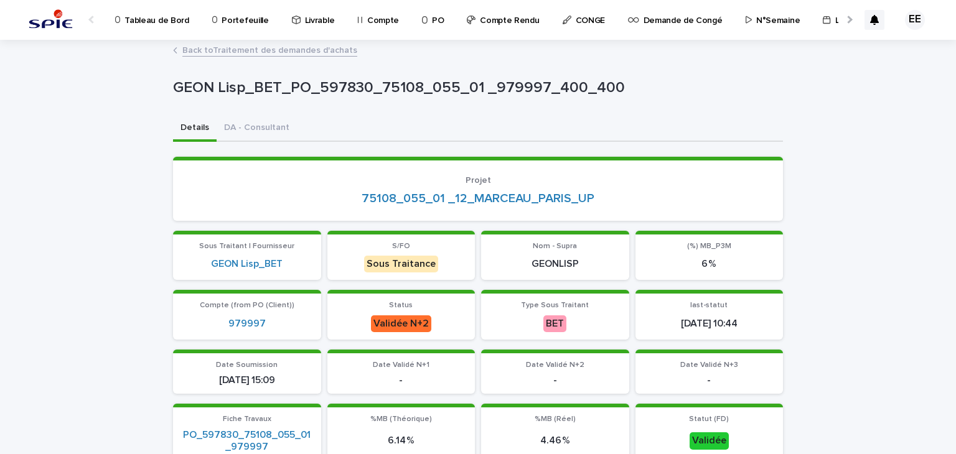
click at [264, 50] on link "Back to Traitement des demandes d'achats" at bounding box center [269, 49] width 175 height 14
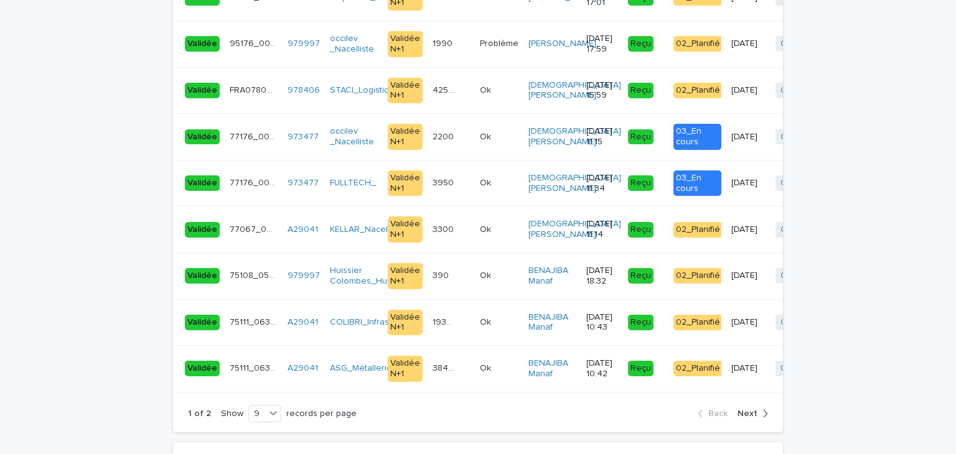
scroll to position [2973, 0]
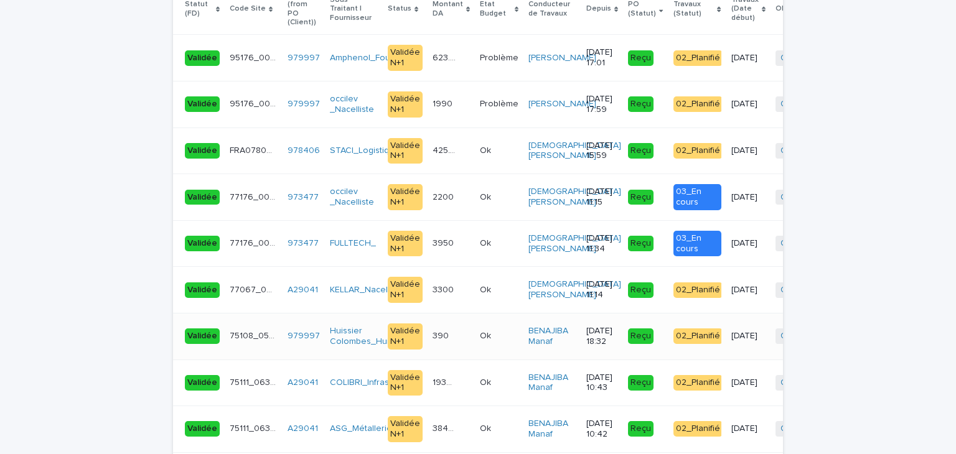
click at [458, 313] on td "390 390" at bounding box center [450, 336] width 47 height 47
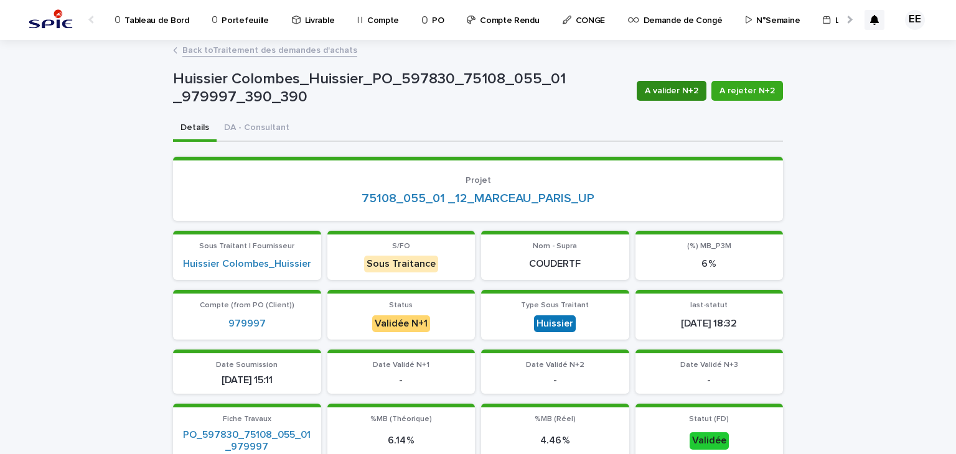
click at [686, 92] on span "A valider N+2" at bounding box center [672, 91] width 54 height 12
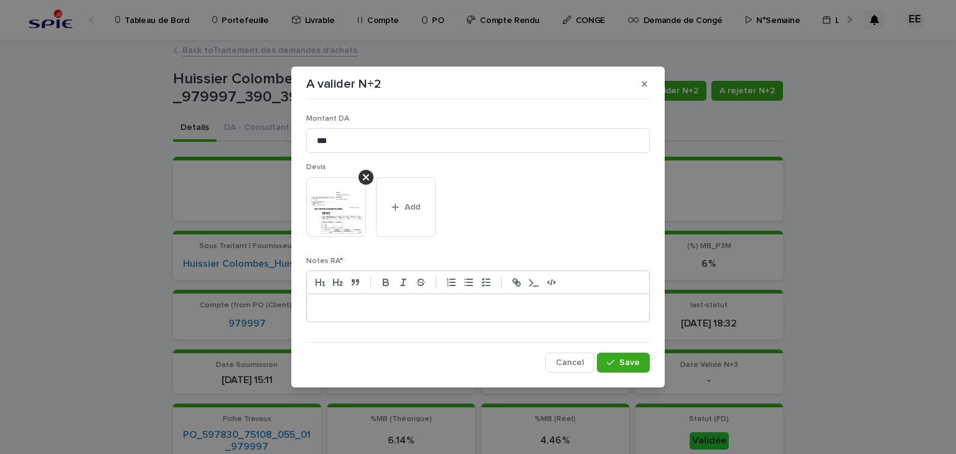
click at [579, 315] on div at bounding box center [478, 307] width 342 height 27
click at [641, 357] on button "Save" at bounding box center [623, 363] width 53 height 20
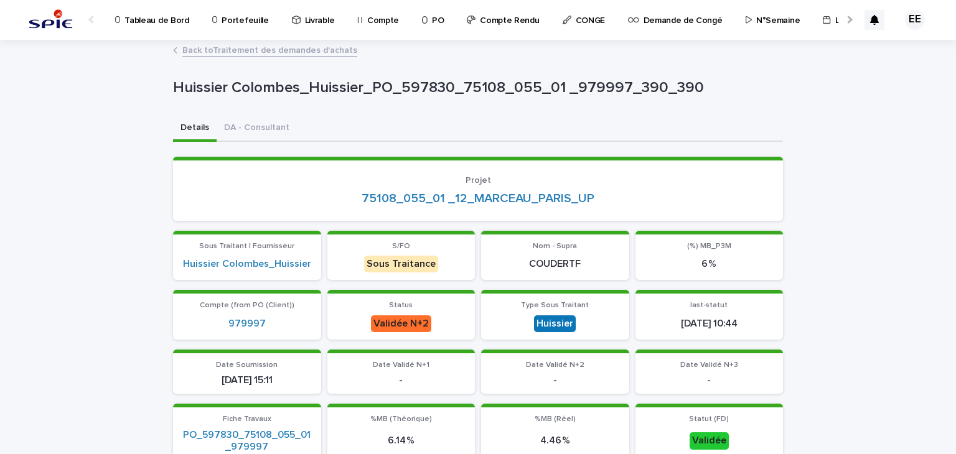
click at [324, 50] on link "Back to Traitement des demandes d'achats" at bounding box center [269, 49] width 175 height 14
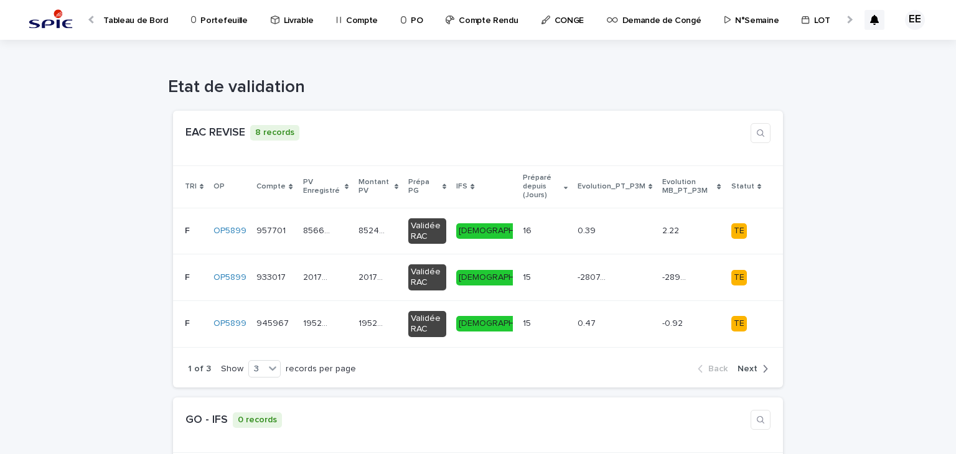
click at [217, 21] on p "Portefeuille" at bounding box center [223, 13] width 47 height 26
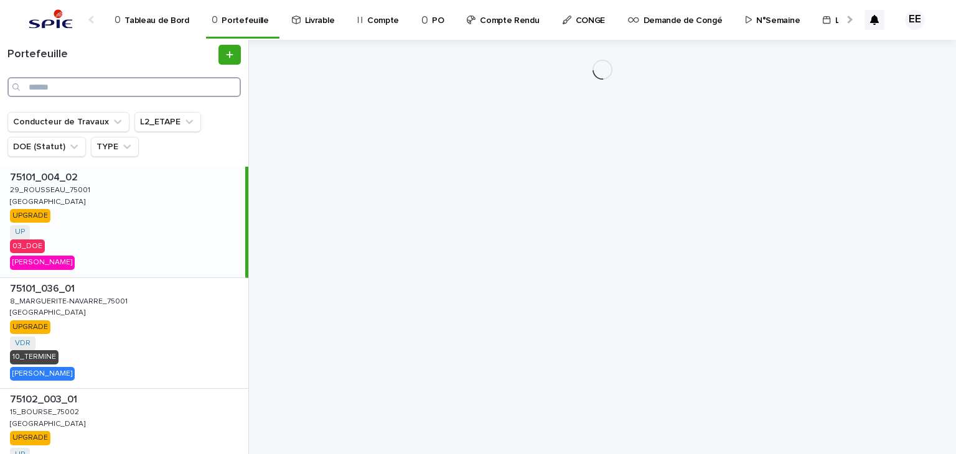
click at [167, 85] on input "Search" at bounding box center [123, 87] width 233 height 20
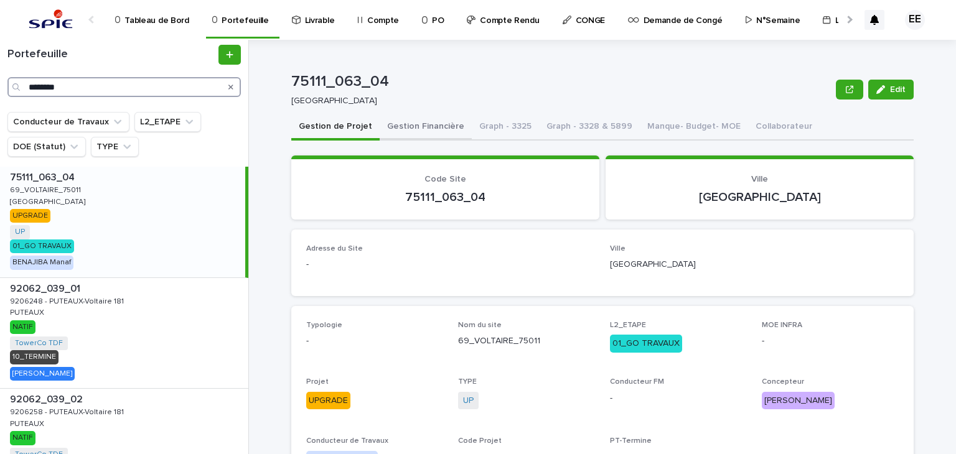
type input "********"
click at [426, 126] on button "Gestion Financière" at bounding box center [426, 127] width 92 height 26
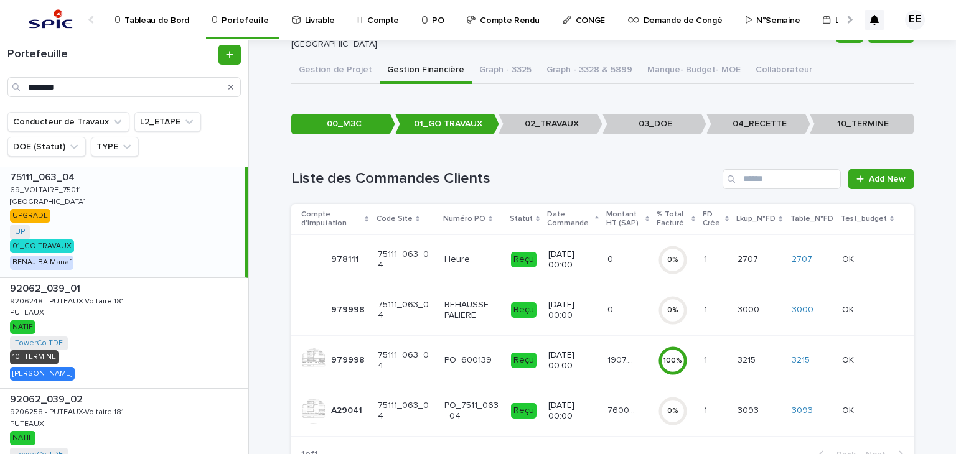
scroll to position [100, 0]
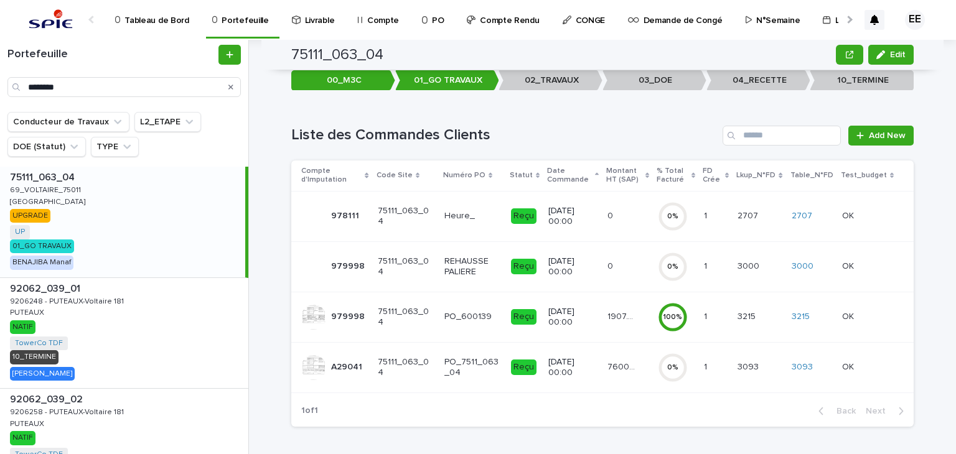
click at [480, 271] on p "REHAUSSE PALIERE" at bounding box center [472, 266] width 57 height 21
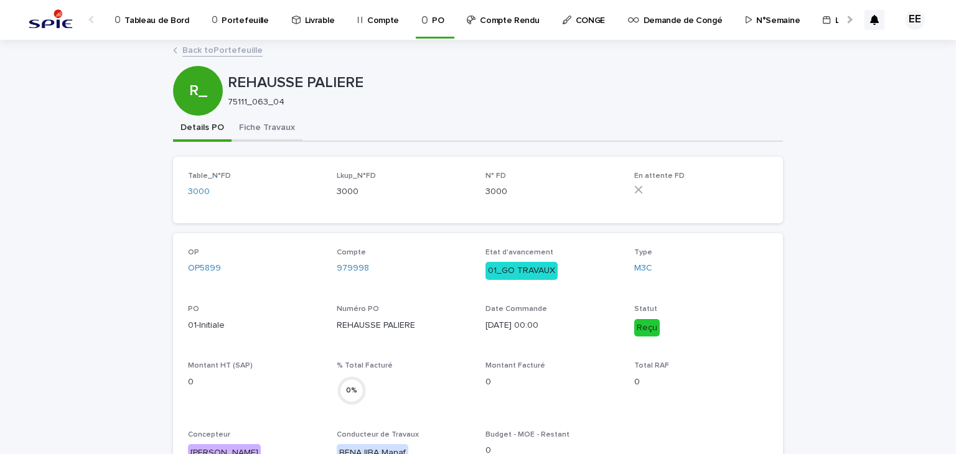
click at [278, 125] on button "Fiche Travaux" at bounding box center [266, 129] width 71 height 26
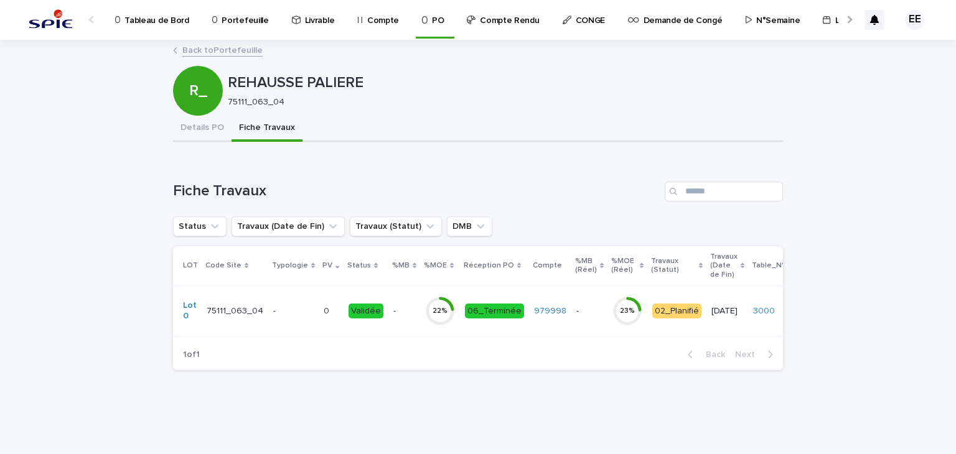
click at [377, 325] on td "Validée" at bounding box center [365, 311] width 45 height 50
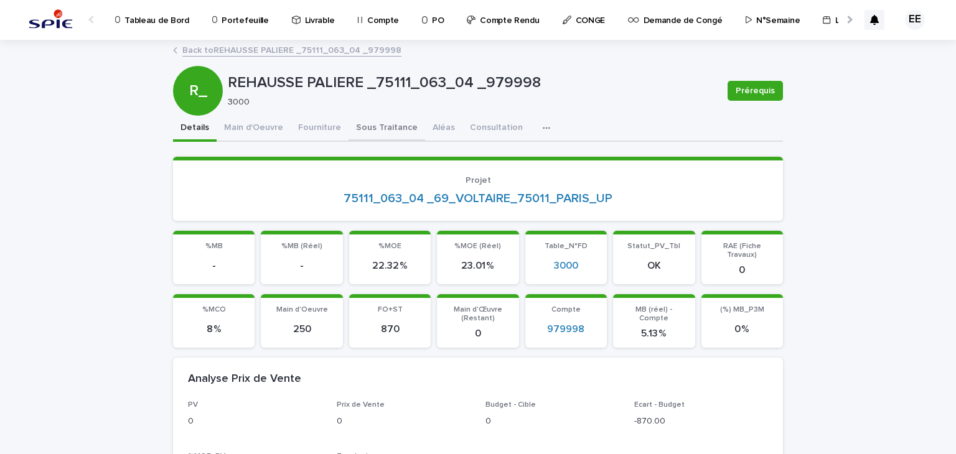
click at [388, 124] on button "Sous Traitance" at bounding box center [386, 129] width 77 height 26
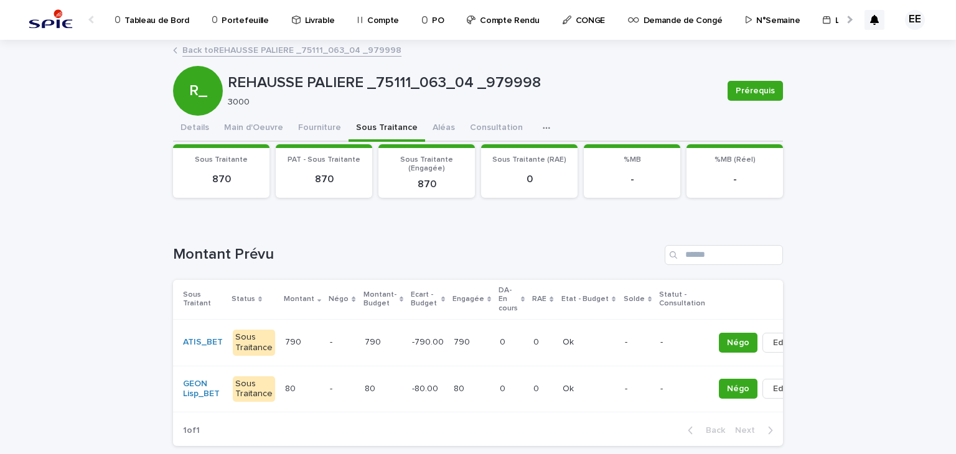
click at [321, 47] on link "Back to REHAUSSE PALIERE _75111_063_04 _979998" at bounding box center [291, 49] width 219 height 14
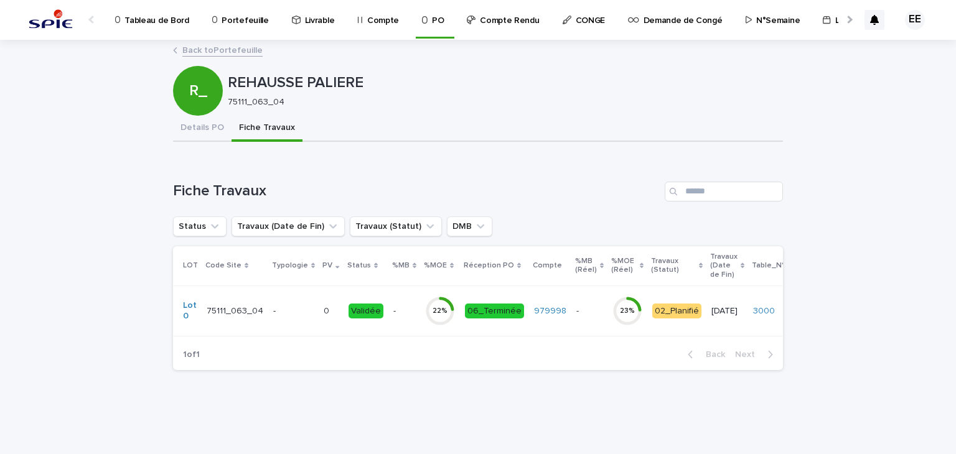
click at [246, 44] on link "Back to Portefeuille" at bounding box center [222, 49] width 80 height 14
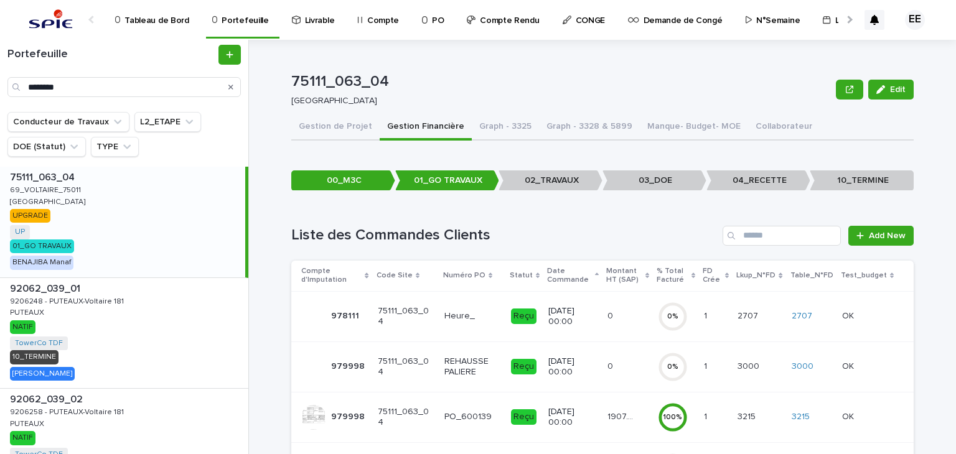
scroll to position [100, 0]
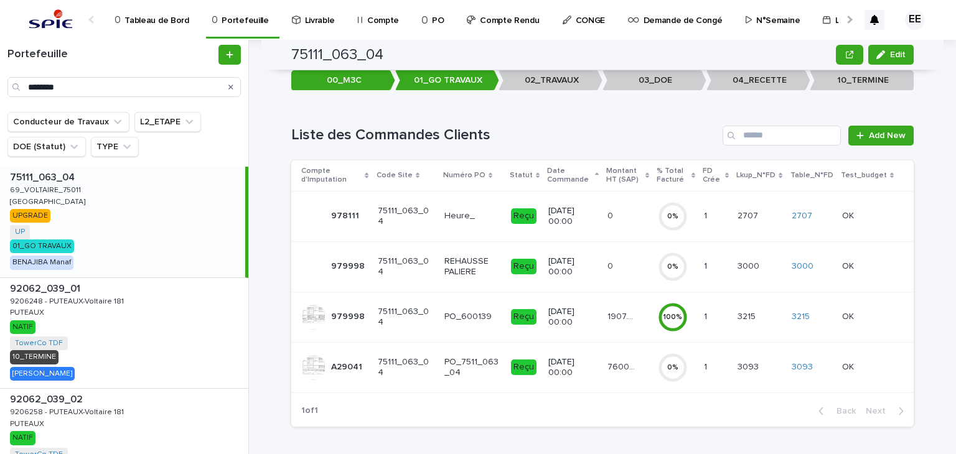
click at [612, 368] on p "76001.9" at bounding box center [622, 366] width 30 height 13
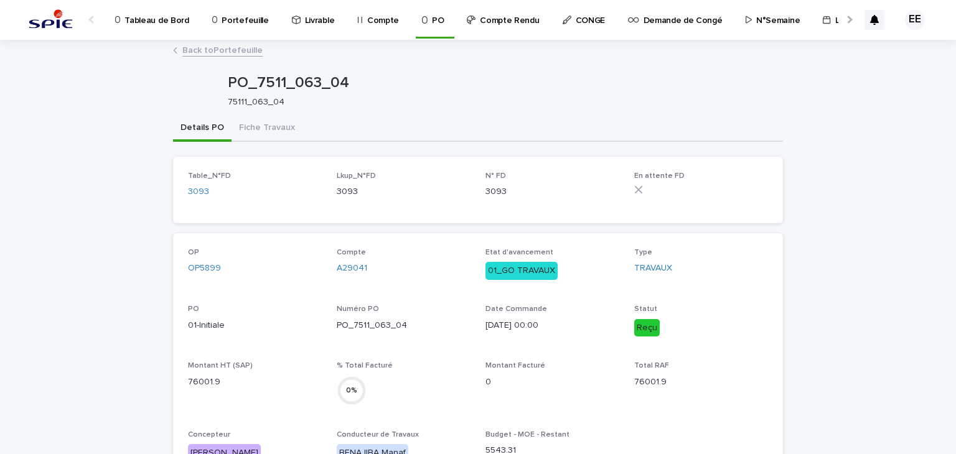
click at [241, 51] on link "Back to Portefeuille" at bounding box center [222, 49] width 80 height 14
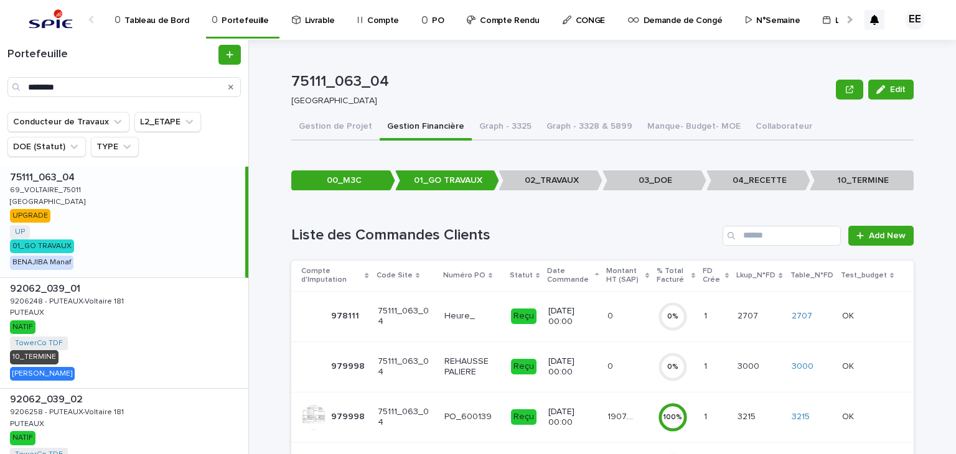
click at [617, 429] on td "1907.16 1907.16" at bounding box center [627, 417] width 50 height 50
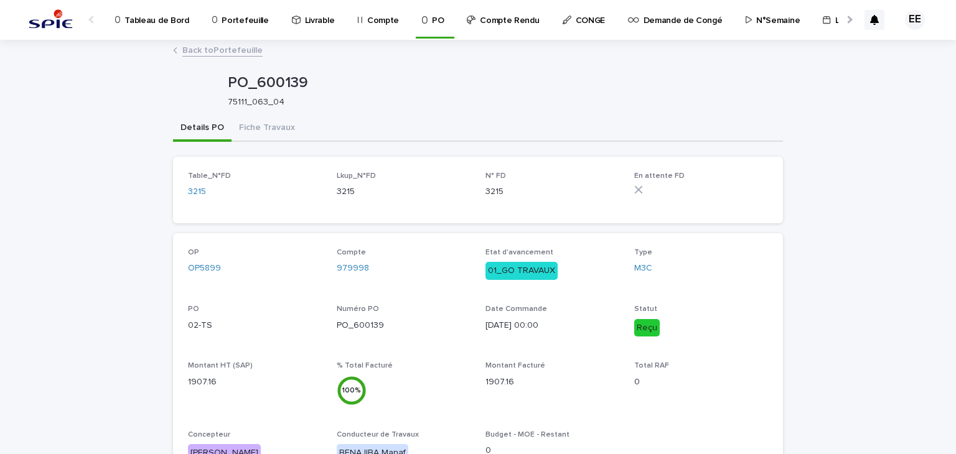
click at [241, 42] on link "Back to Portefeuille" at bounding box center [222, 49] width 80 height 14
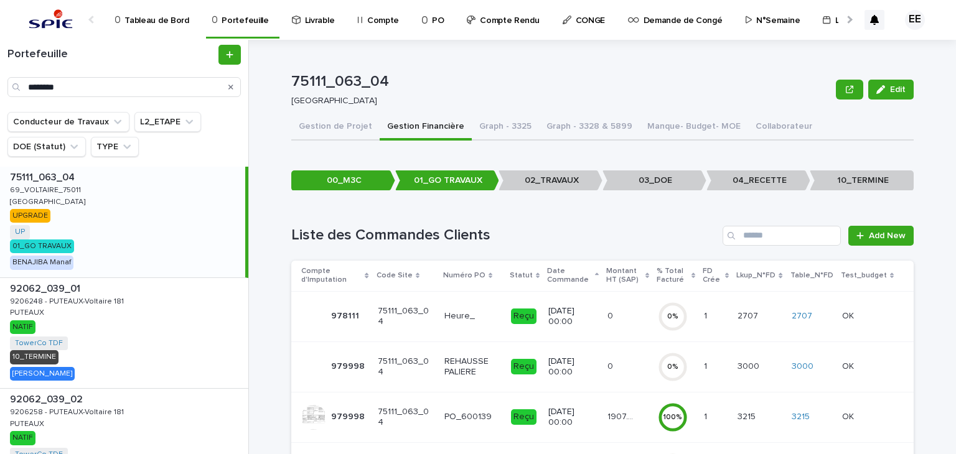
scroll to position [100, 0]
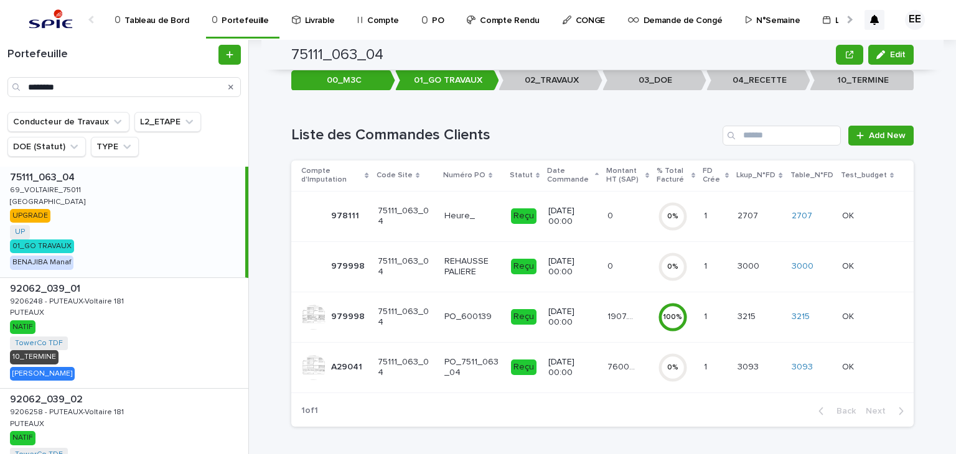
click at [628, 362] on p "76001.9" at bounding box center [622, 366] width 30 height 13
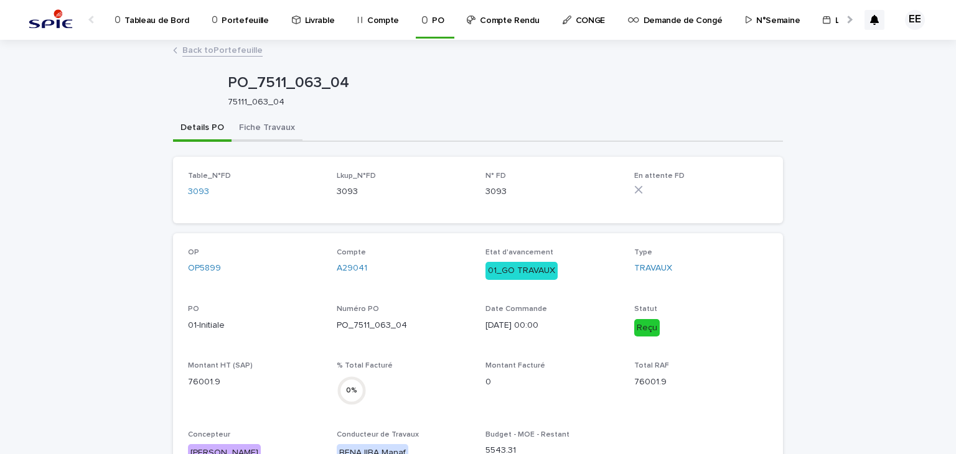
click at [276, 123] on button "Fiche Travaux" at bounding box center [266, 129] width 71 height 26
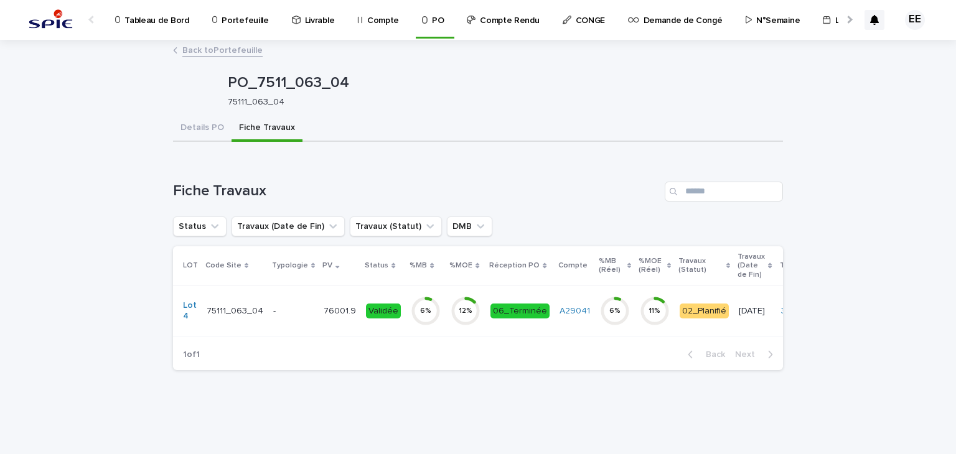
click at [338, 315] on p "76001.9" at bounding box center [341, 310] width 35 height 13
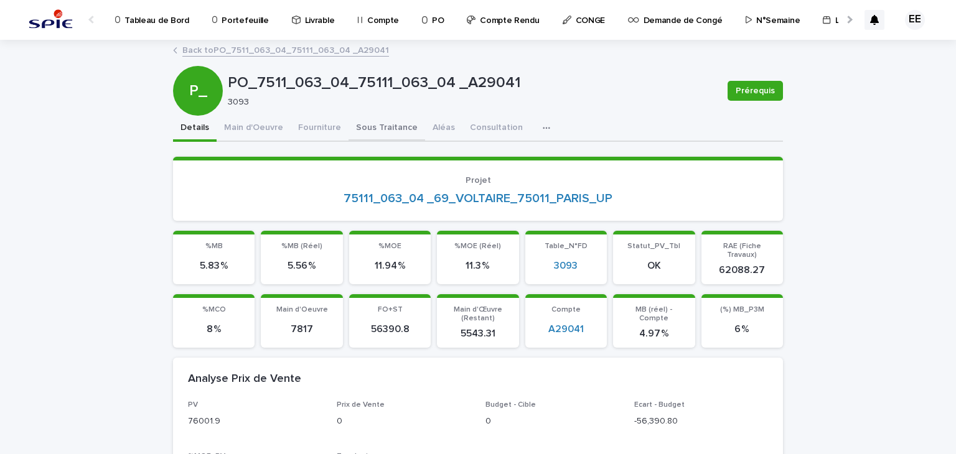
click at [398, 127] on button "Sous Traitance" at bounding box center [386, 129] width 77 height 26
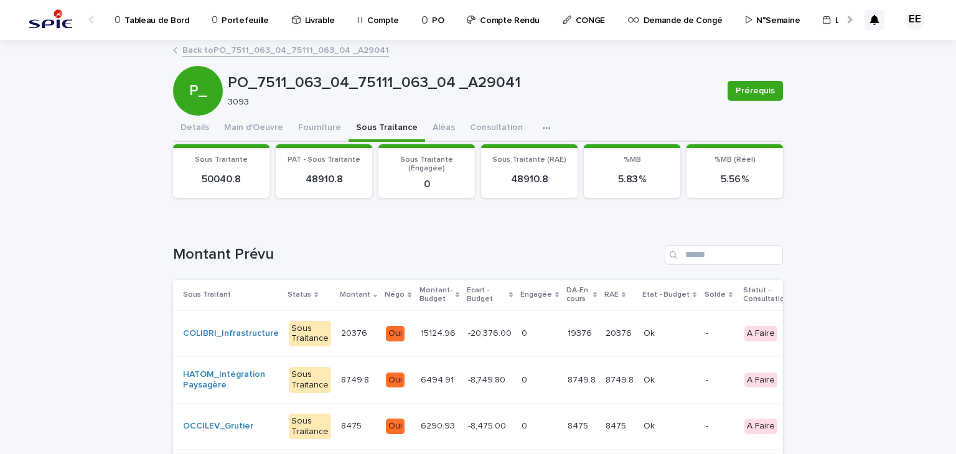
click at [838, 26] on div at bounding box center [848, 19] width 20 height 39
click at [673, 19] on p "Traitement des demandes d'achats" at bounding box center [686, 13] width 138 height 26
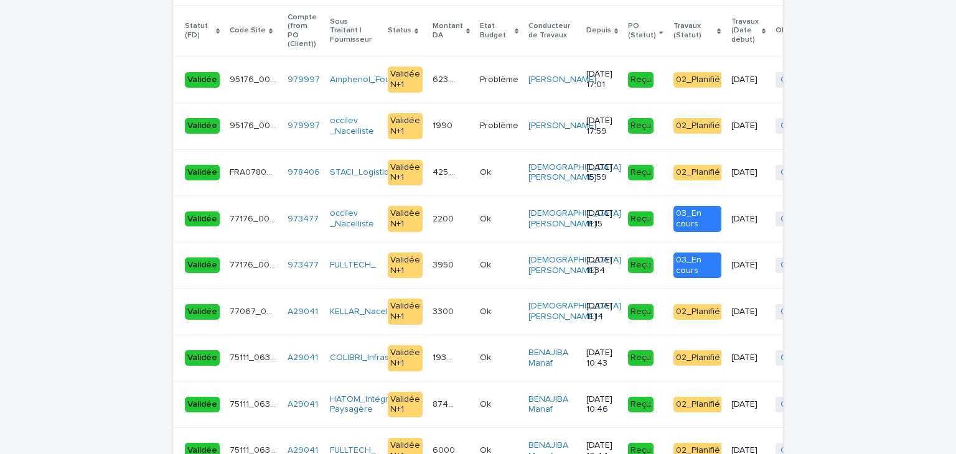
scroll to position [2984, 0]
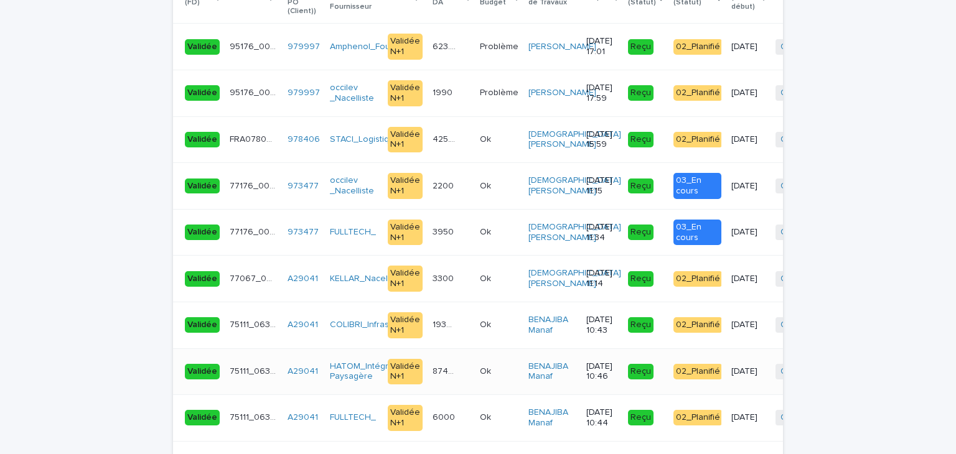
click at [436, 364] on p "8749.8" at bounding box center [445, 370] width 26 height 13
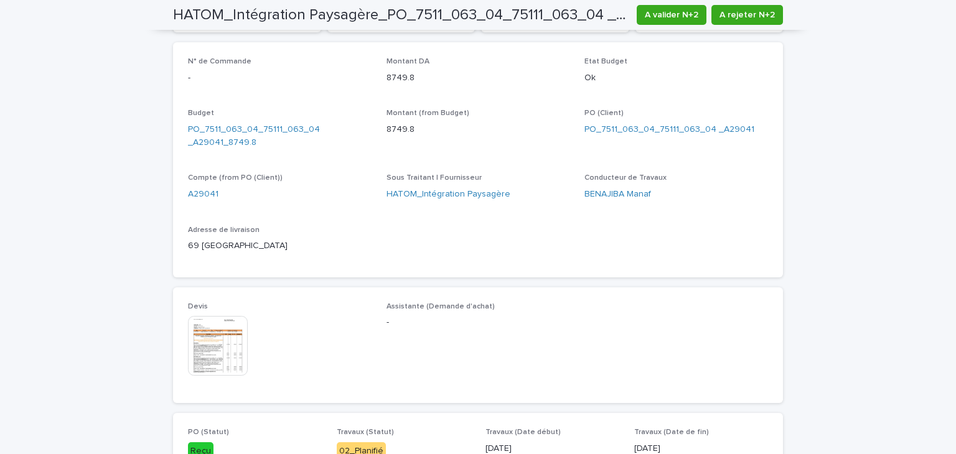
scroll to position [445, 0]
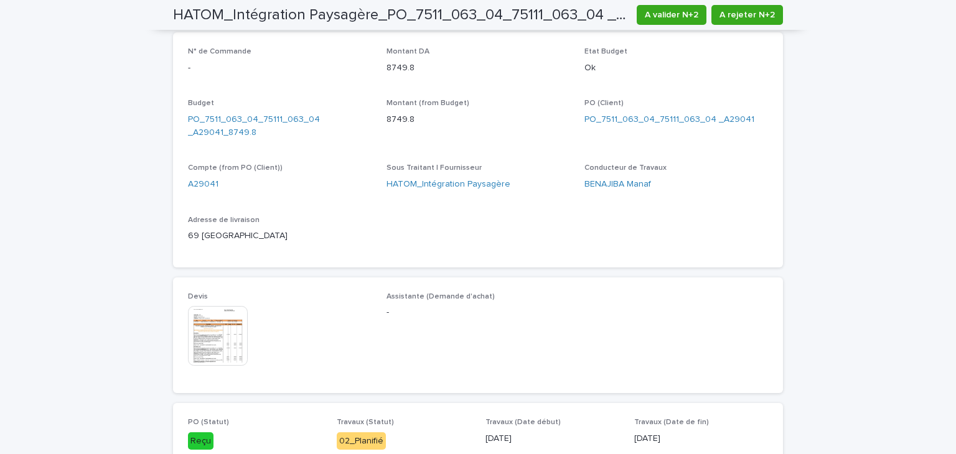
click at [231, 337] on img at bounding box center [218, 336] width 60 height 60
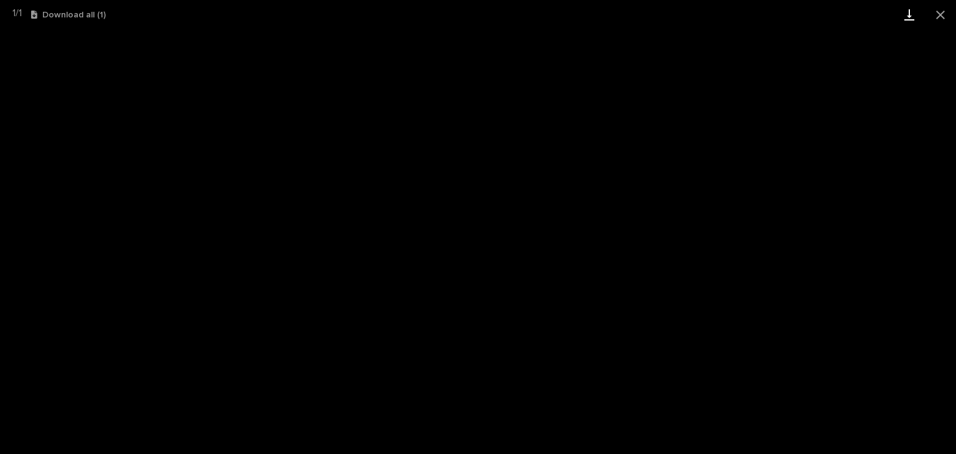
click at [912, 17] on link "Download" at bounding box center [908, 14] width 31 height 29
click at [942, 8] on button "Close gallery" at bounding box center [940, 14] width 31 height 29
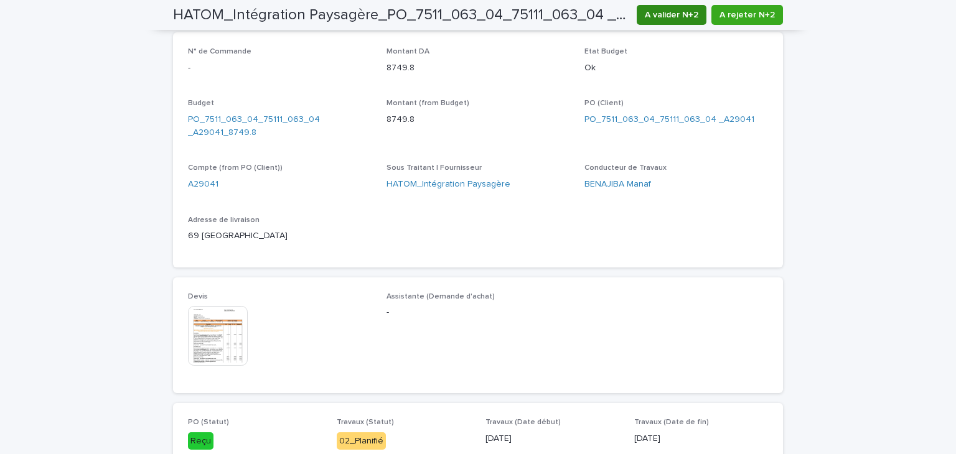
click at [692, 18] on span "A valider N+2" at bounding box center [672, 15] width 54 height 12
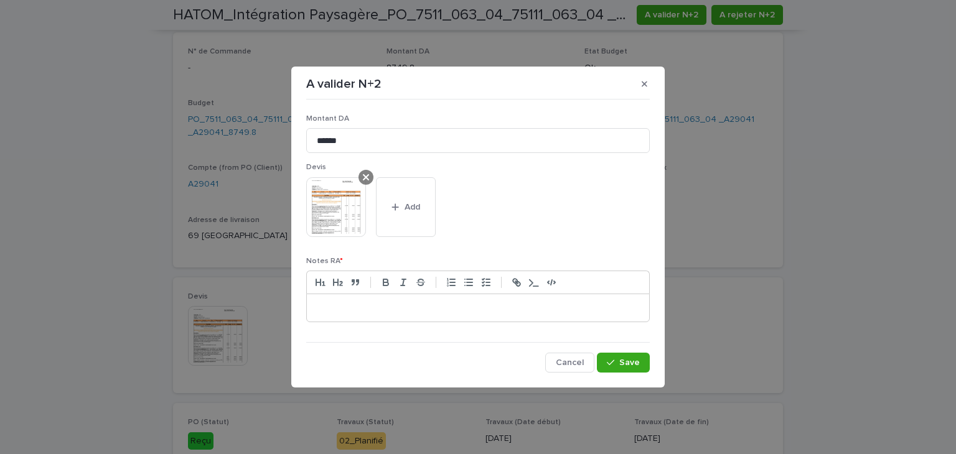
click at [364, 177] on icon at bounding box center [366, 177] width 6 height 10
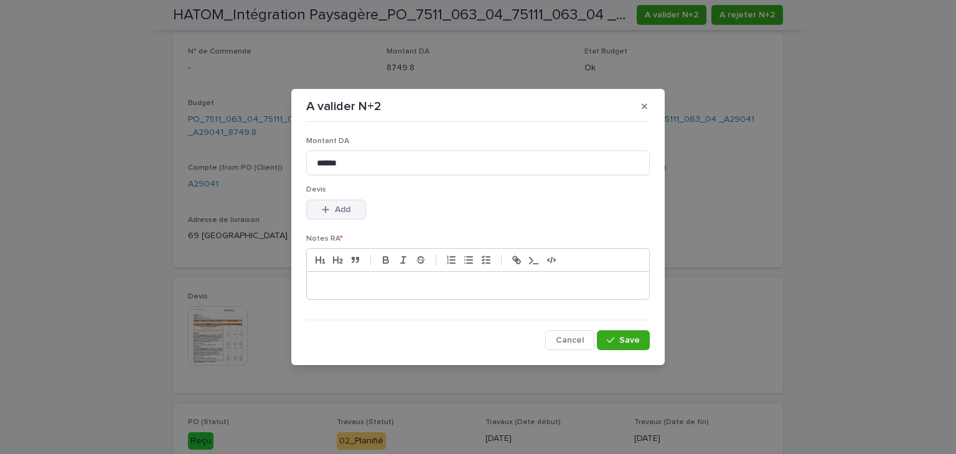
click at [352, 207] on button "Add" at bounding box center [336, 210] width 60 height 20
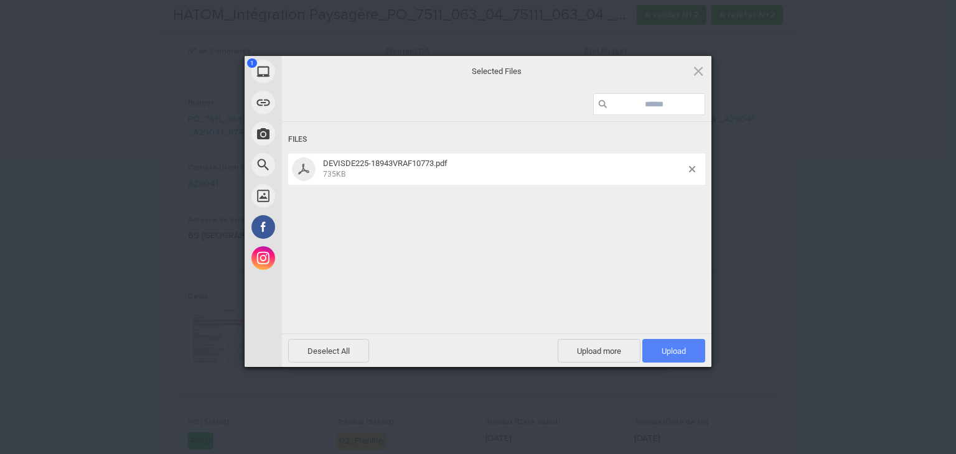
click at [676, 347] on span "Upload 1" at bounding box center [673, 351] width 24 height 9
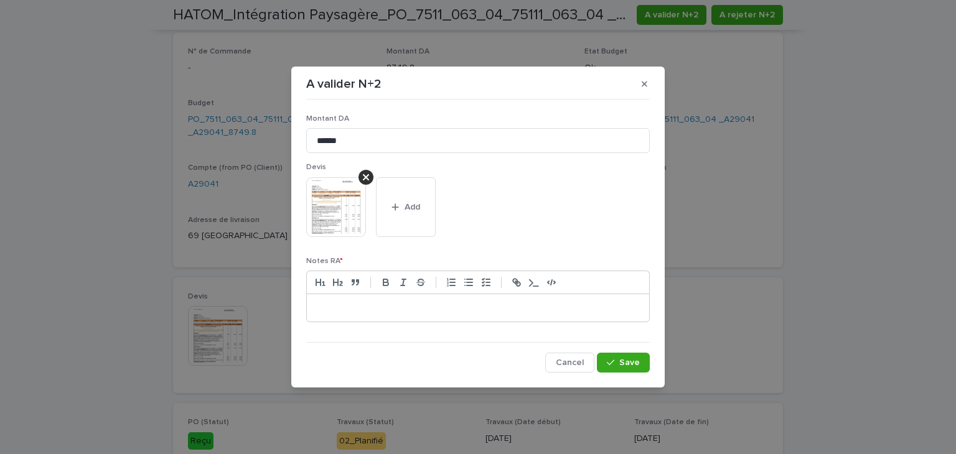
click at [559, 312] on p at bounding box center [478, 308] width 324 height 12
click at [617, 358] on button "Save" at bounding box center [623, 363] width 53 height 20
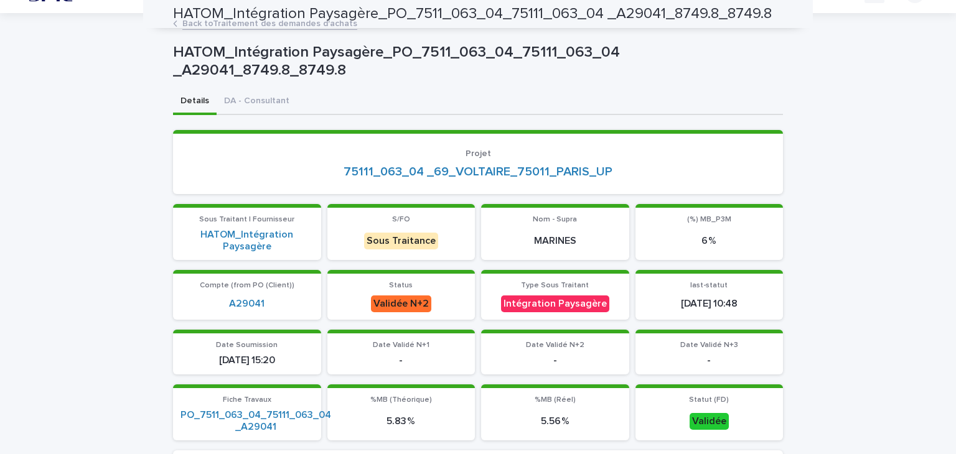
scroll to position [0, 0]
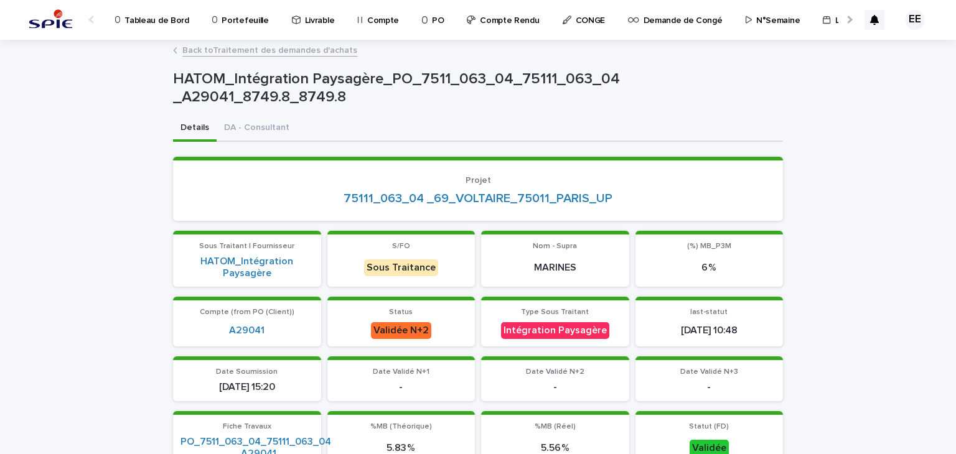
click at [324, 47] on link "Back to Traitement des demandes d'achats" at bounding box center [269, 49] width 175 height 14
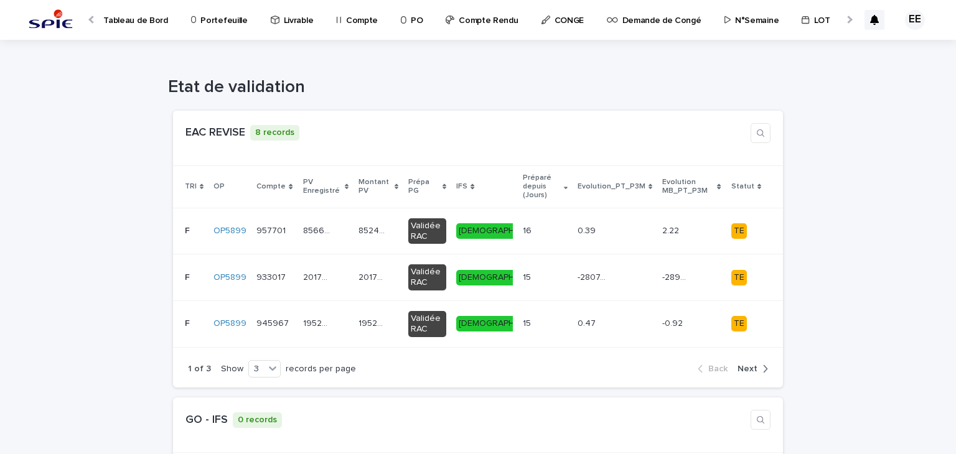
click at [222, 21] on p "Portefeuille" at bounding box center [223, 13] width 47 height 26
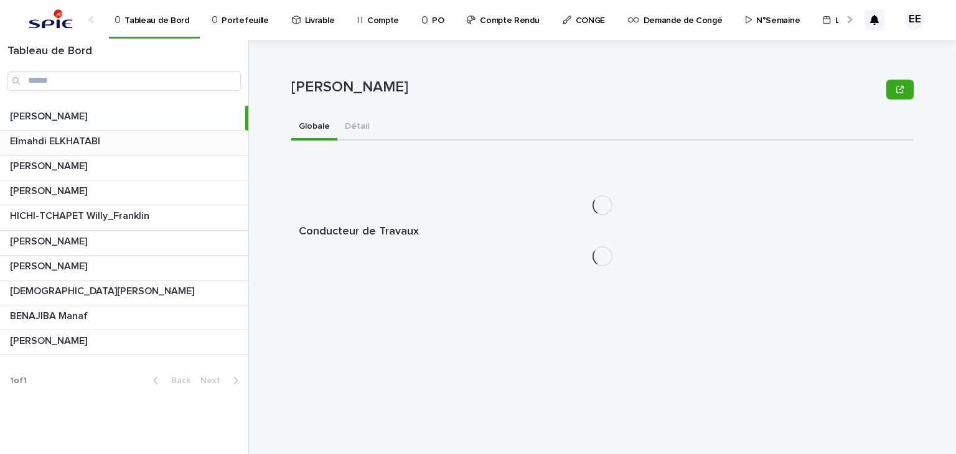
click at [119, 143] on p at bounding box center [126, 142] width 233 height 12
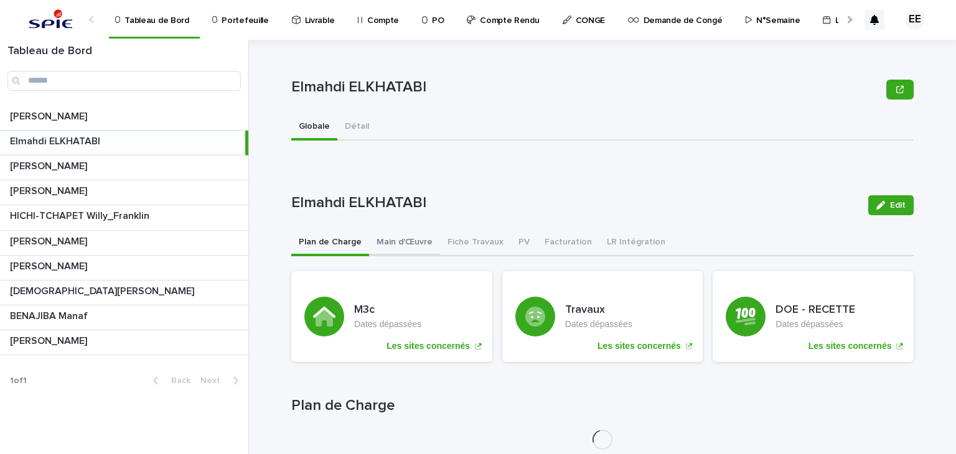
click at [390, 240] on button "Main d'Œuvre" at bounding box center [404, 243] width 71 height 26
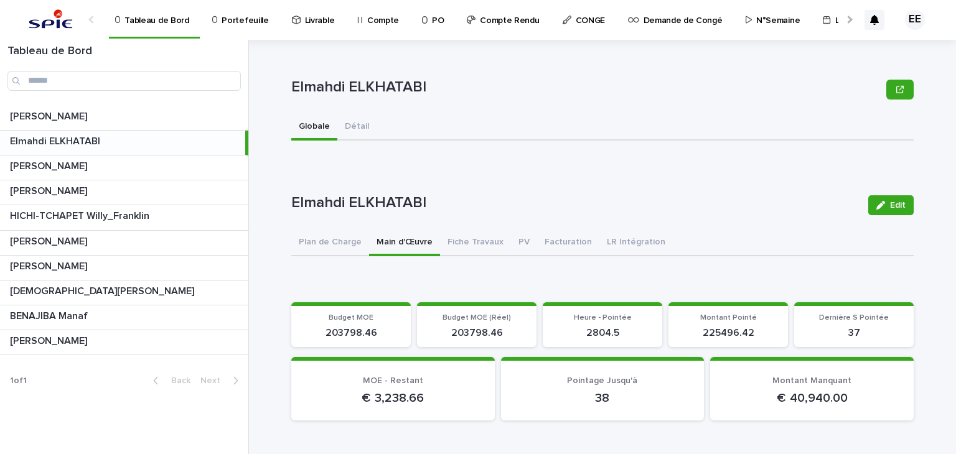
click at [226, 26] on link "Portefeuille" at bounding box center [242, 19] width 63 height 39
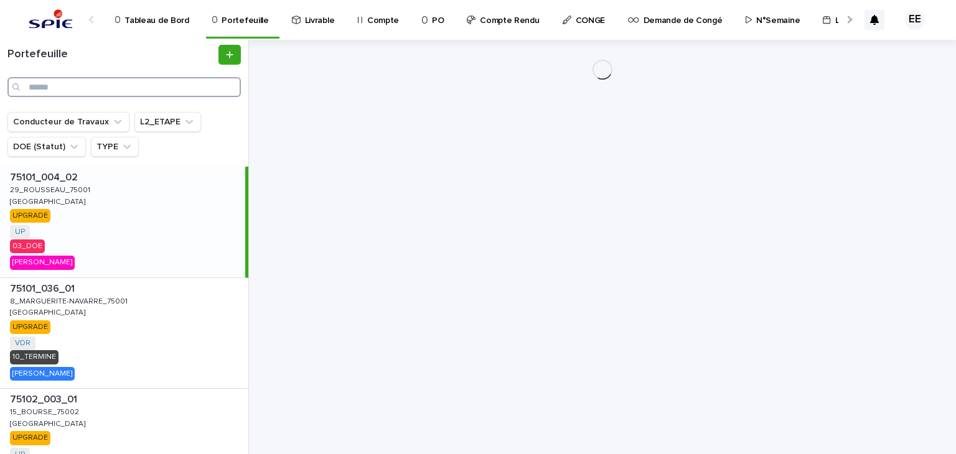
click at [151, 87] on input "Search" at bounding box center [123, 87] width 233 height 20
paste input "**********"
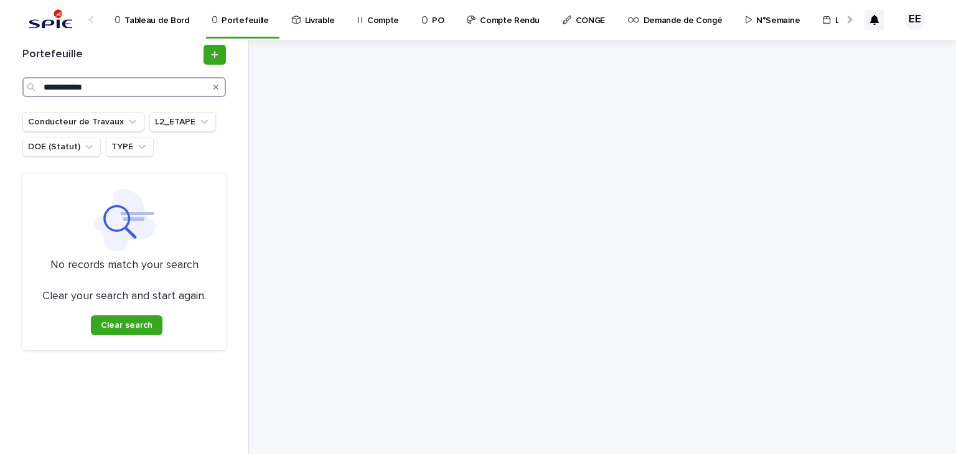
click at [114, 88] on input "**********" at bounding box center [123, 87] width 203 height 20
paste input "Search"
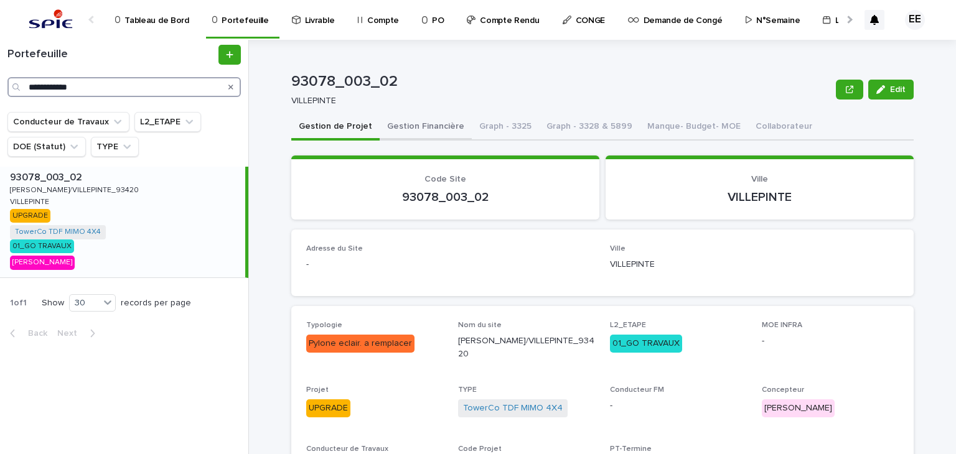
type input "**********"
click at [401, 134] on button "Gestion Financière" at bounding box center [426, 127] width 92 height 26
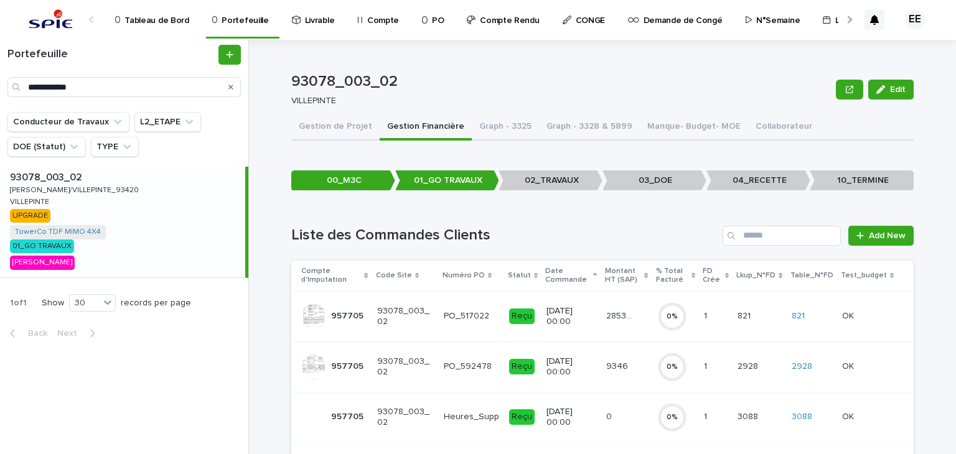
scroll to position [50, 0]
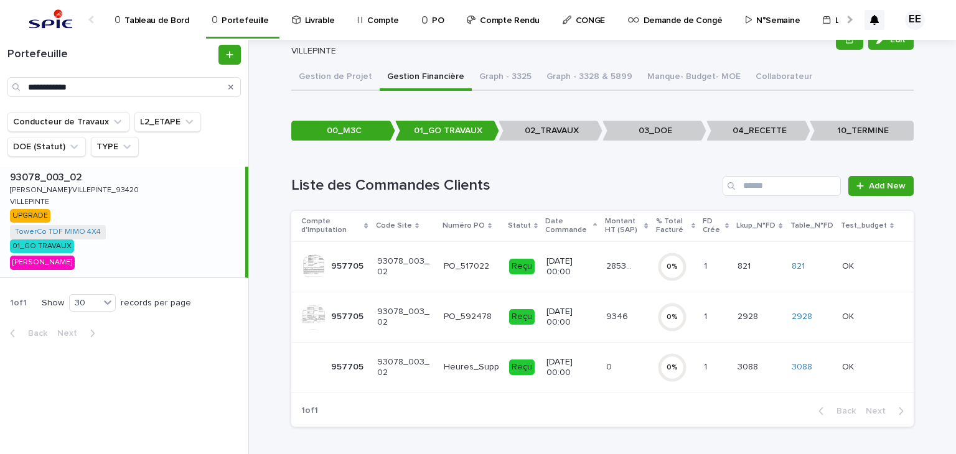
click at [626, 277] on td "28532.92 28532.92" at bounding box center [626, 266] width 51 height 50
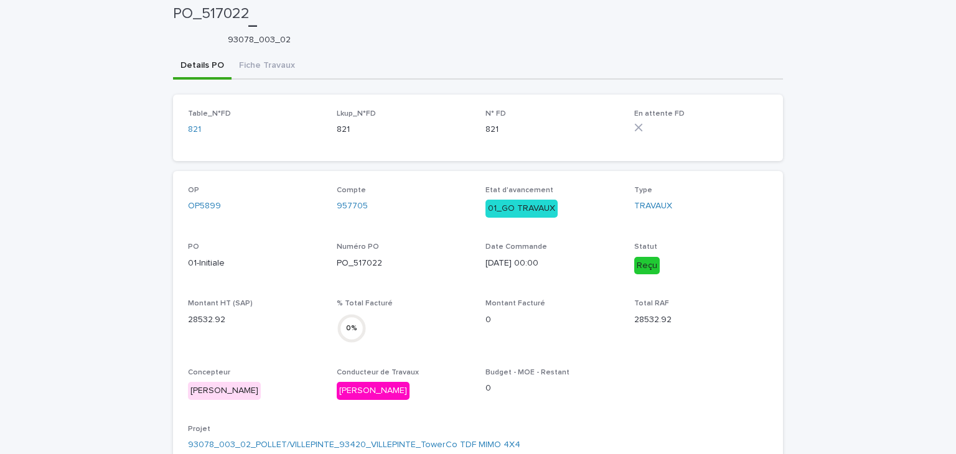
scroll to position [54, 0]
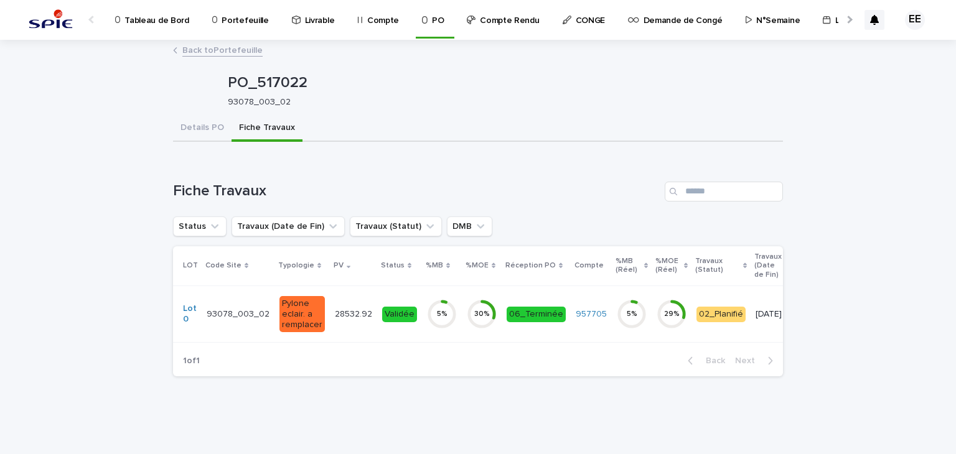
click at [402, 329] on td "Validée" at bounding box center [399, 314] width 45 height 57
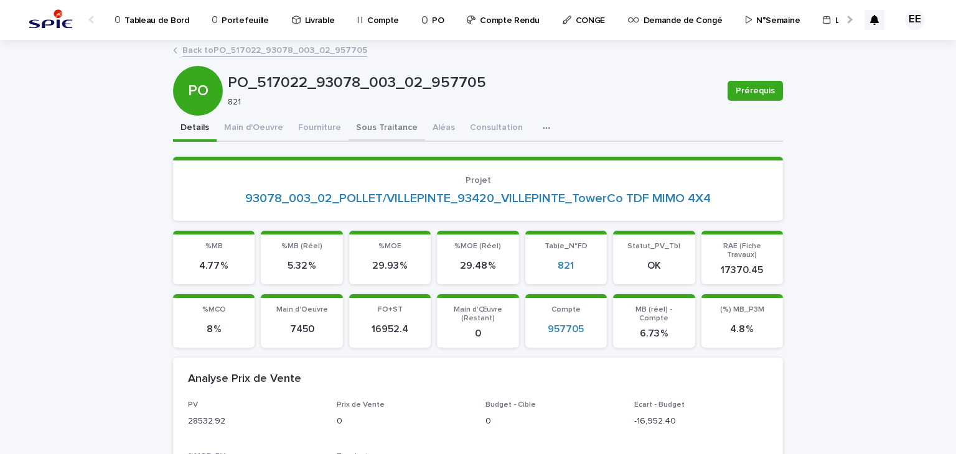
click at [370, 120] on button "Sous Traitance" at bounding box center [386, 129] width 77 height 26
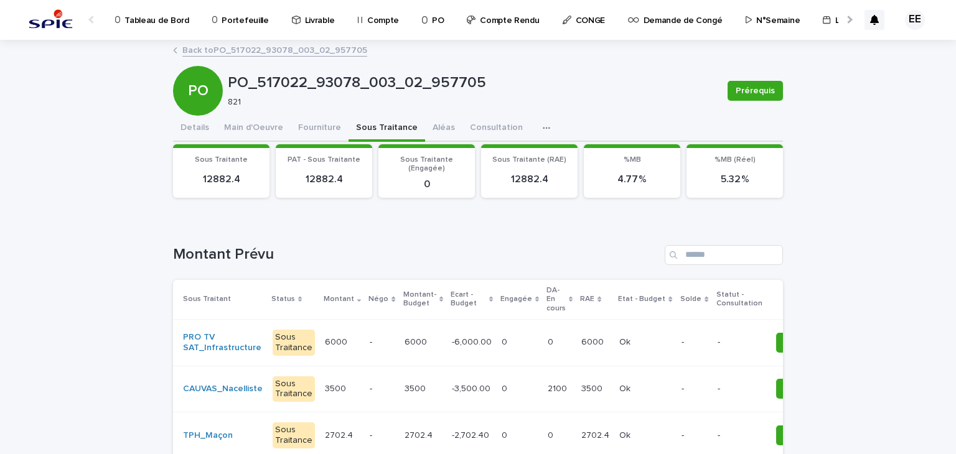
click at [548, 390] on p "2100" at bounding box center [559, 387] width 22 height 13
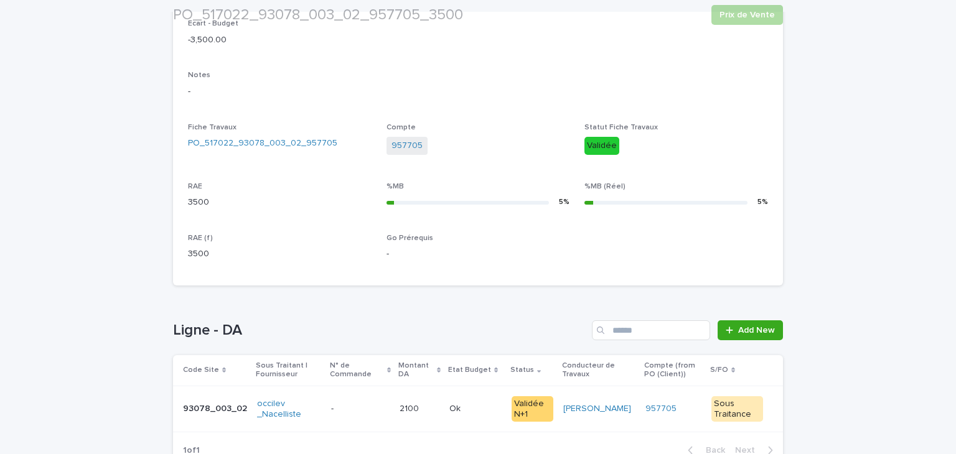
scroll to position [470, 0]
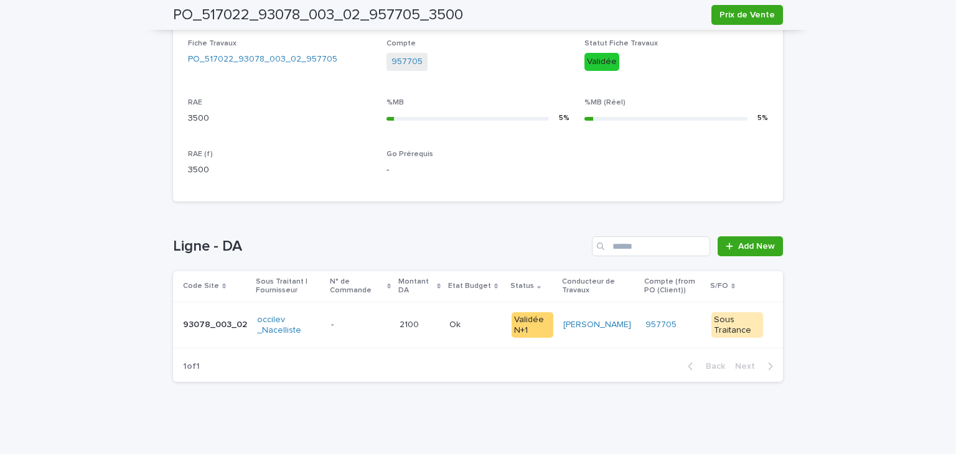
click at [430, 324] on p at bounding box center [419, 325] width 40 height 11
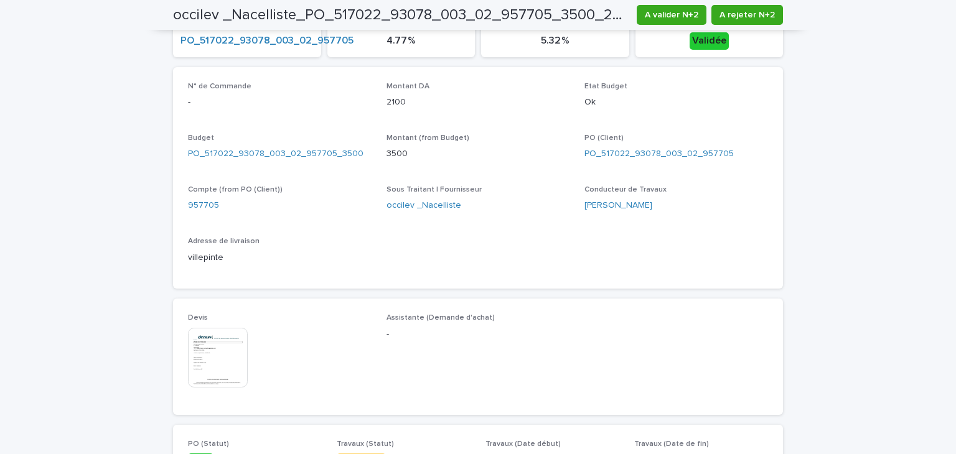
scroll to position [601, 0]
click at [236, 349] on img at bounding box center [218, 359] width 60 height 60
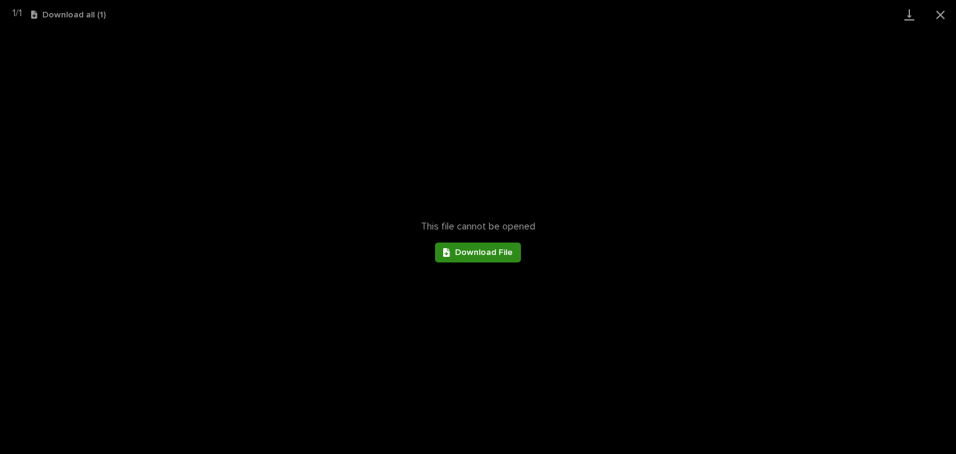
click at [493, 255] on span "Download File" at bounding box center [484, 252] width 58 height 9
click at [939, 14] on button "Close gallery" at bounding box center [940, 14] width 31 height 29
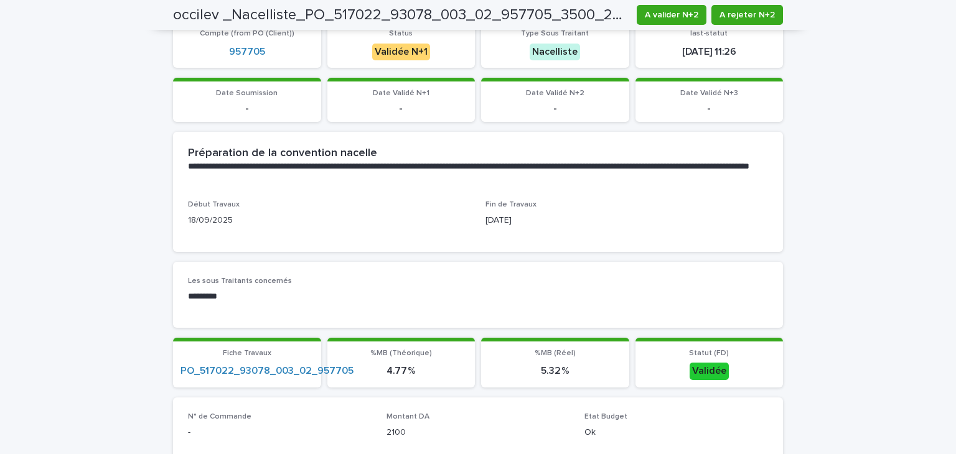
scroll to position [241, 0]
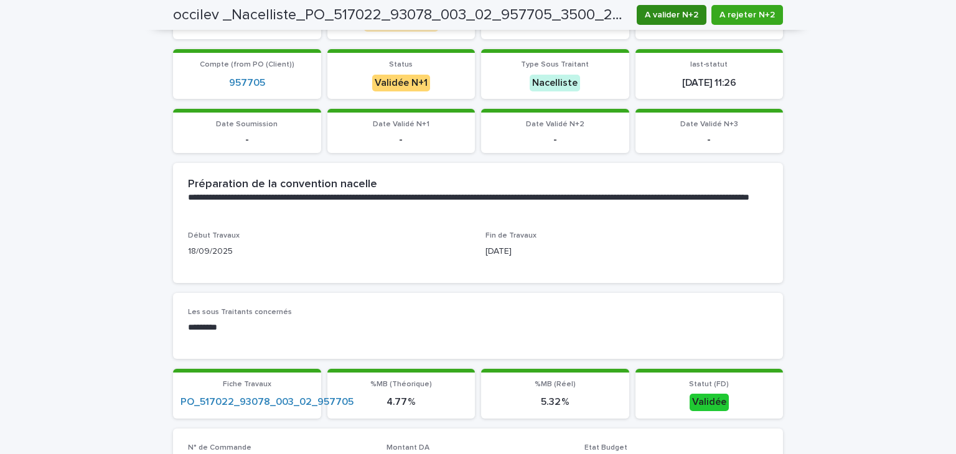
click at [645, 22] on button "A valider N+2" at bounding box center [672, 15] width 70 height 20
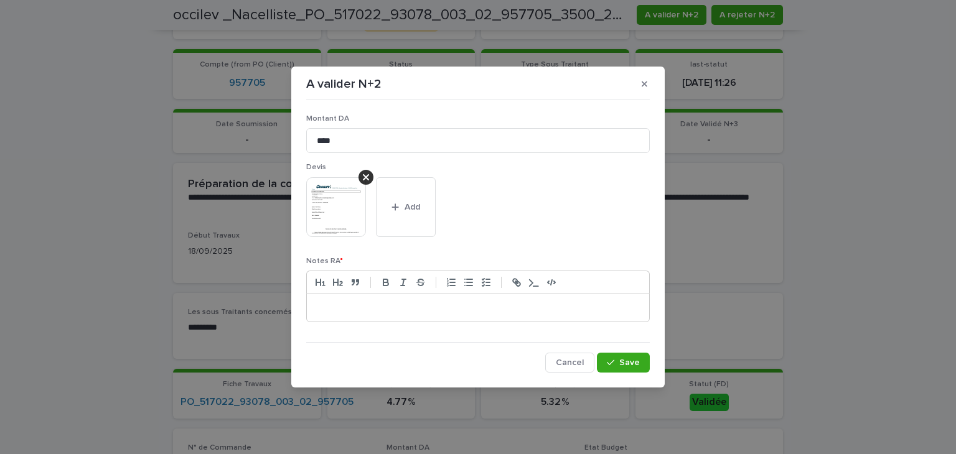
click at [513, 309] on p at bounding box center [478, 308] width 324 height 12
click at [617, 359] on div "button" at bounding box center [613, 362] width 12 height 9
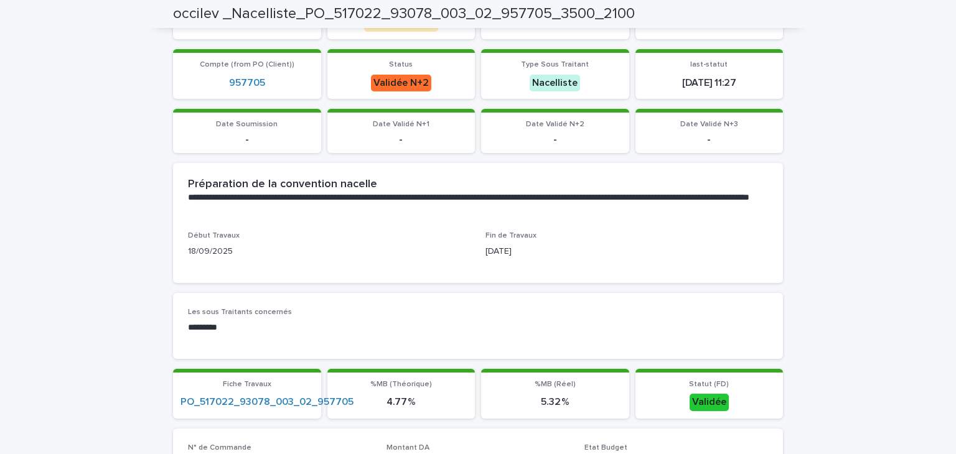
scroll to position [0, 0]
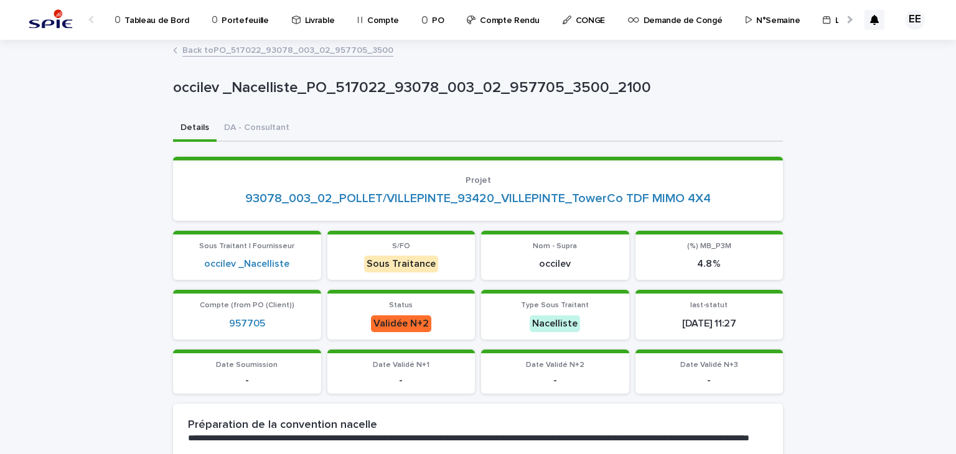
click at [229, 20] on p "Portefeuille" at bounding box center [245, 13] width 47 height 26
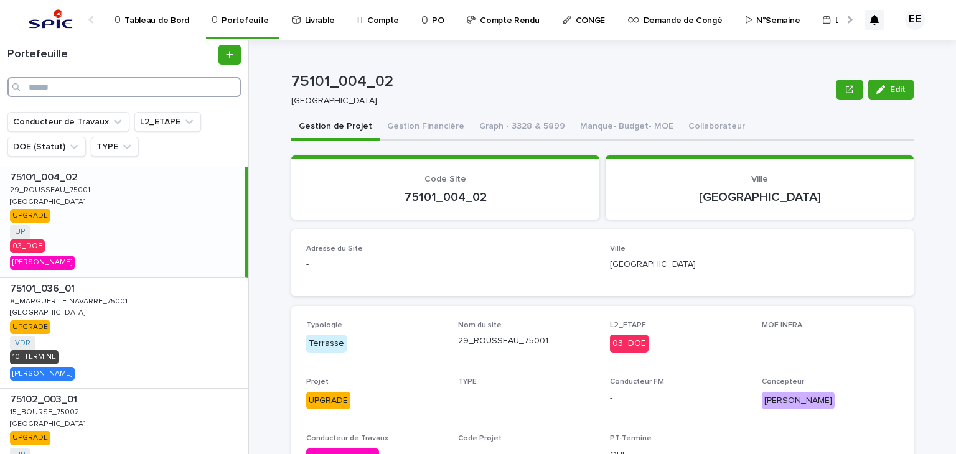
click at [136, 79] on input "Search" at bounding box center [123, 87] width 233 height 20
paste input "******"
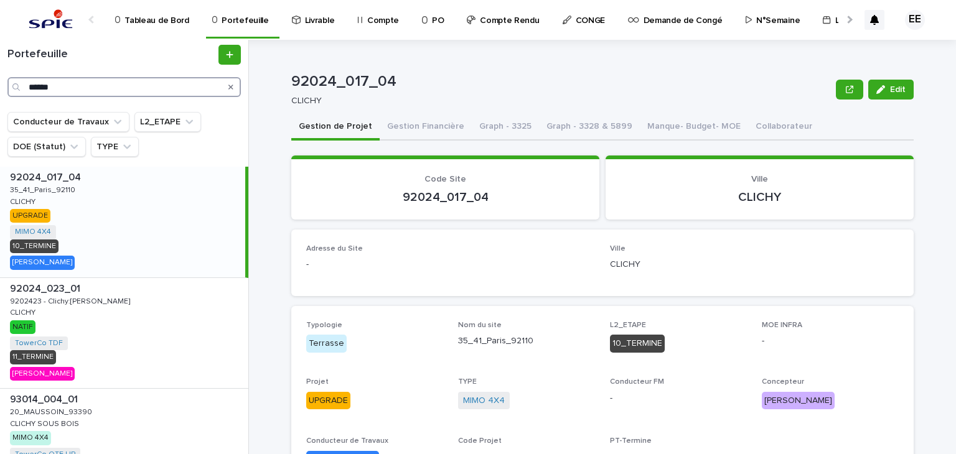
type input "******"
